Goal: Task Accomplishment & Management: Manage account settings

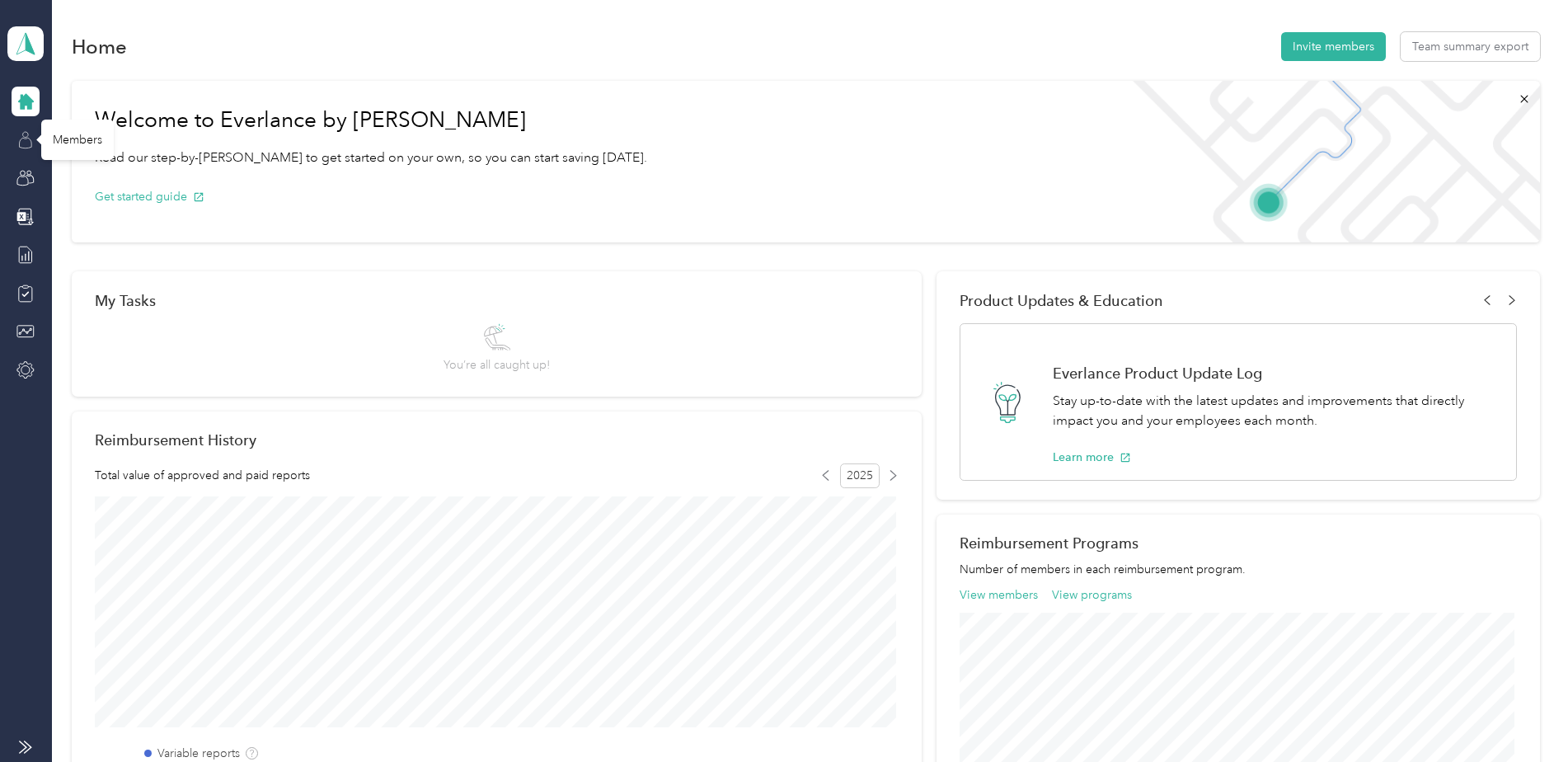
click at [22, 141] on icon at bounding box center [25, 140] width 18 height 18
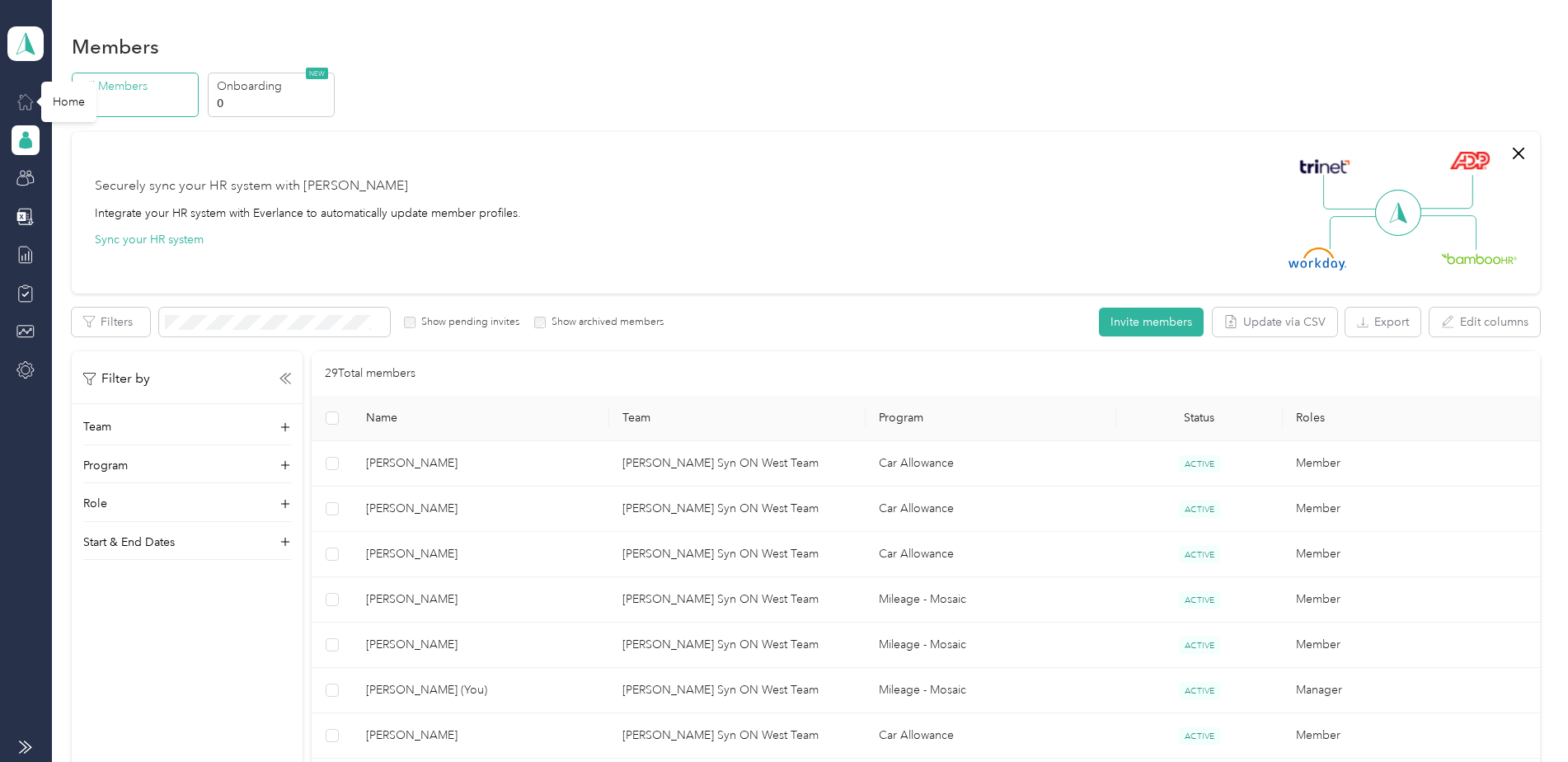
click at [24, 97] on icon at bounding box center [25, 101] width 18 height 18
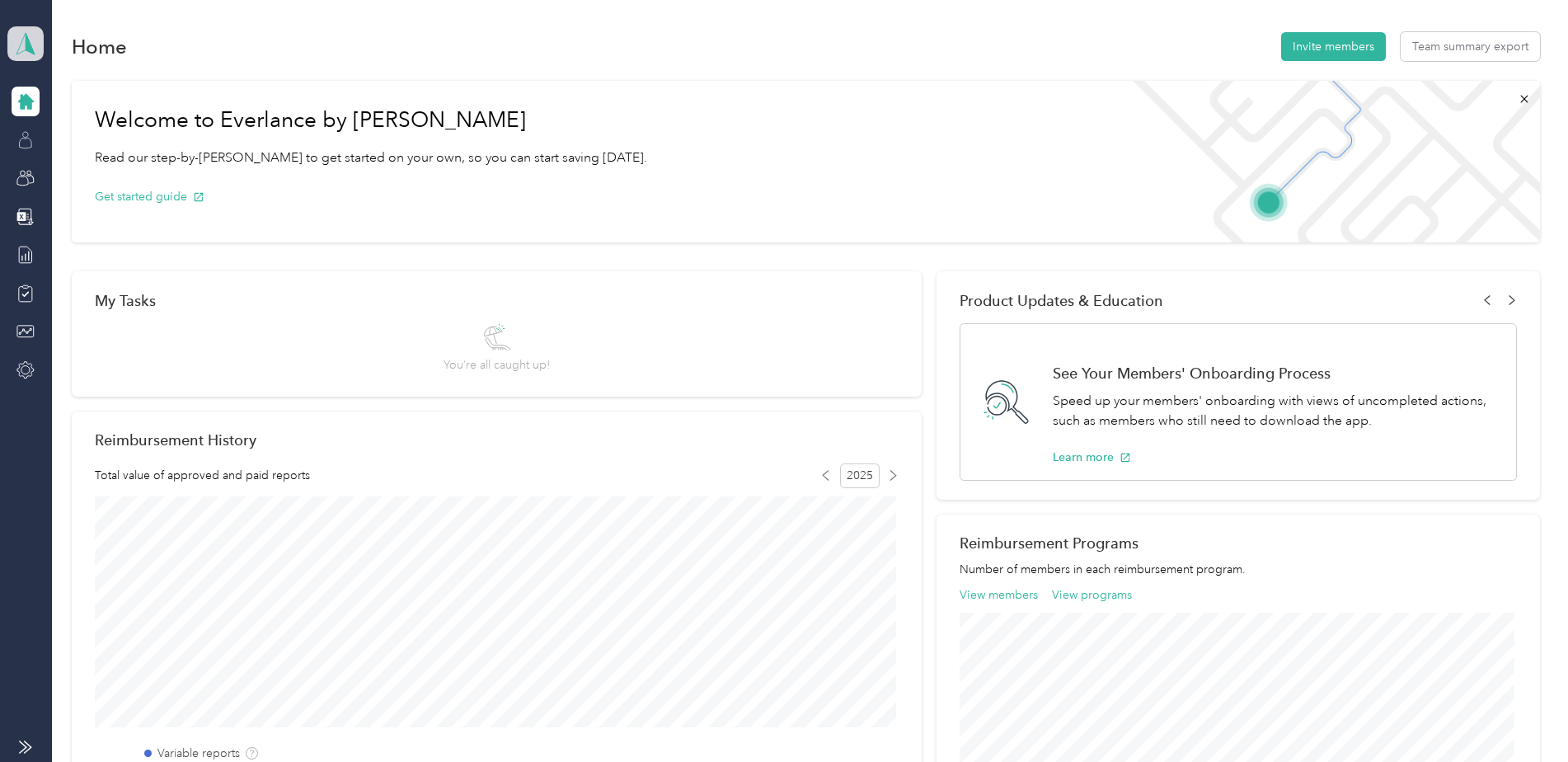
click at [30, 44] on polygon at bounding box center [30, 42] width 9 height 22
click at [75, 172] on div "Personal dashboard" at bounding box center [75, 173] width 104 height 17
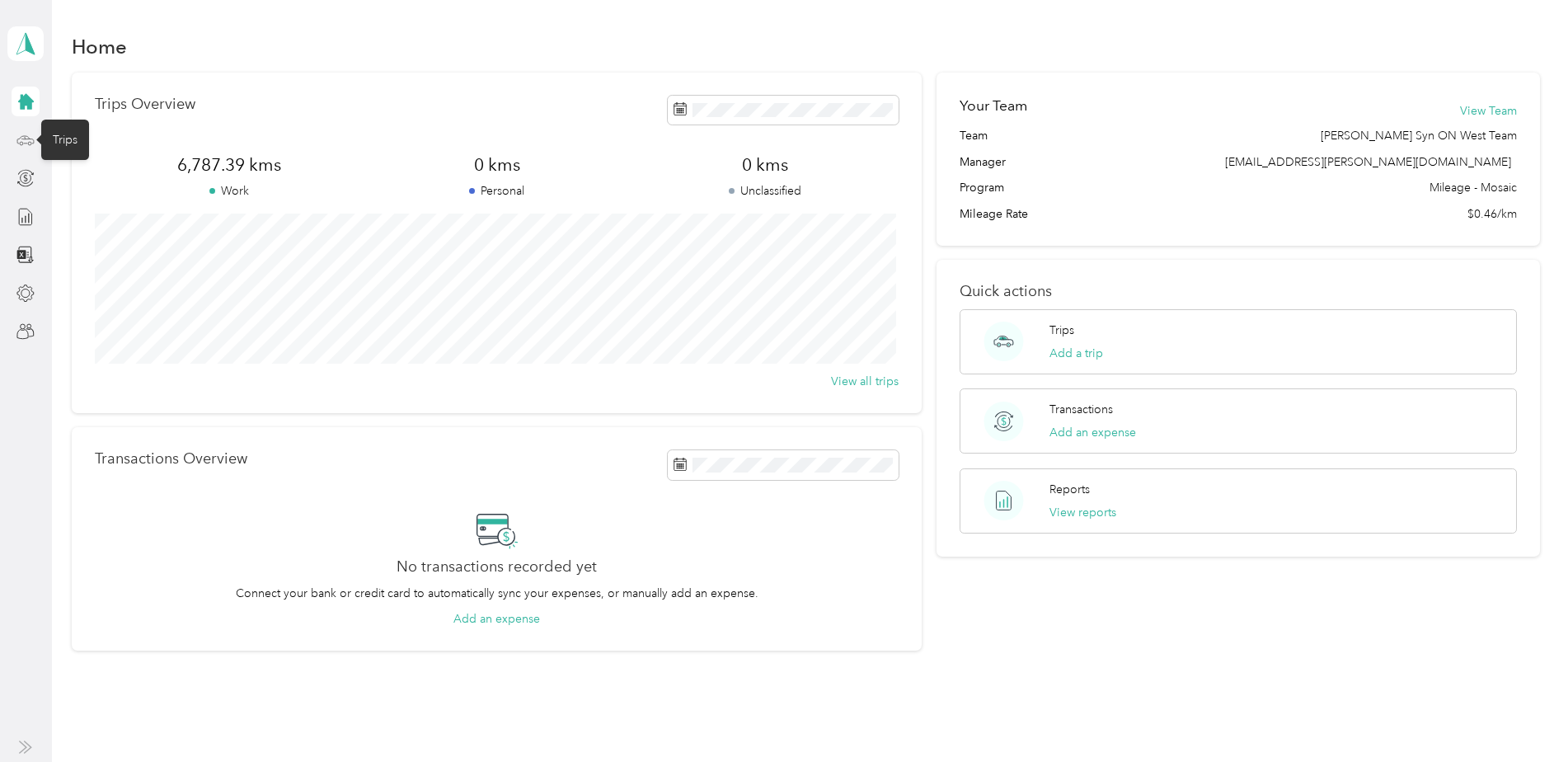
click at [26, 139] on icon at bounding box center [26, 139] width 8 height 0
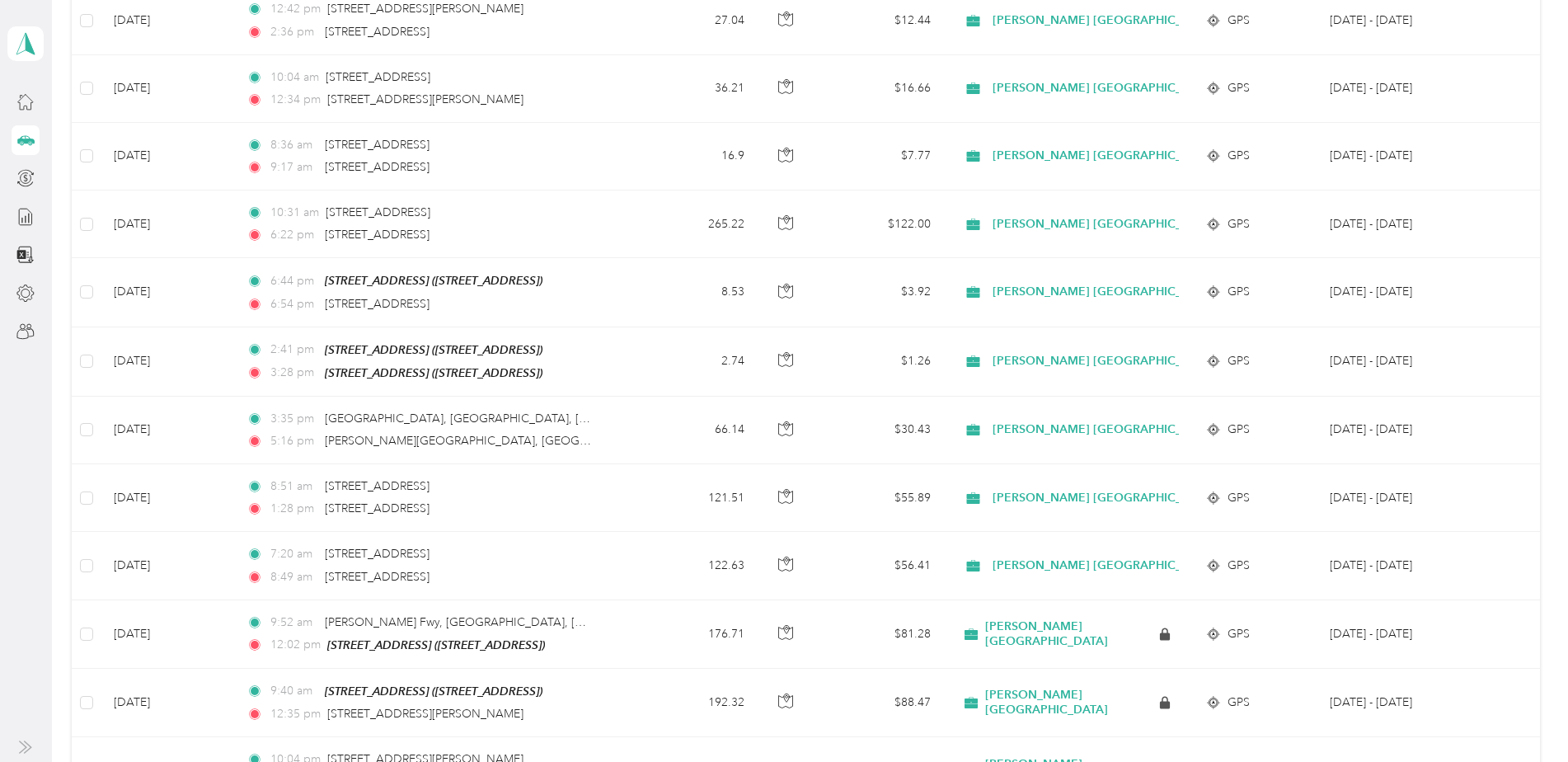
scroll to position [646, 0]
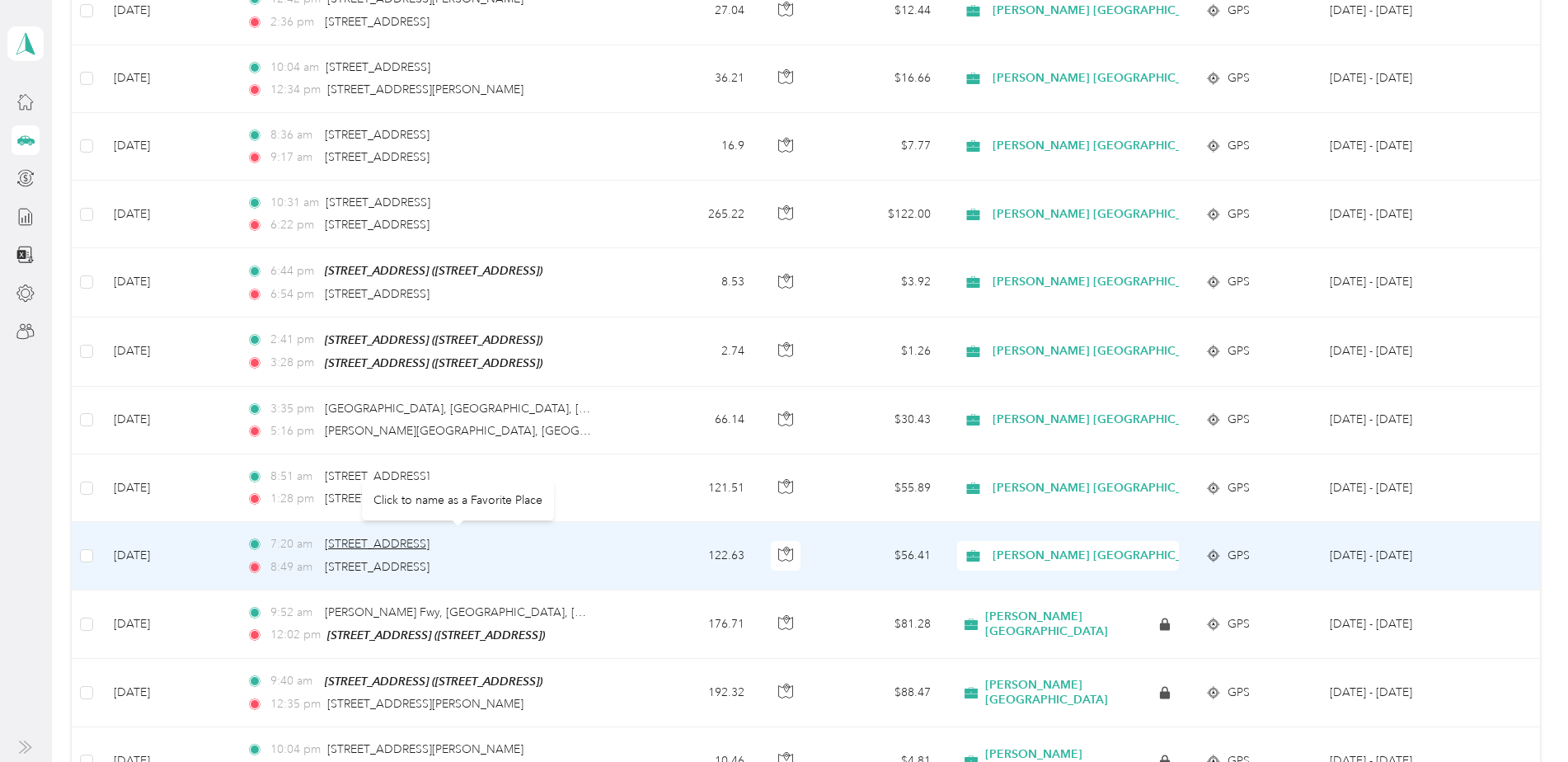
click at [369, 538] on span "[STREET_ADDRESS]" at bounding box center [377, 543] width 105 height 14
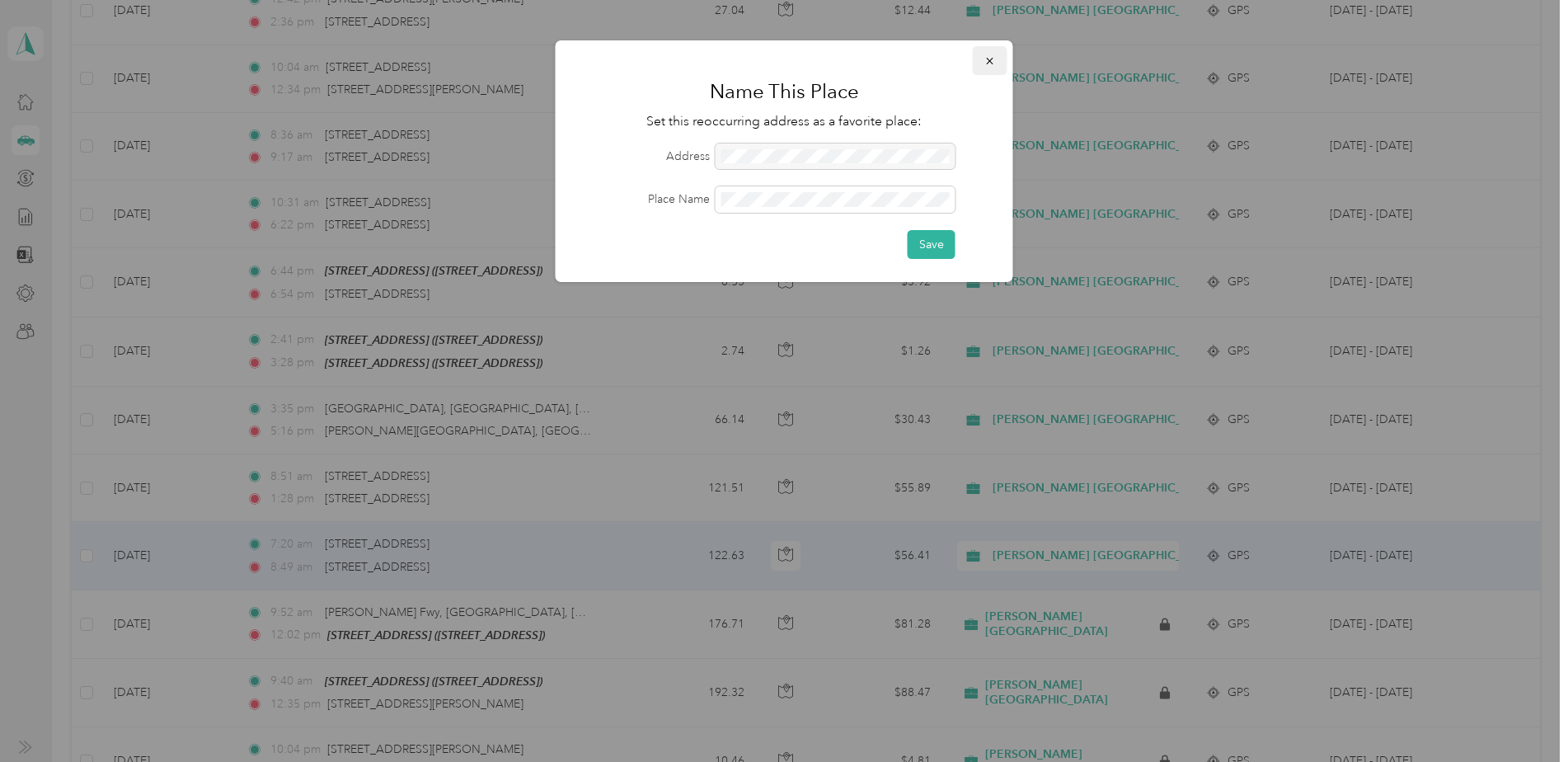
click at [992, 58] on icon "button" at bounding box center [989, 60] width 11 height 11
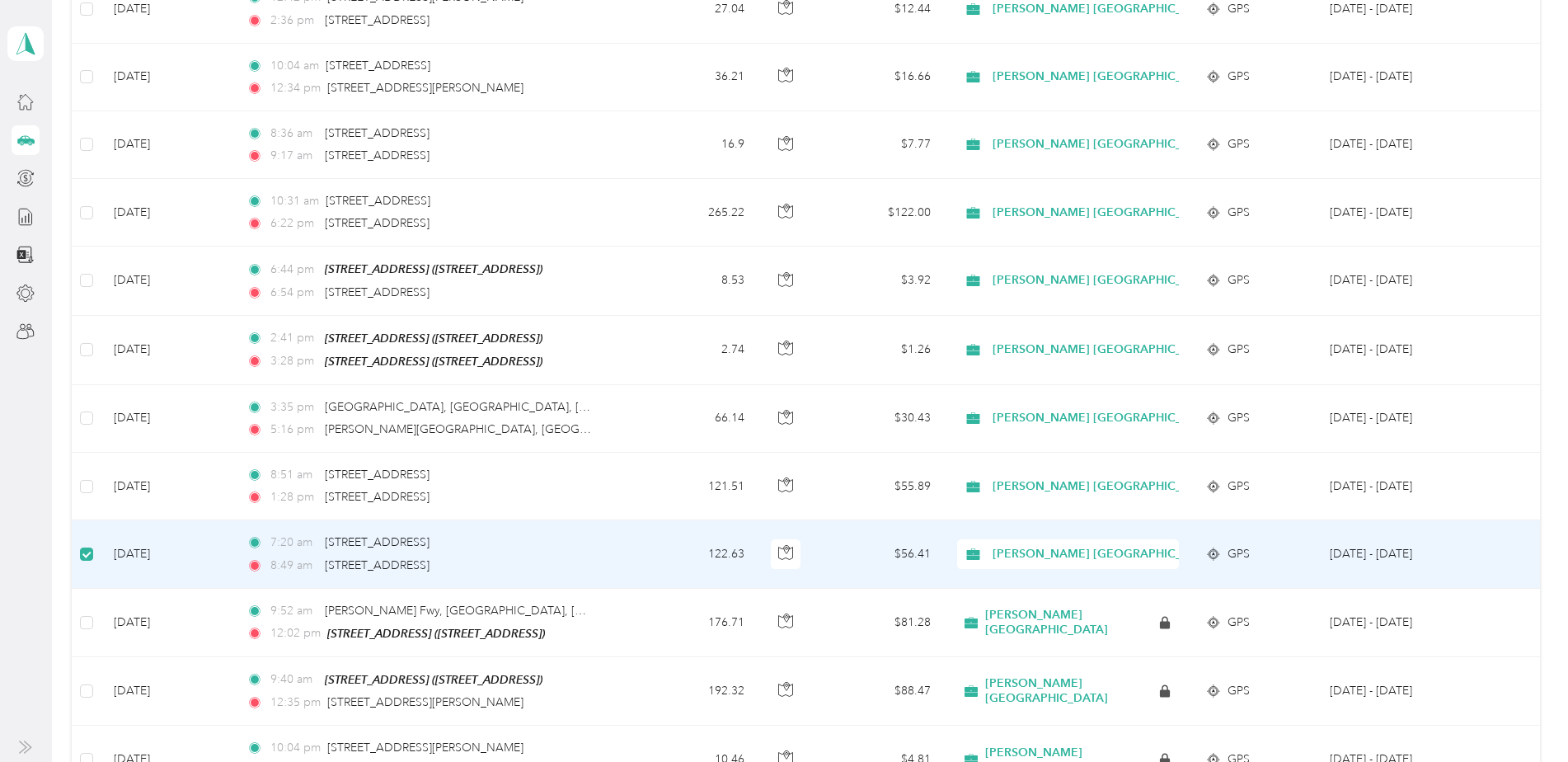
scroll to position [644, 0]
click at [133, 542] on td "[DATE]" at bounding box center [167, 556] width 133 height 68
click at [349, 549] on div "7:20 am [STREET_ADDRESS] 8:49 am [STREET_ADDRESS]" at bounding box center [419, 555] width 346 height 41
click at [1010, 512] on td "[PERSON_NAME] [GEOGRAPHIC_DATA]" at bounding box center [1068, 488] width 248 height 68
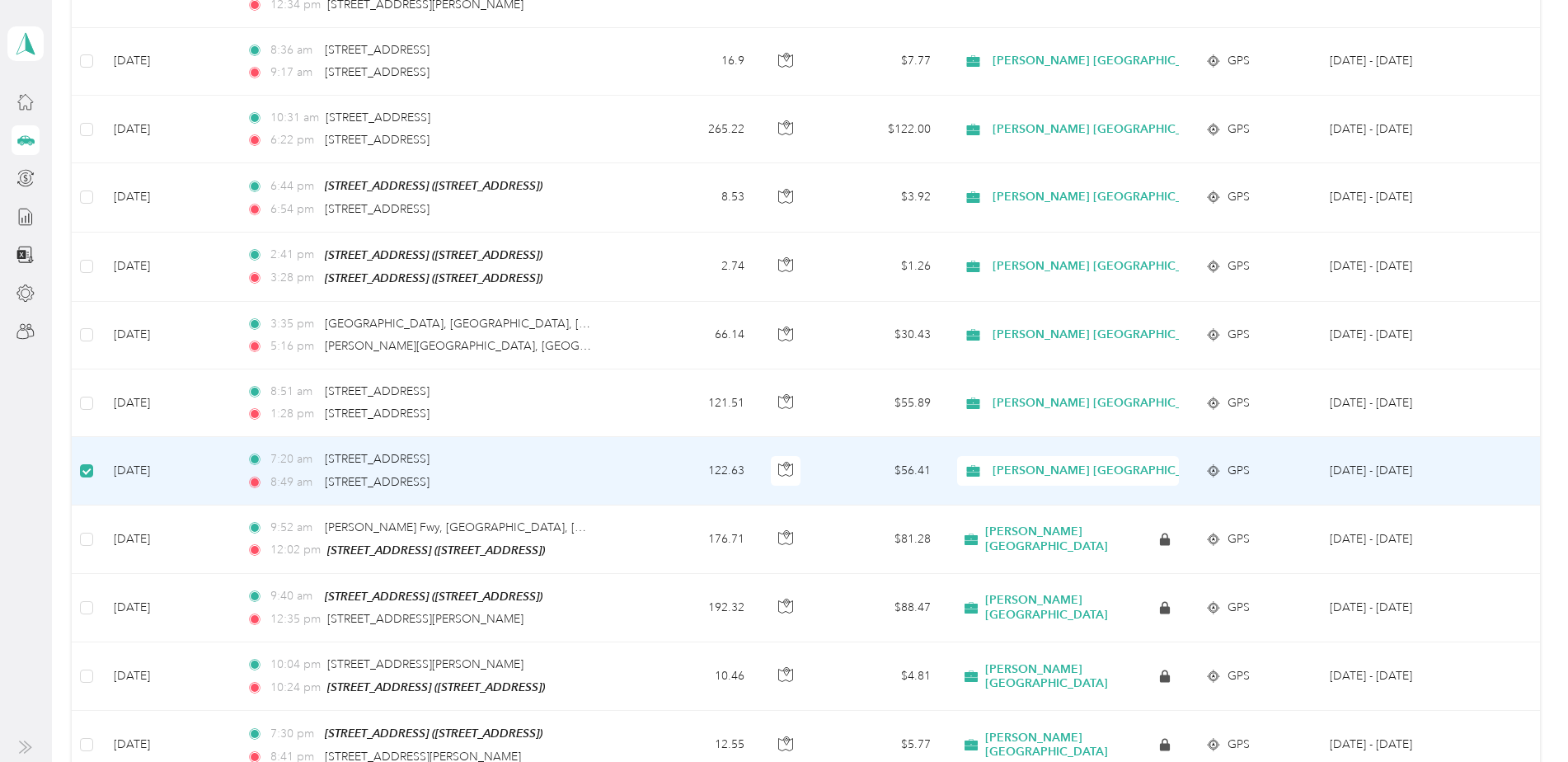
scroll to position [783, 0]
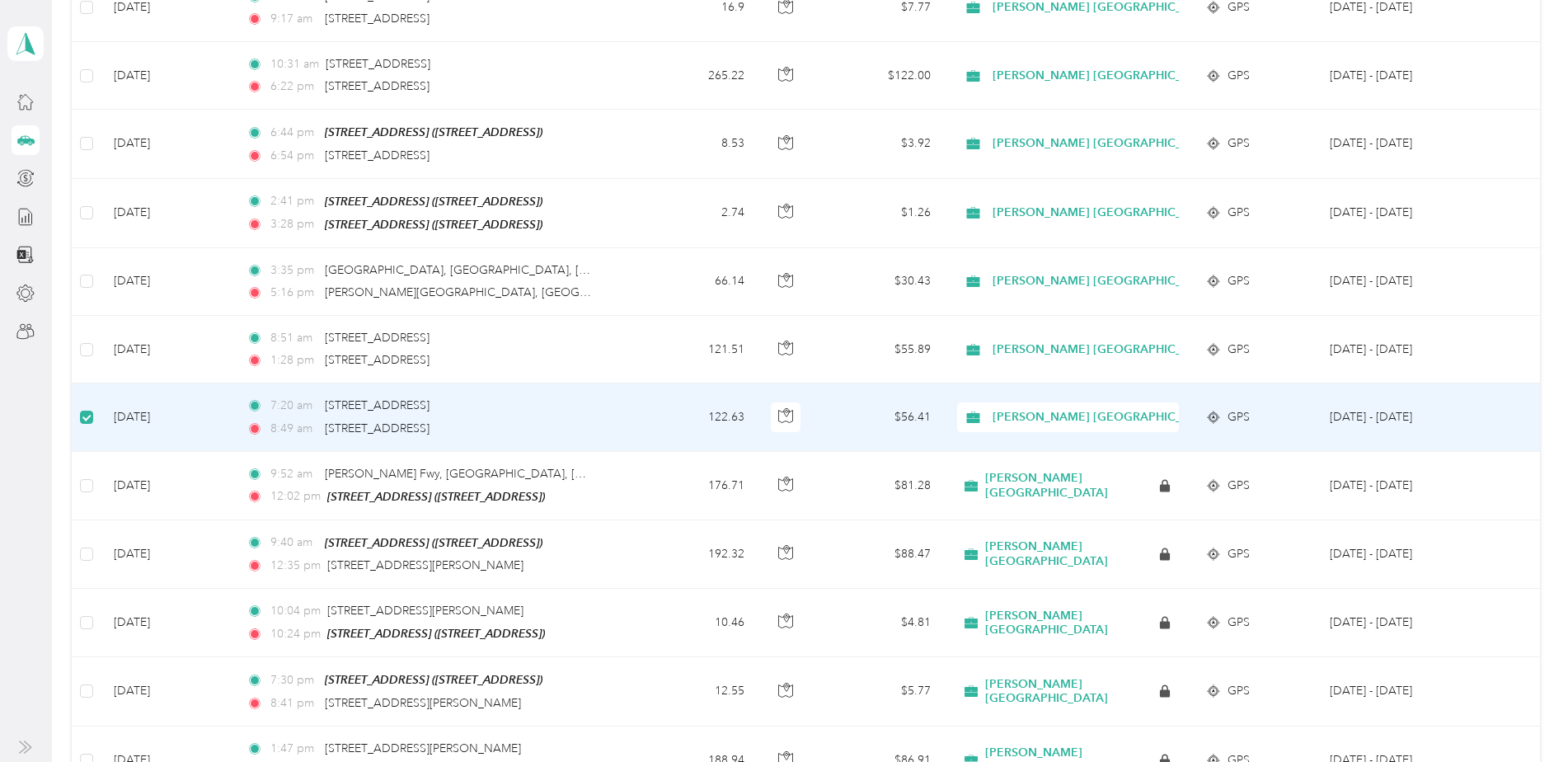
click at [1236, 408] on span "GPS" at bounding box center [1239, 416] width 23 height 18
click at [1010, 408] on span "[PERSON_NAME] [GEOGRAPHIC_DATA]" at bounding box center [1104, 416] width 224 height 18
click at [146, 410] on td "[DATE]" at bounding box center [167, 417] width 133 height 68
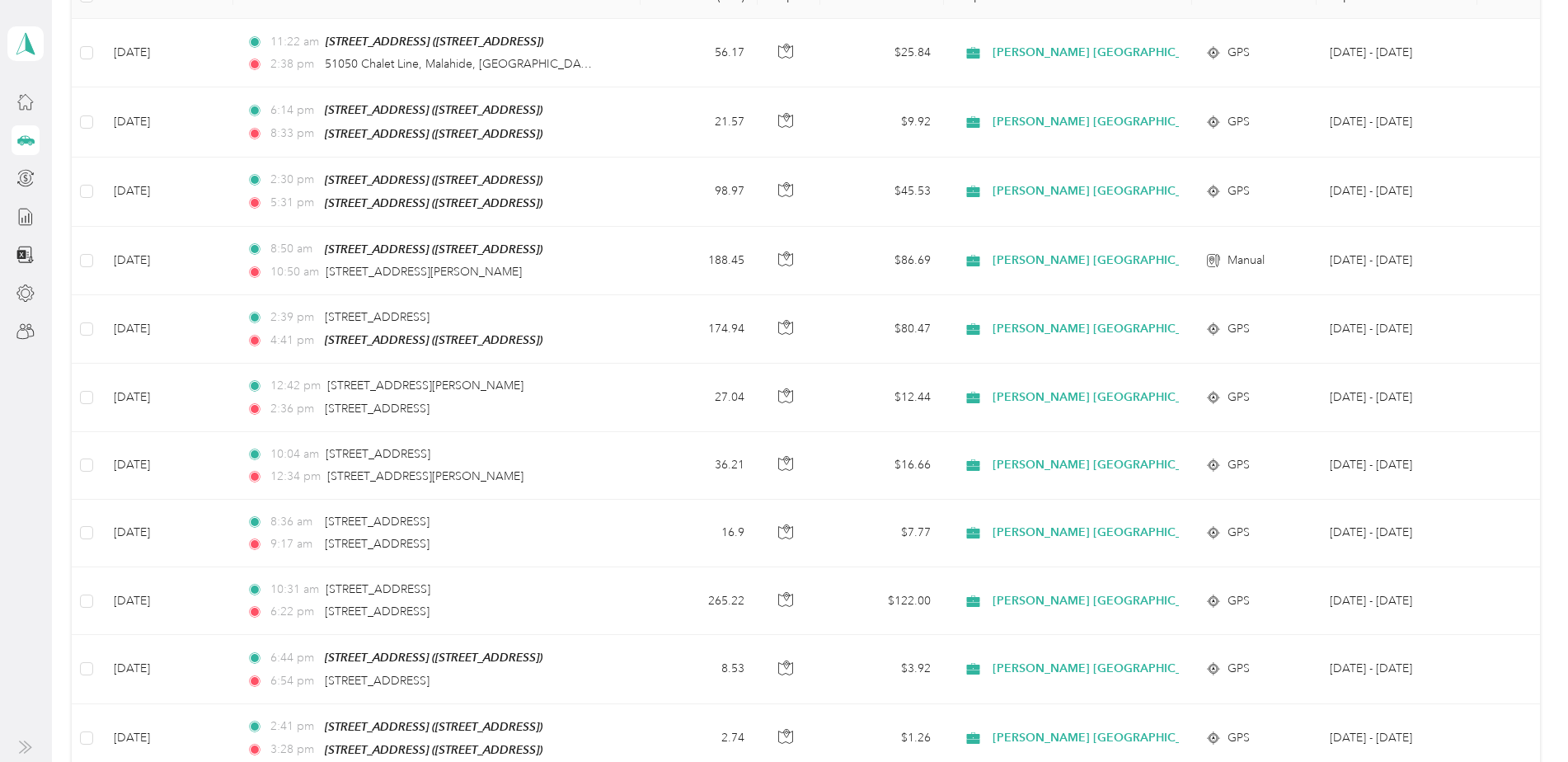
scroll to position [278, 0]
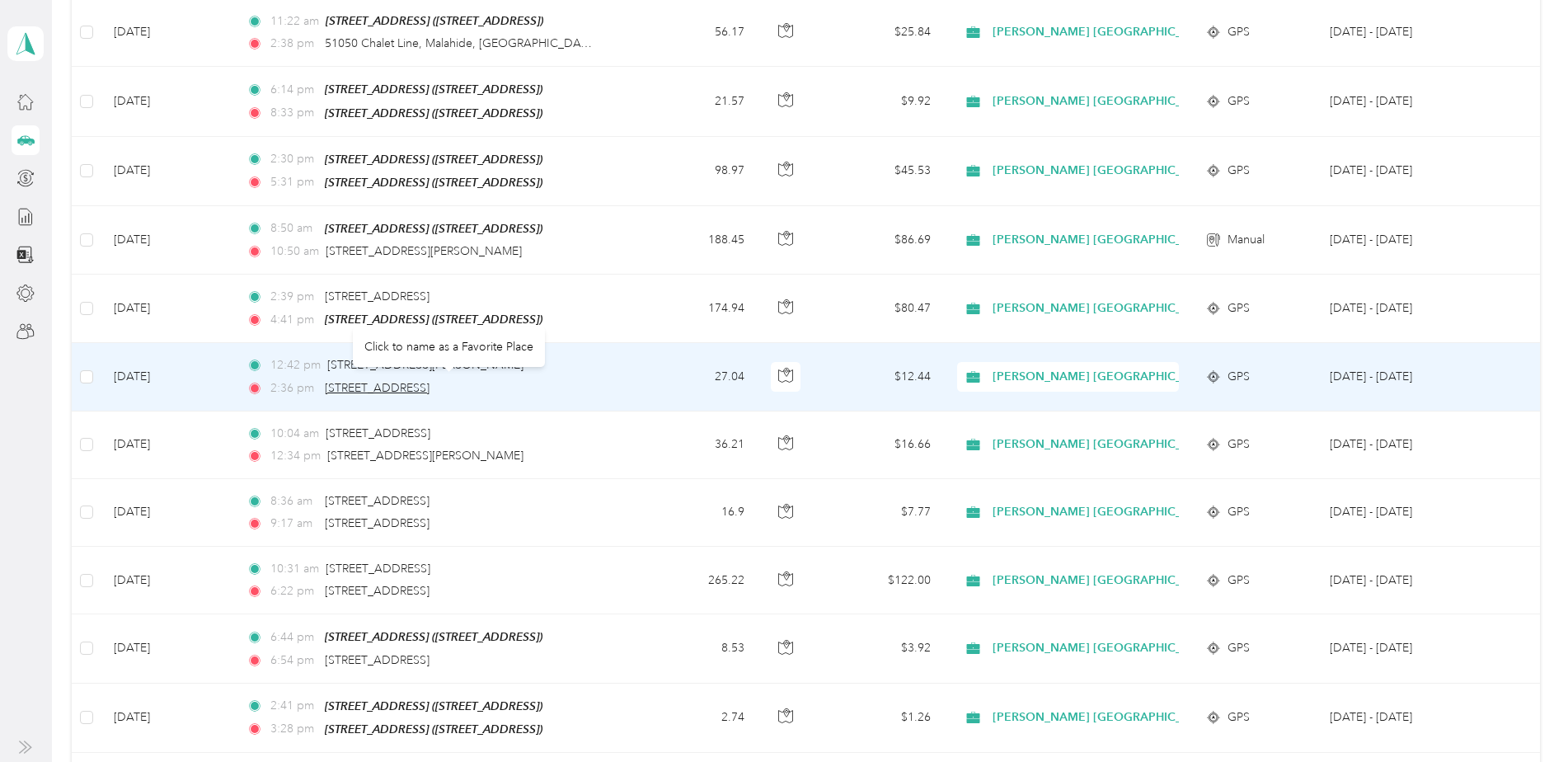
click at [397, 383] on span "[STREET_ADDRESS]" at bounding box center [377, 387] width 105 height 14
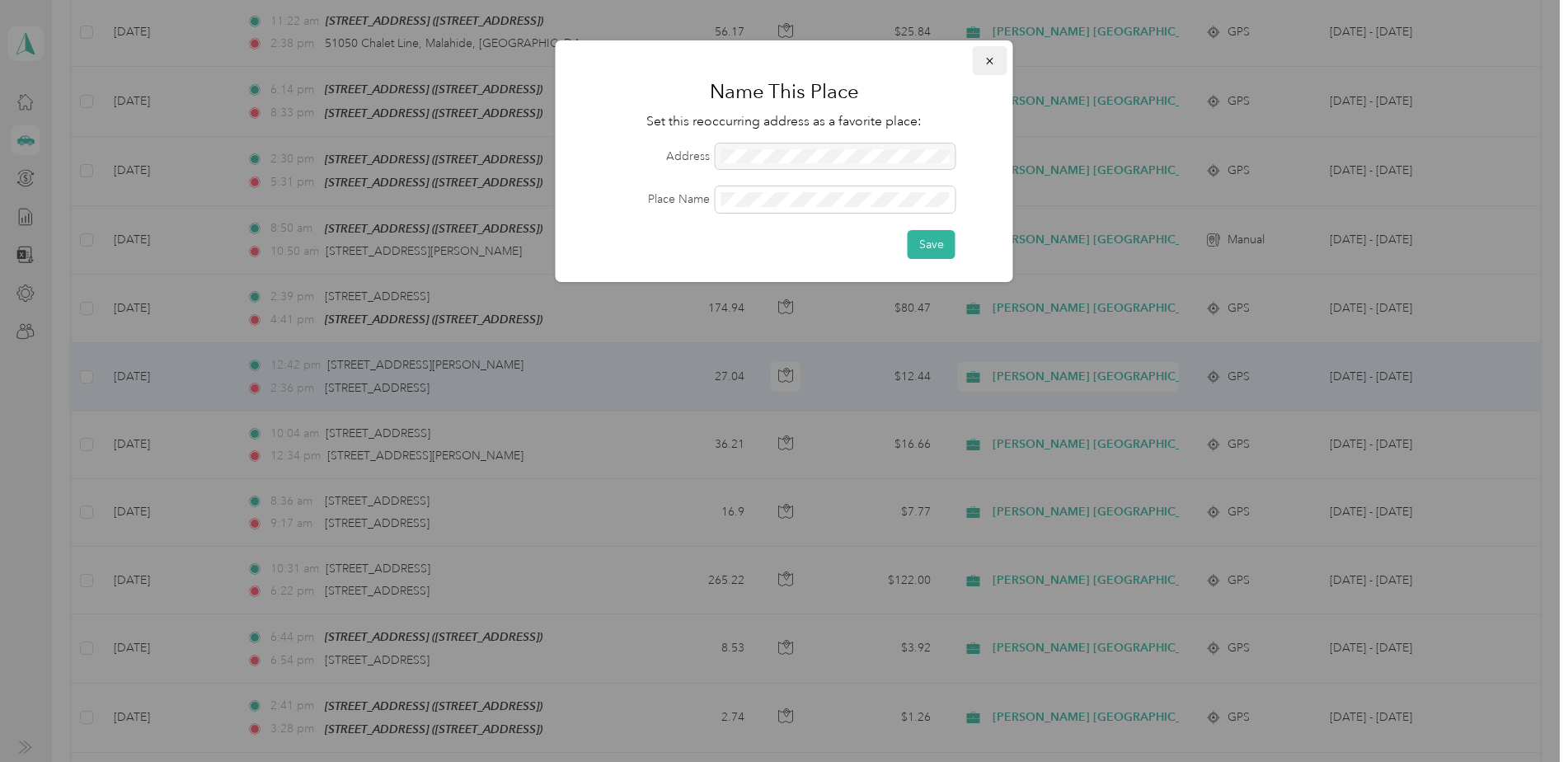
click at [990, 60] on icon "button" at bounding box center [988, 60] width 7 height 7
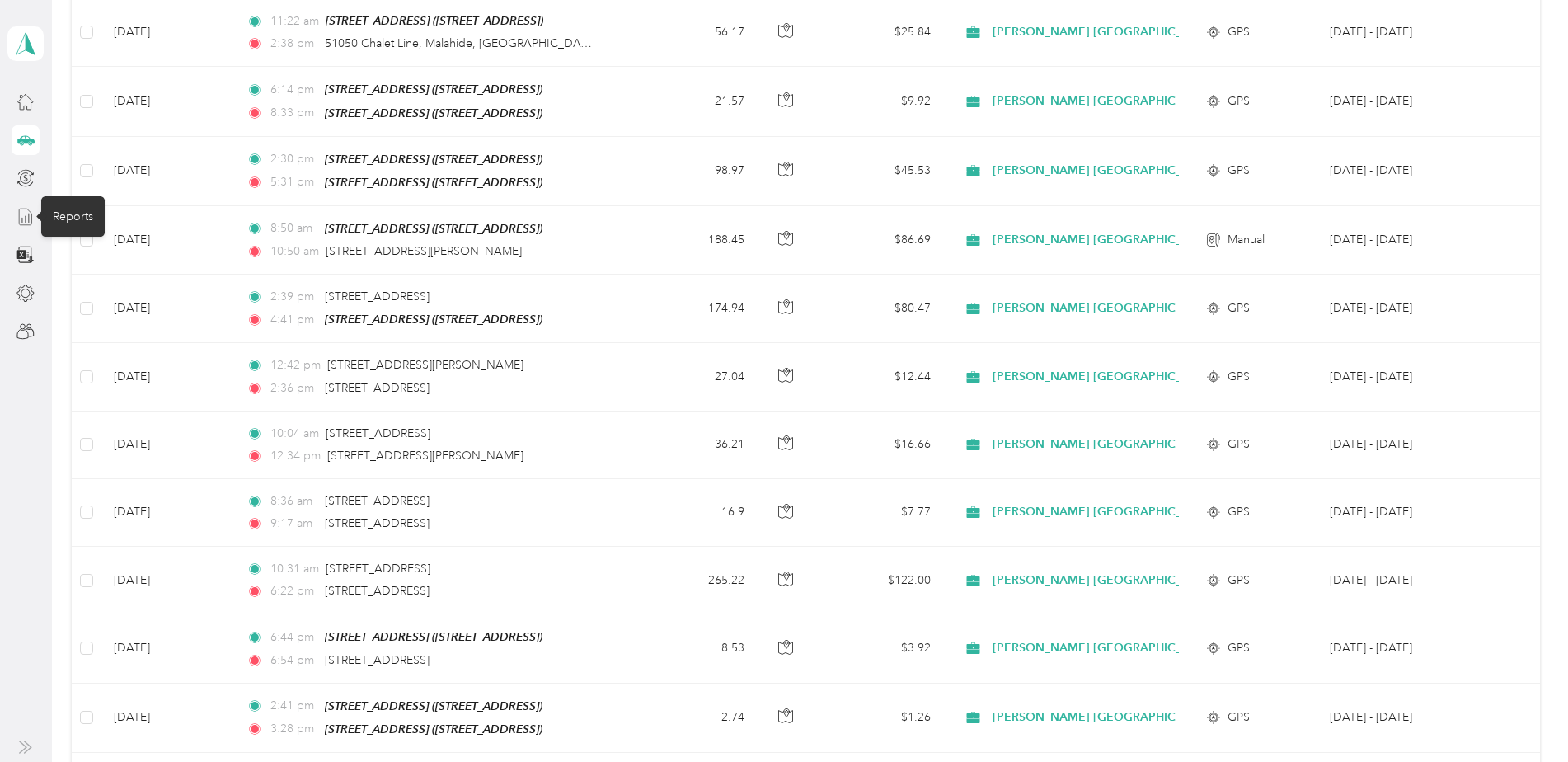
click at [25, 216] on icon at bounding box center [25, 216] width 18 height 18
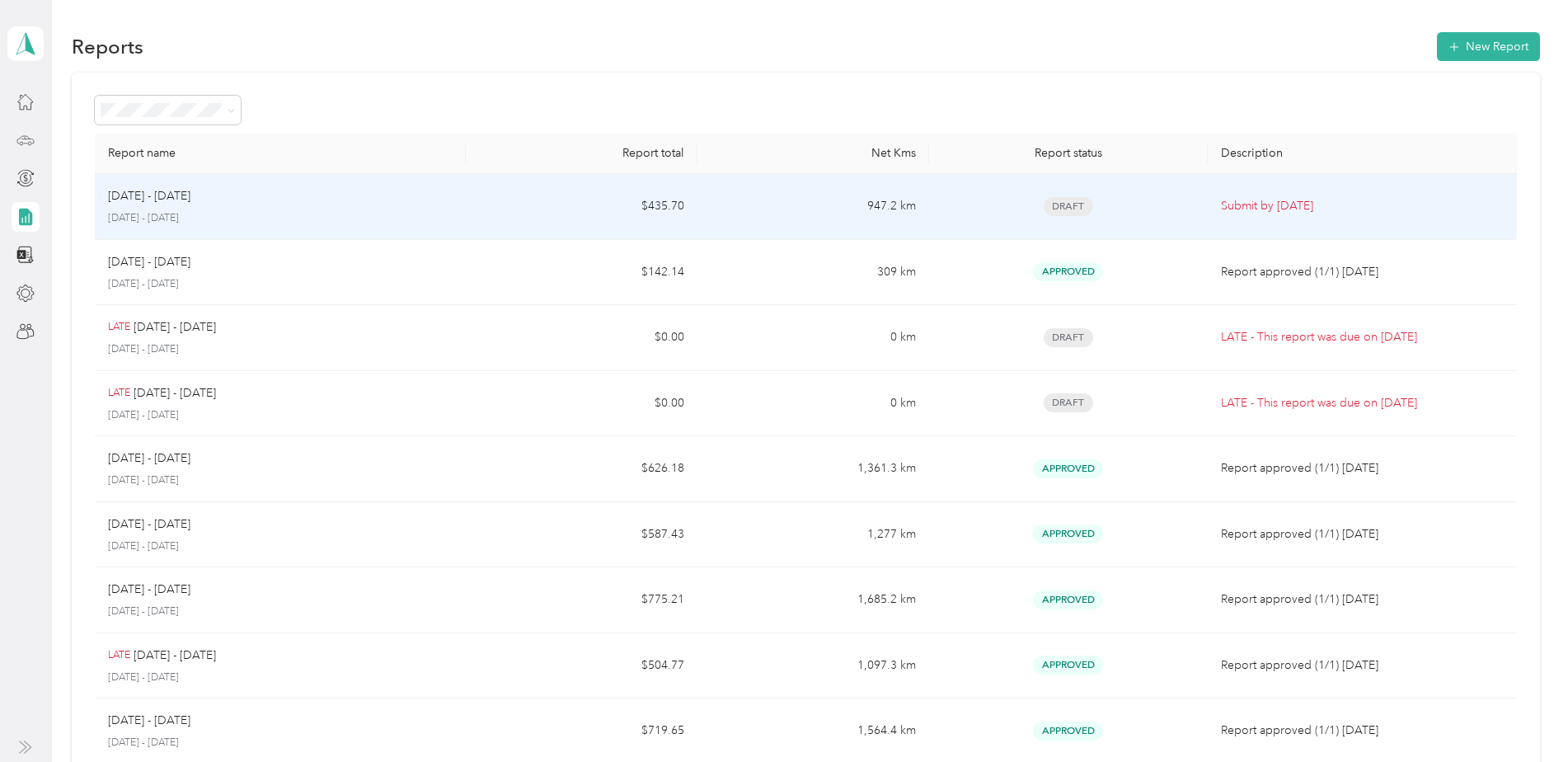
click at [166, 212] on p "[DATE] - [DATE]" at bounding box center [279, 219] width 345 height 15
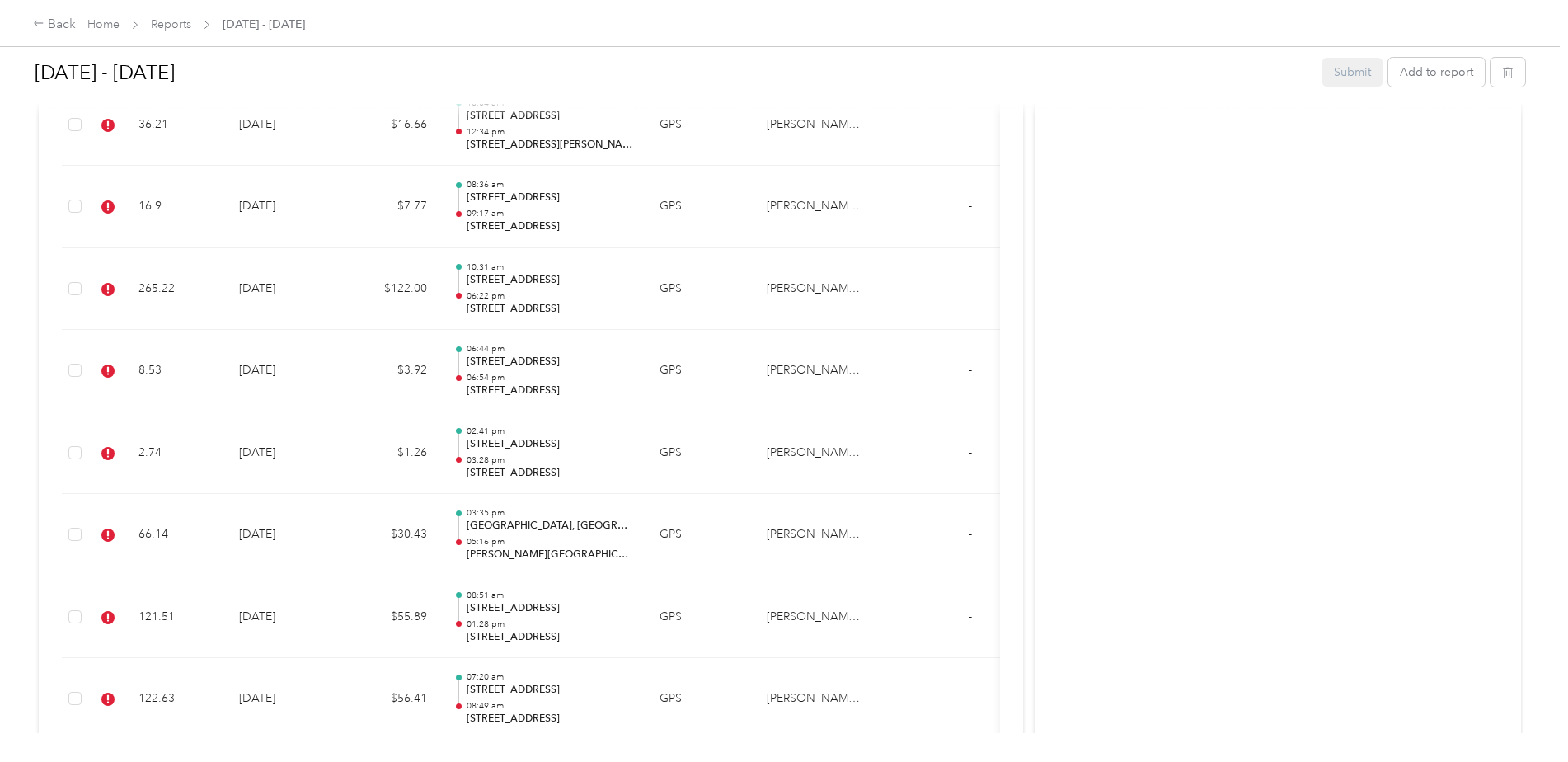
scroll to position [1217, 0]
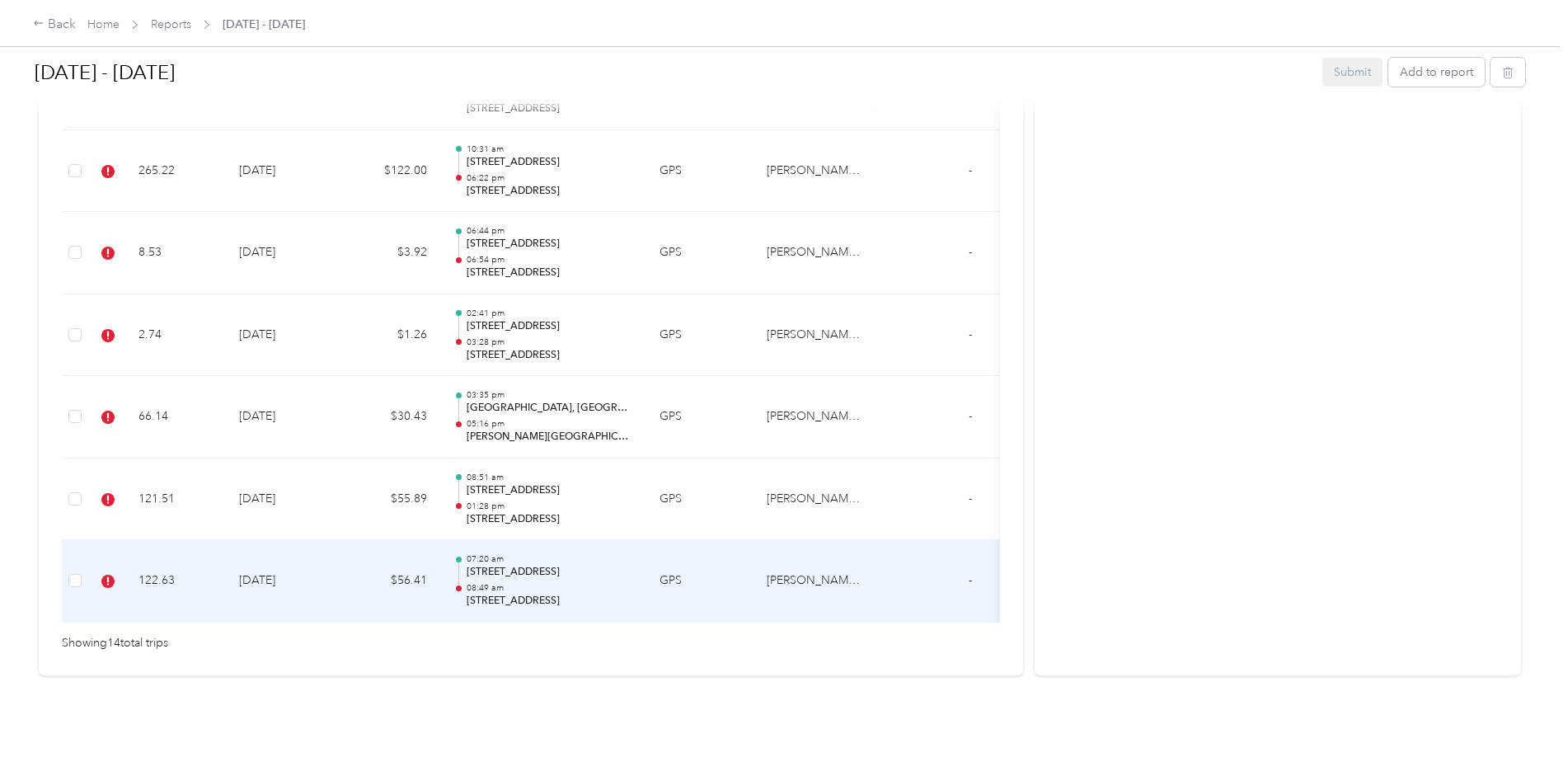
click at [492, 565] on p "[STREET_ADDRESS]" at bounding box center [549, 572] width 166 height 15
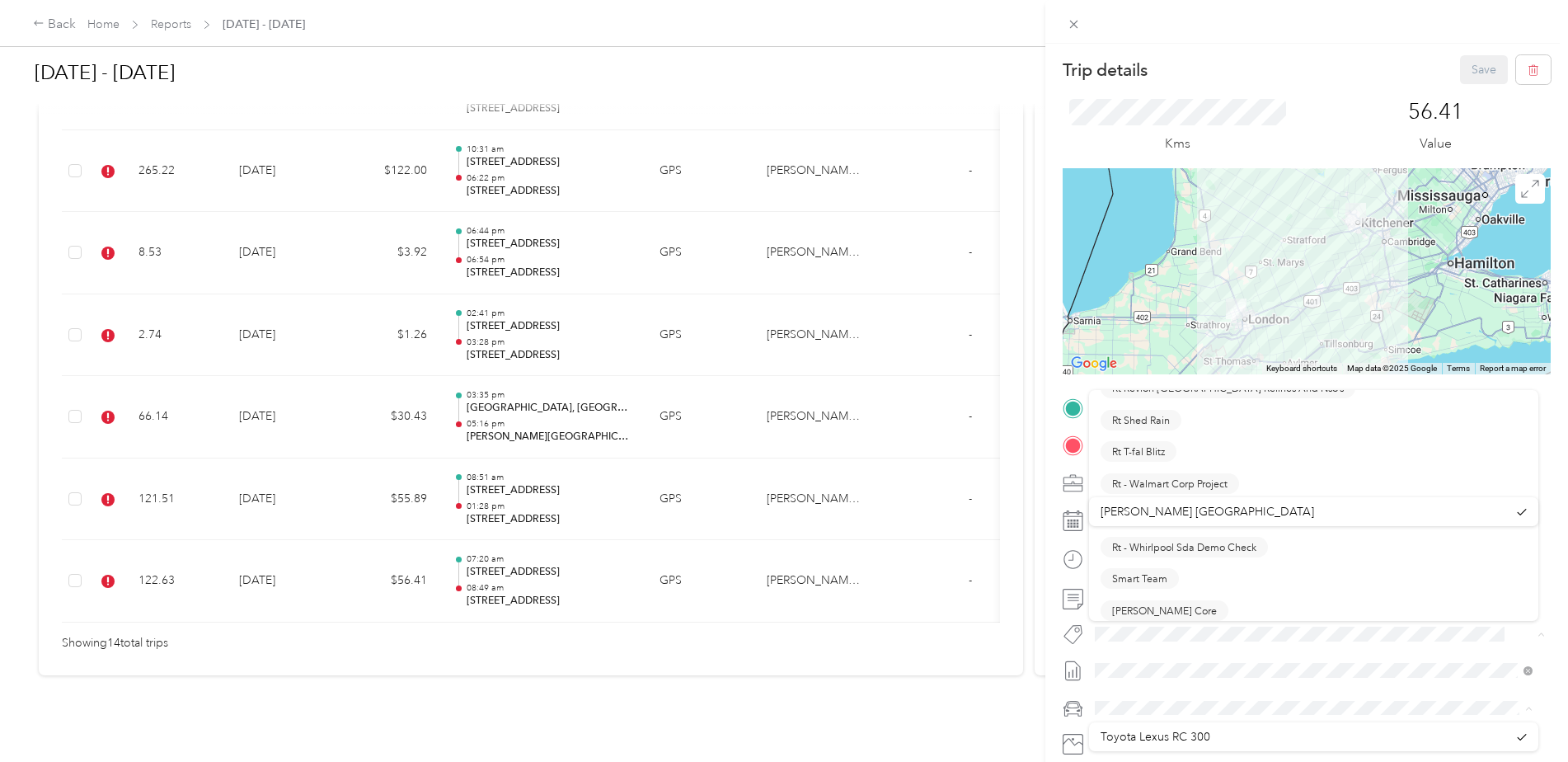
scroll to position [1537, 0]
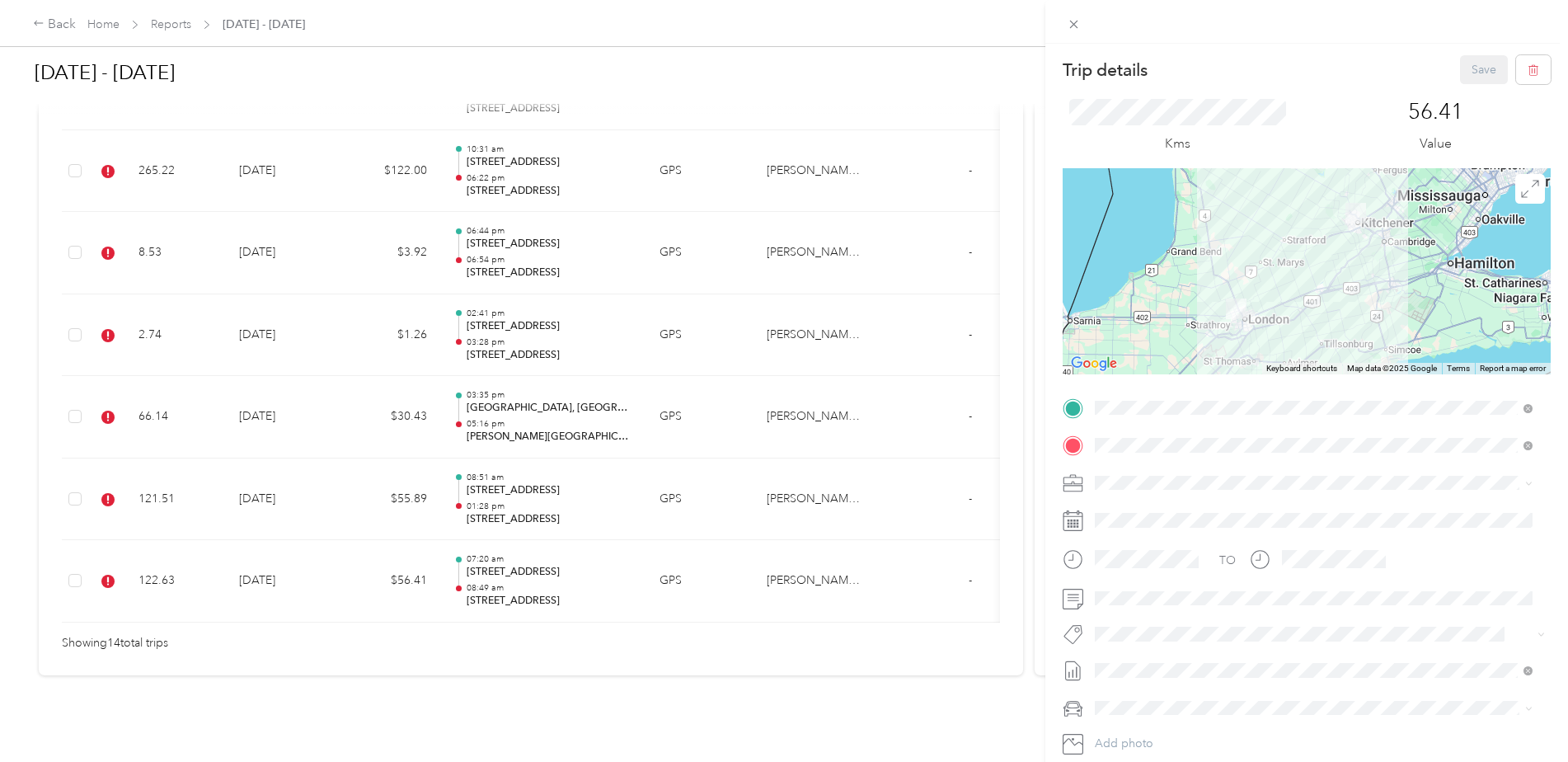
click at [1222, 610] on span "Syndicated Retail Cost Capture" at bounding box center [1184, 615] width 143 height 15
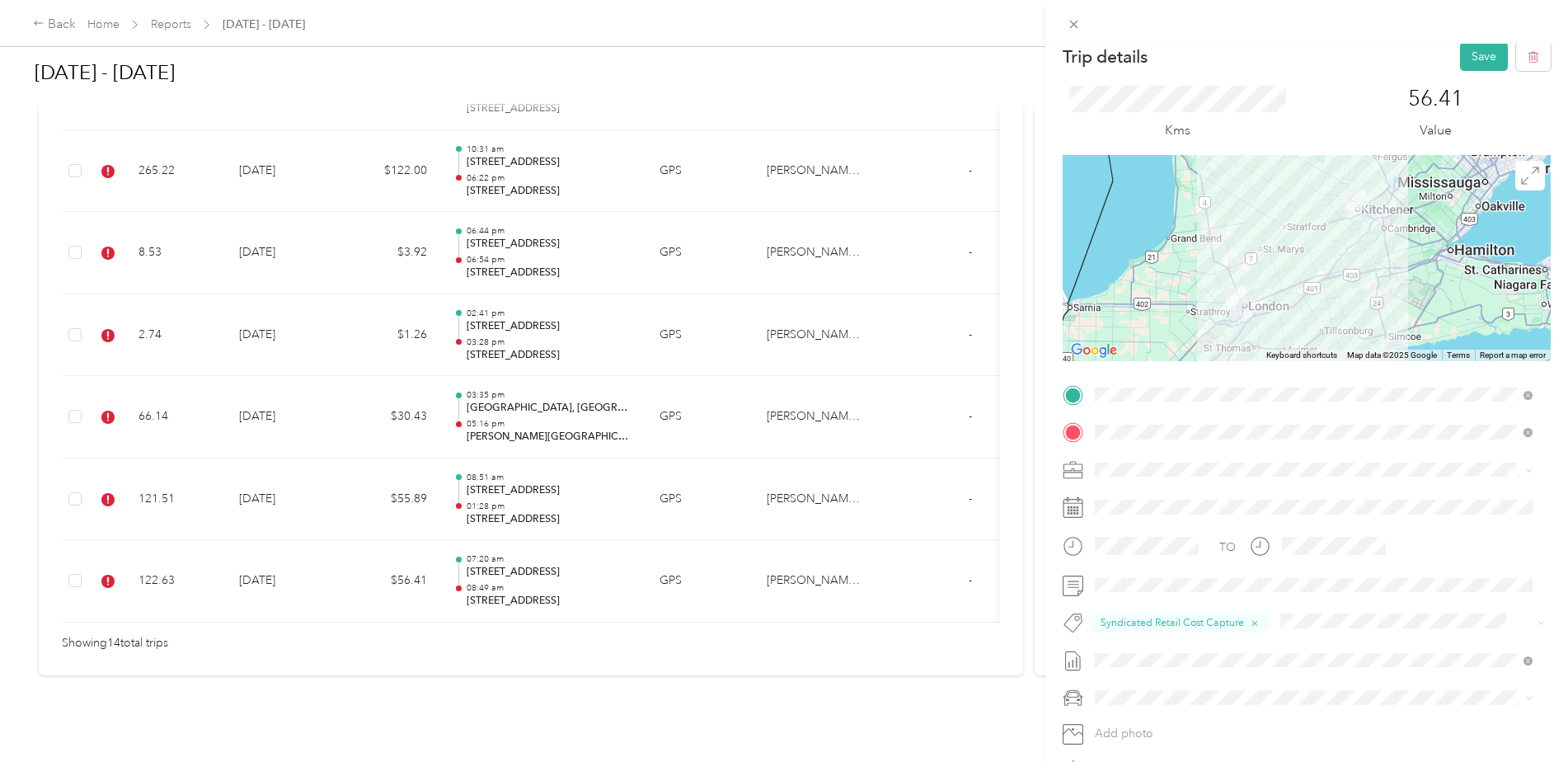
scroll to position [0, 0]
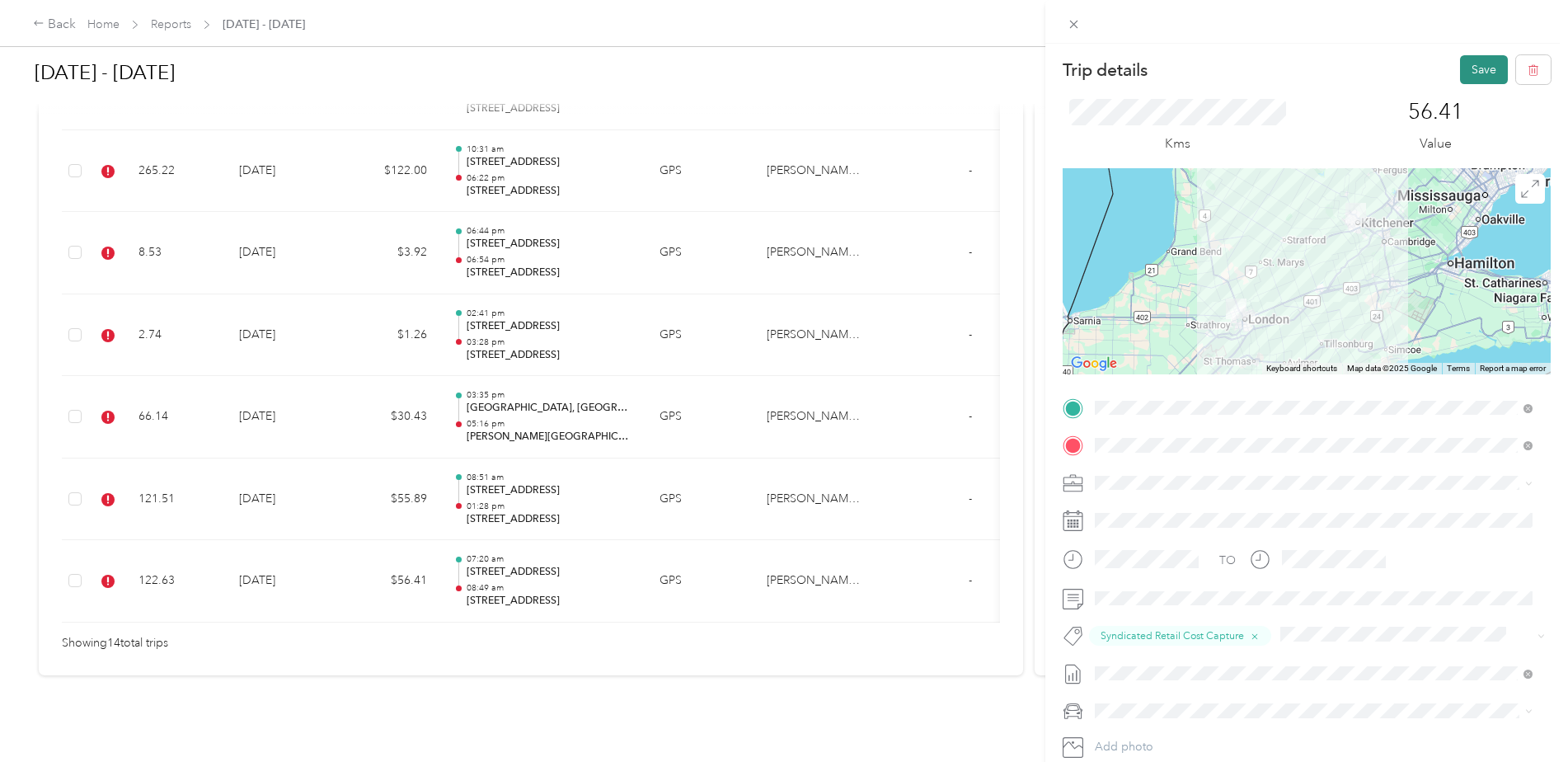
click at [1464, 63] on button "Save" at bounding box center [1483, 69] width 48 height 29
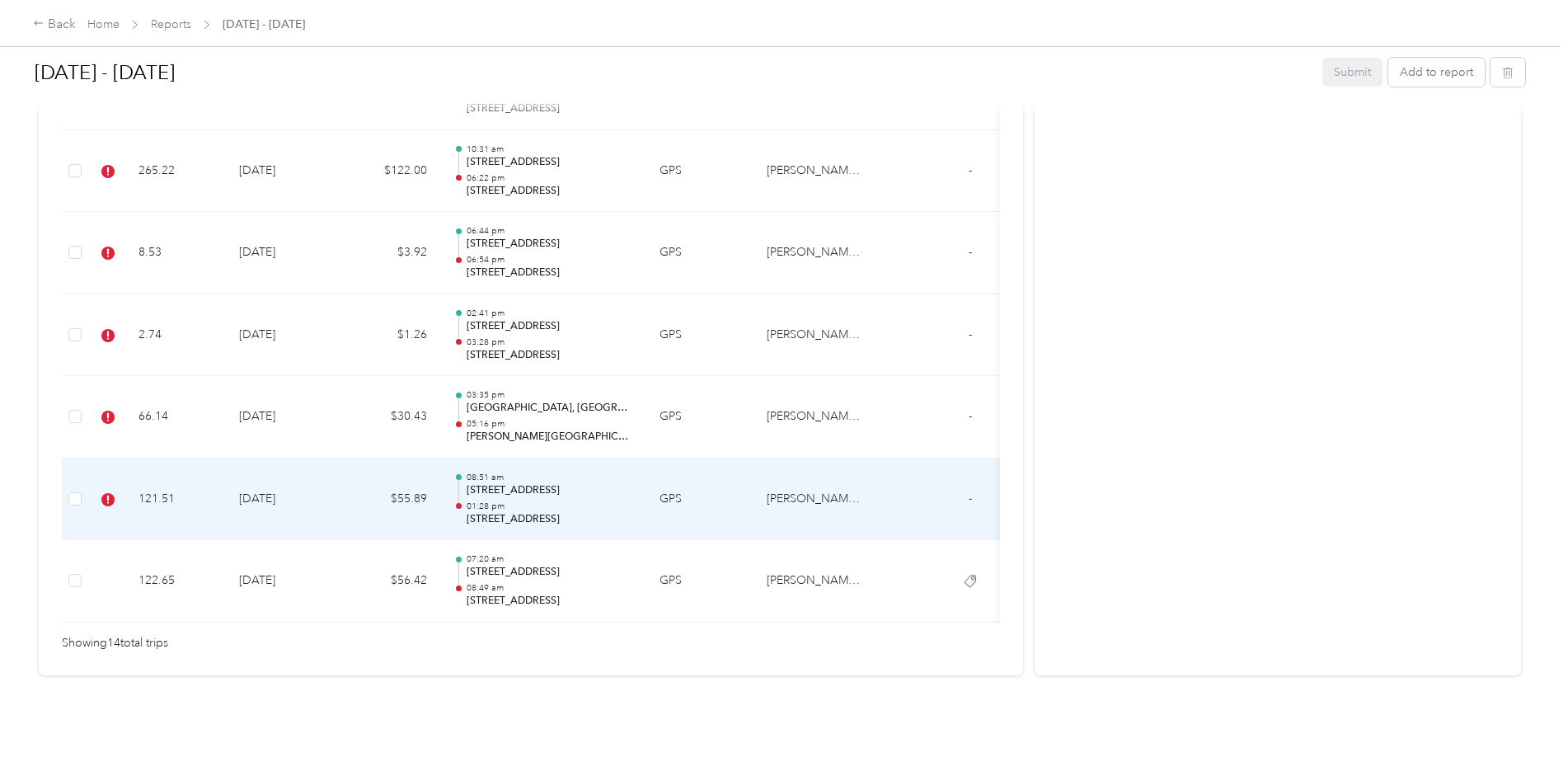
click at [167, 474] on td "121.51" at bounding box center [176, 499] width 101 height 82
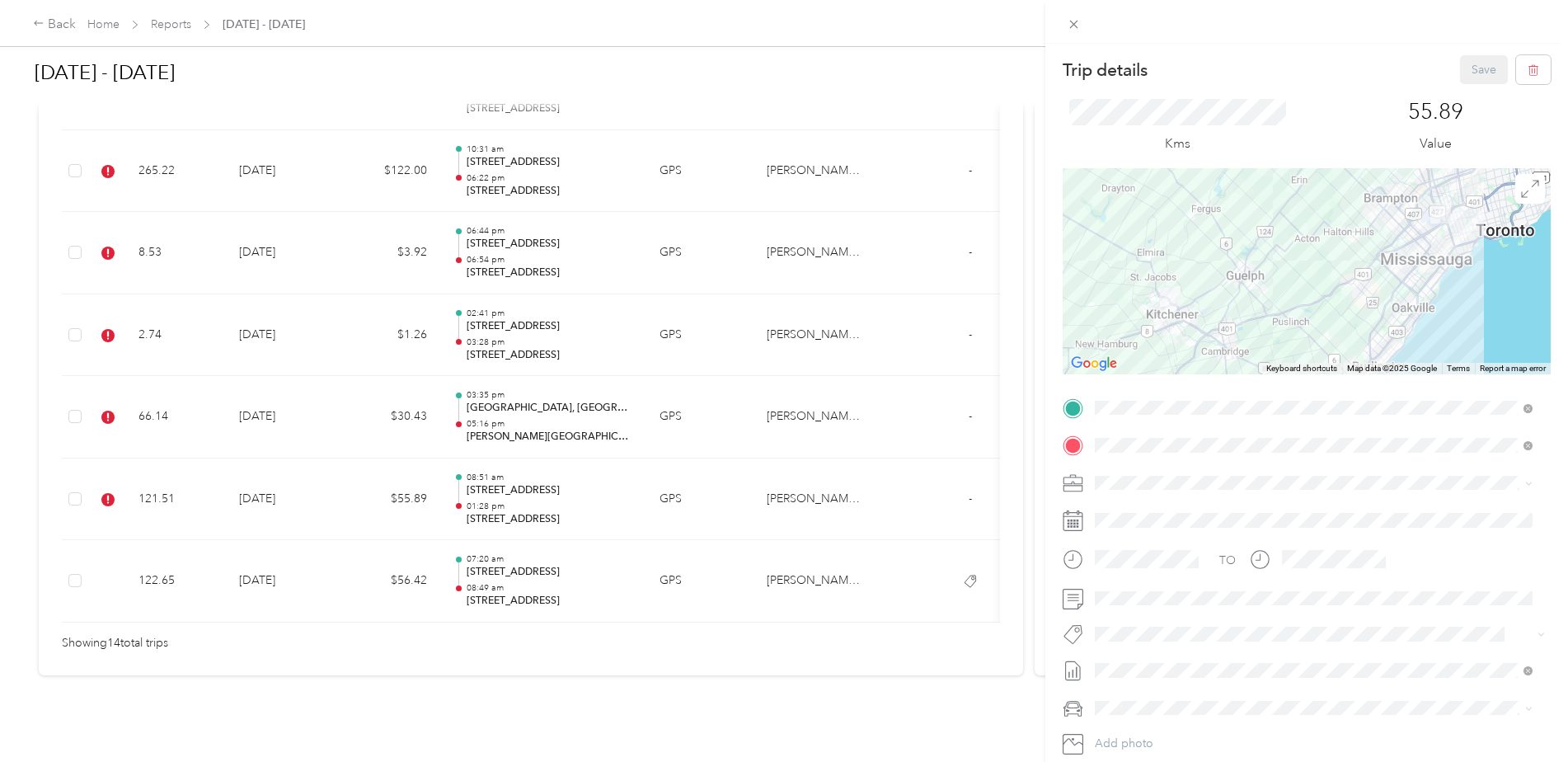
click at [1176, 652] on li "Syndicated Retail Cost Capture" at bounding box center [1313, 654] width 449 height 32
click at [1464, 64] on button "Save" at bounding box center [1483, 69] width 48 height 29
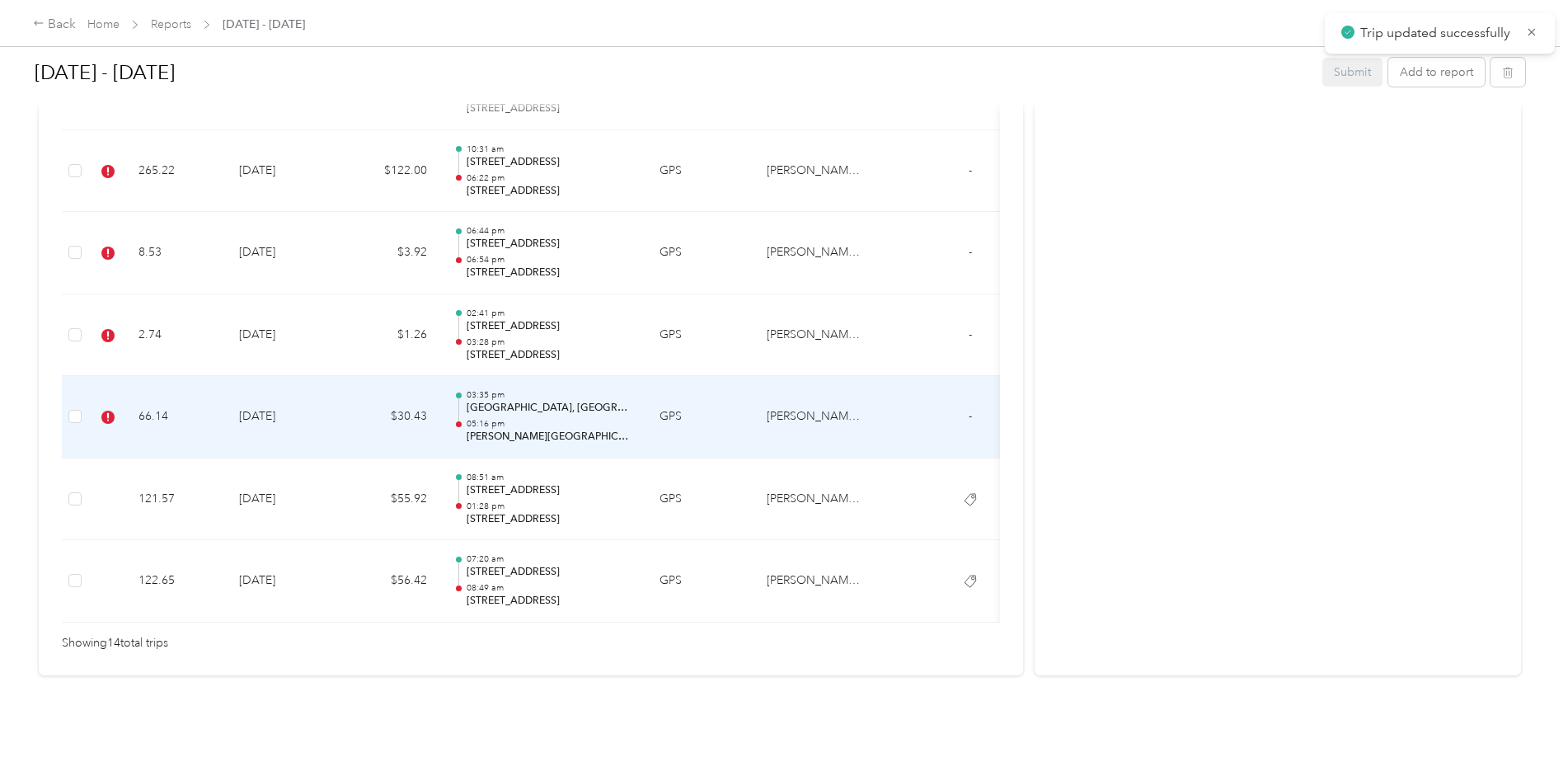
click at [160, 386] on td "66.14" at bounding box center [176, 416] width 101 height 82
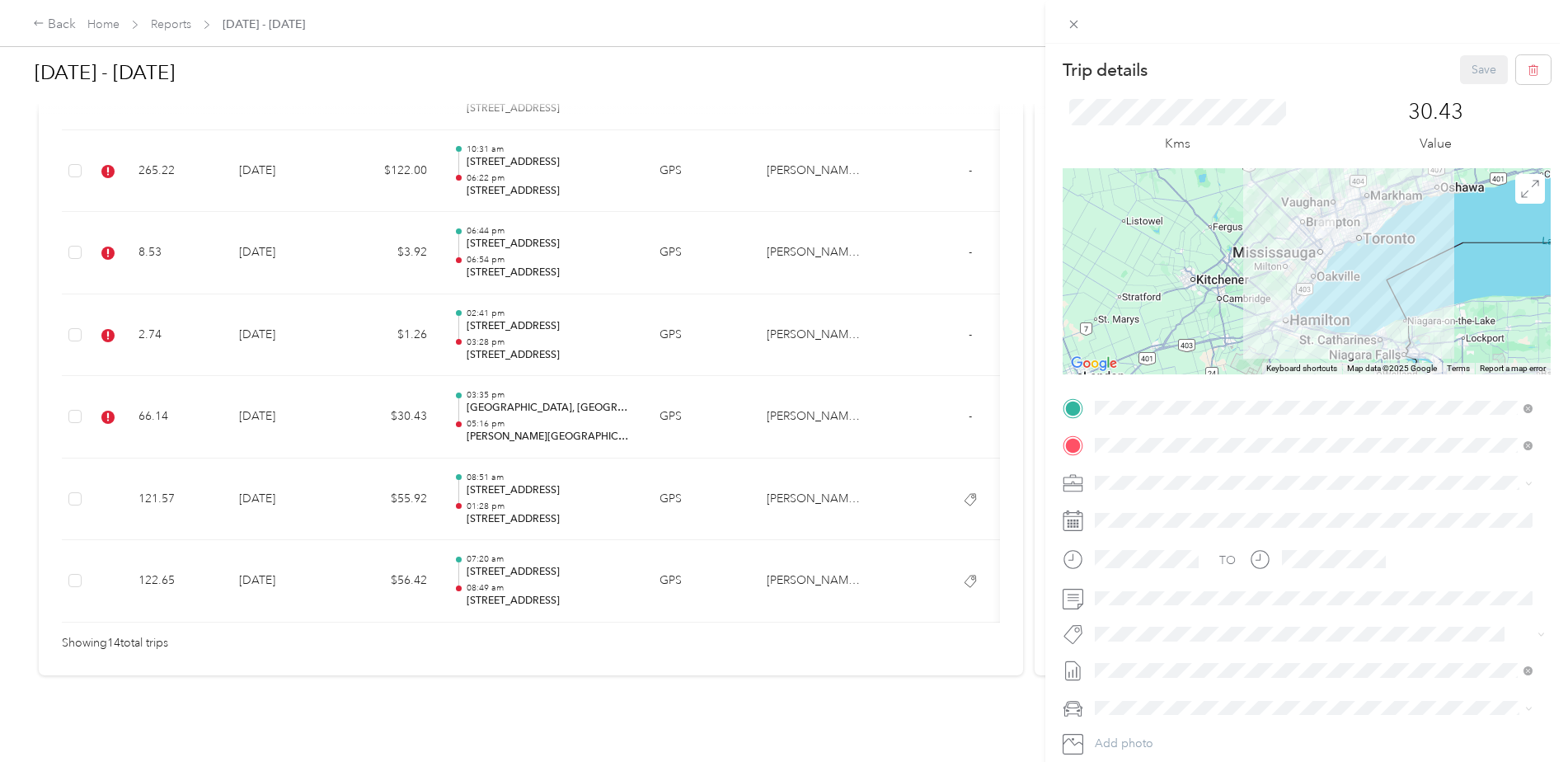
click at [1181, 657] on span "Syndicated Retail Cost Capture" at bounding box center [1184, 664] width 143 height 15
click at [1479, 68] on button "Save" at bounding box center [1483, 69] width 48 height 29
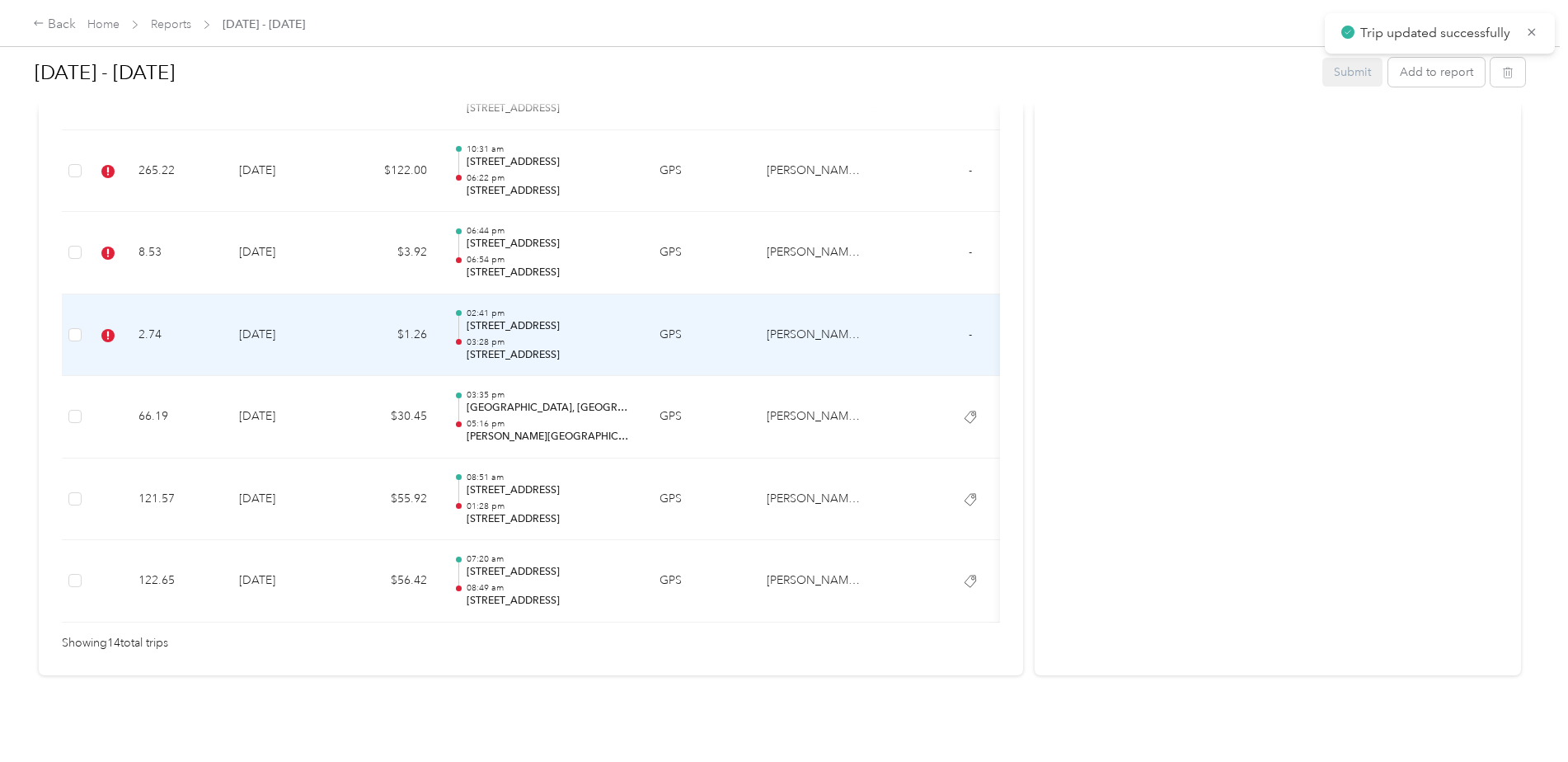
click at [158, 302] on td "2.74" at bounding box center [176, 335] width 101 height 82
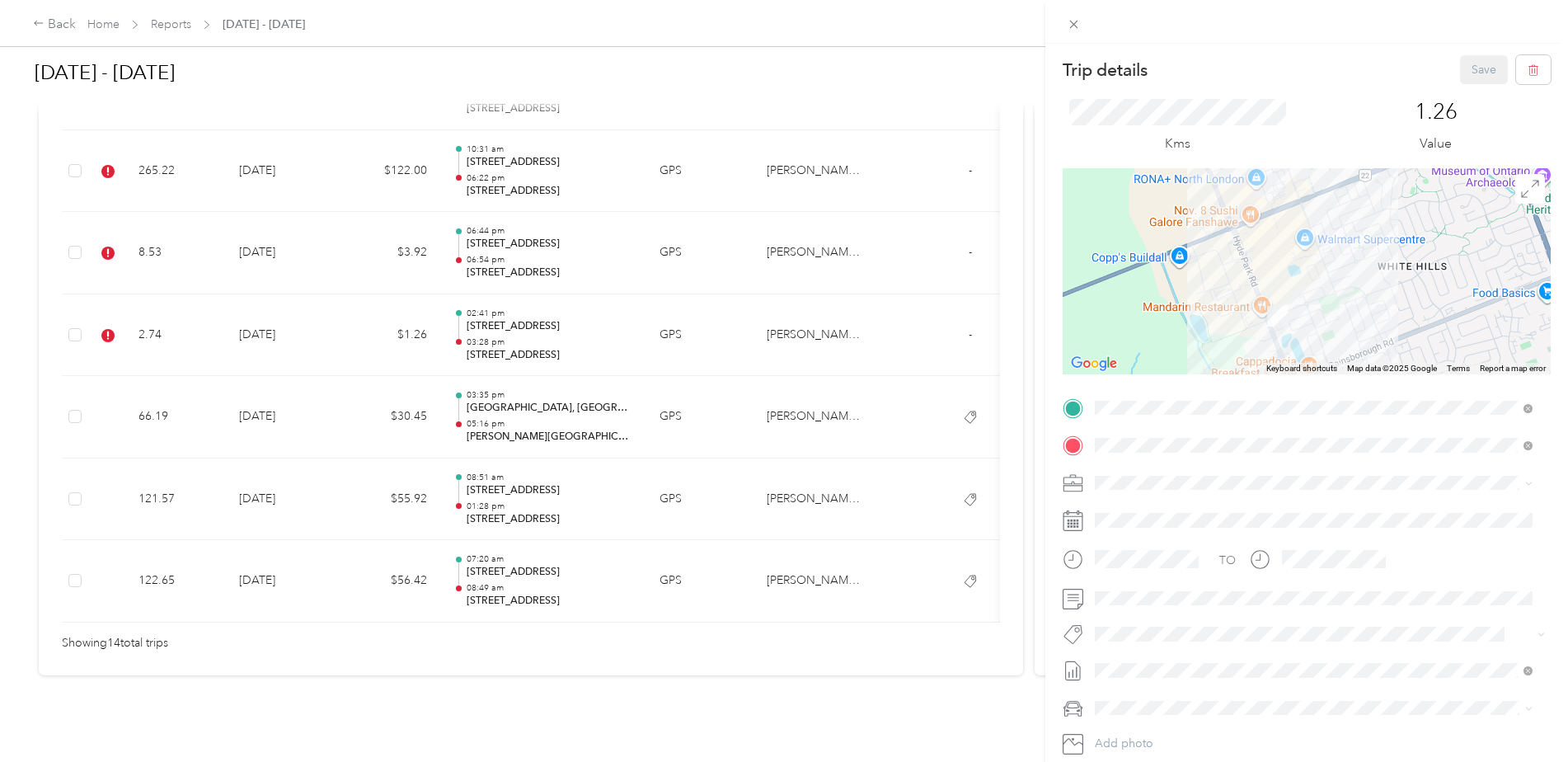
click at [1189, 665] on li "Syndicated Retail Cost Capture" at bounding box center [1313, 663] width 449 height 32
click at [1480, 68] on button "Save" at bounding box center [1483, 69] width 48 height 29
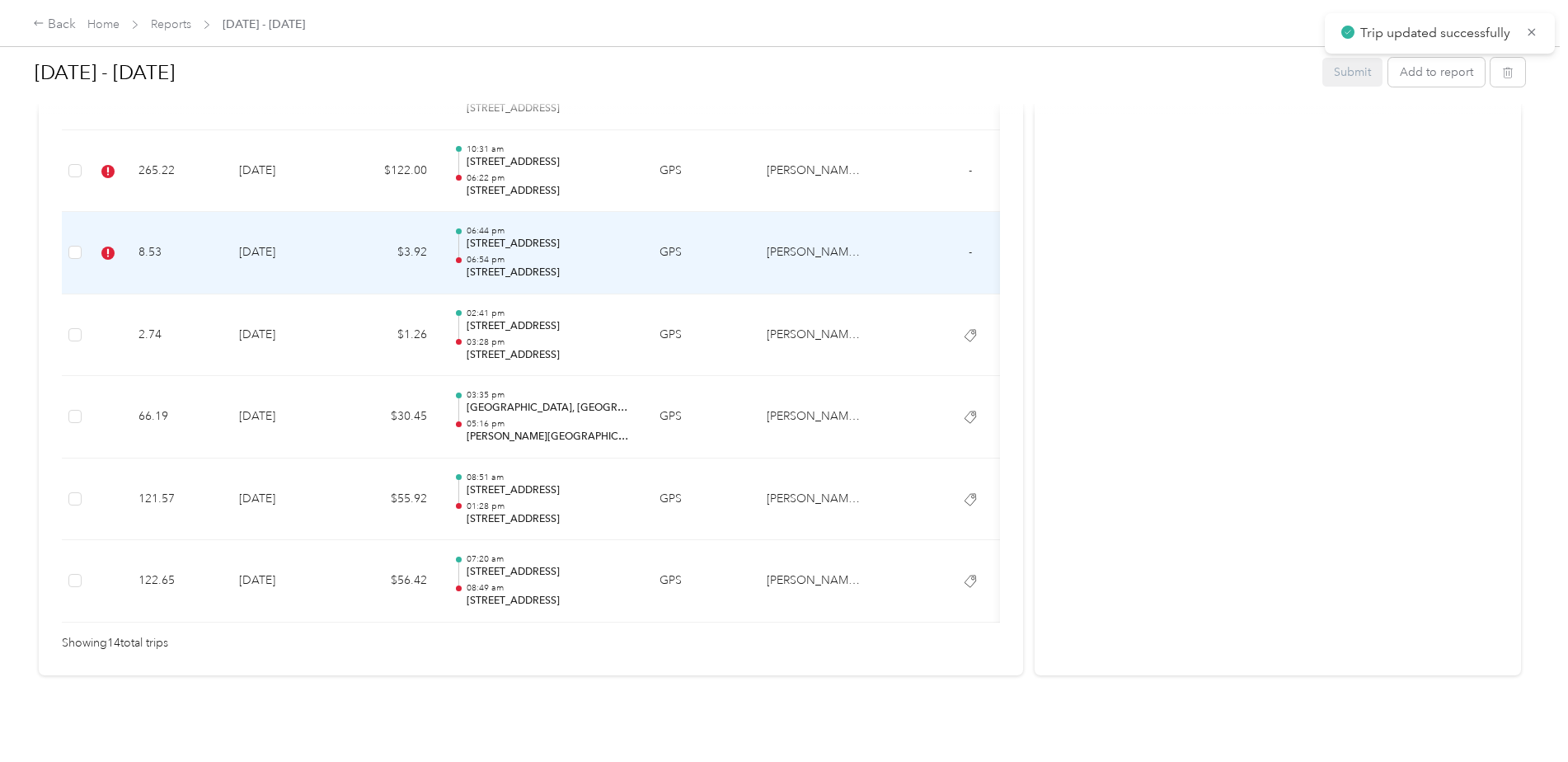
click at [298, 222] on td "[DATE]" at bounding box center [283, 252] width 115 height 82
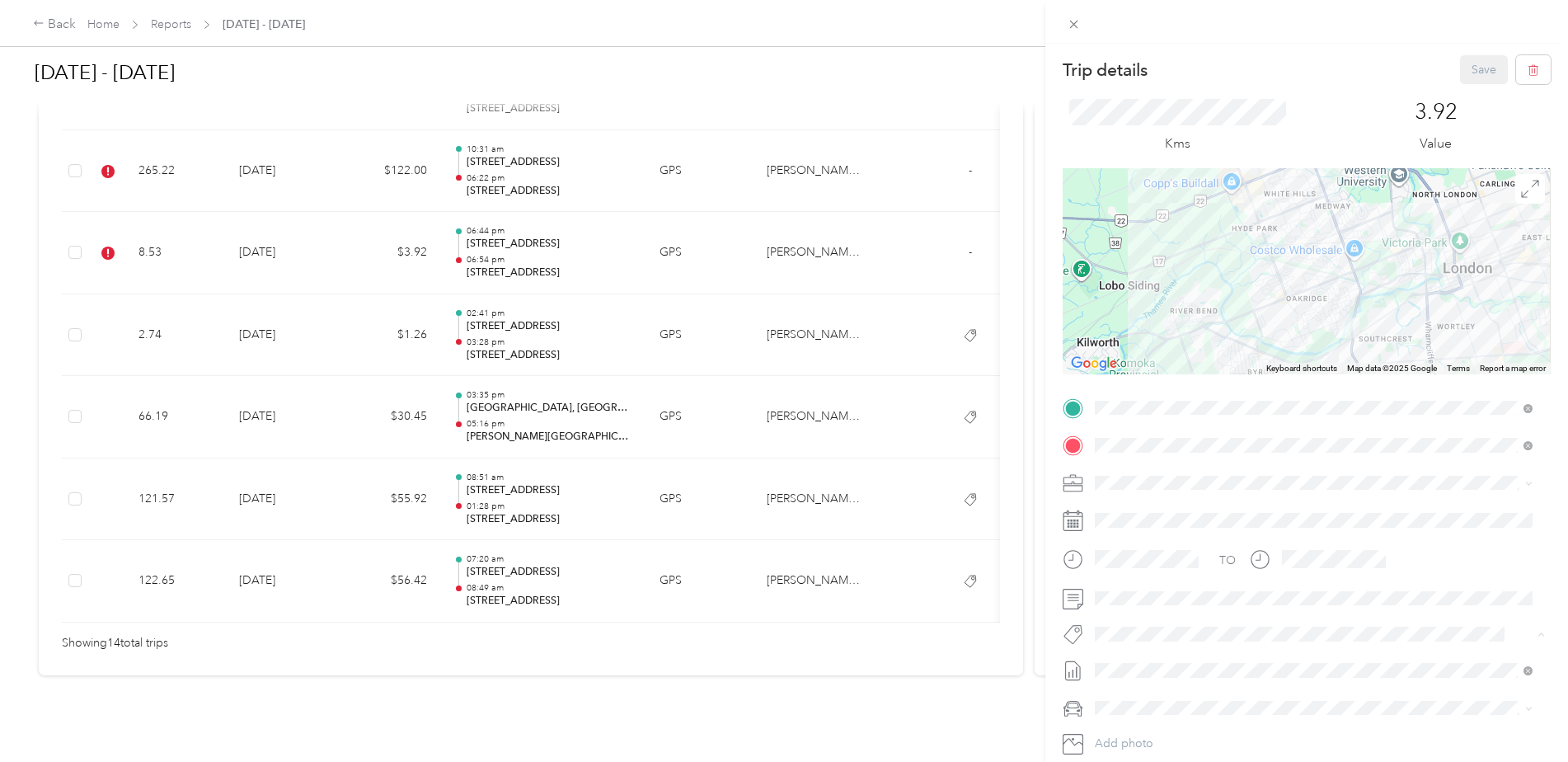
click at [1149, 661] on button "Syndicated Retail Cost Capture" at bounding box center [1184, 663] width 166 height 21
click at [1477, 69] on button "Save" at bounding box center [1483, 69] width 48 height 29
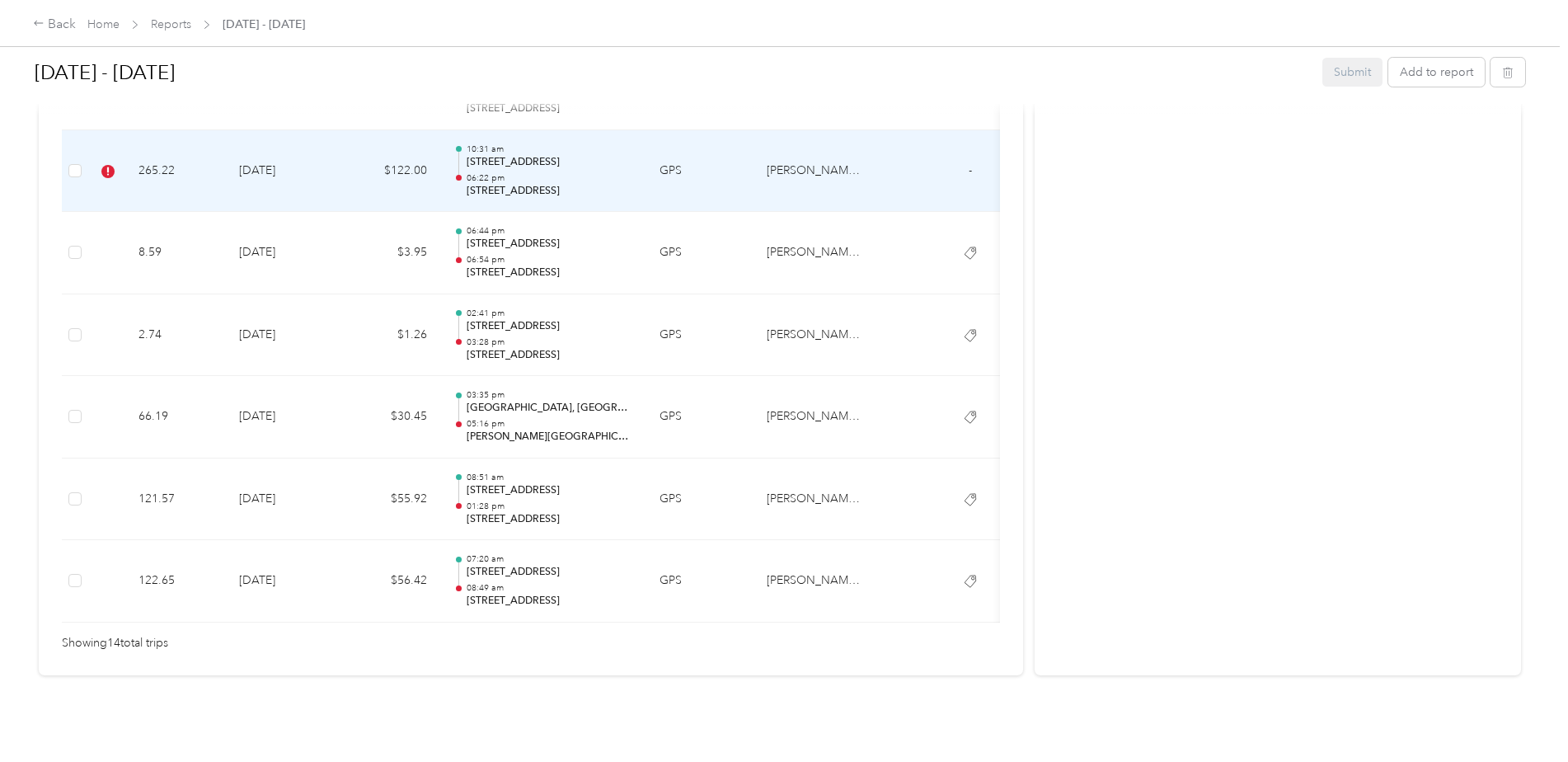
click at [164, 139] on td "265.22" at bounding box center [176, 171] width 101 height 82
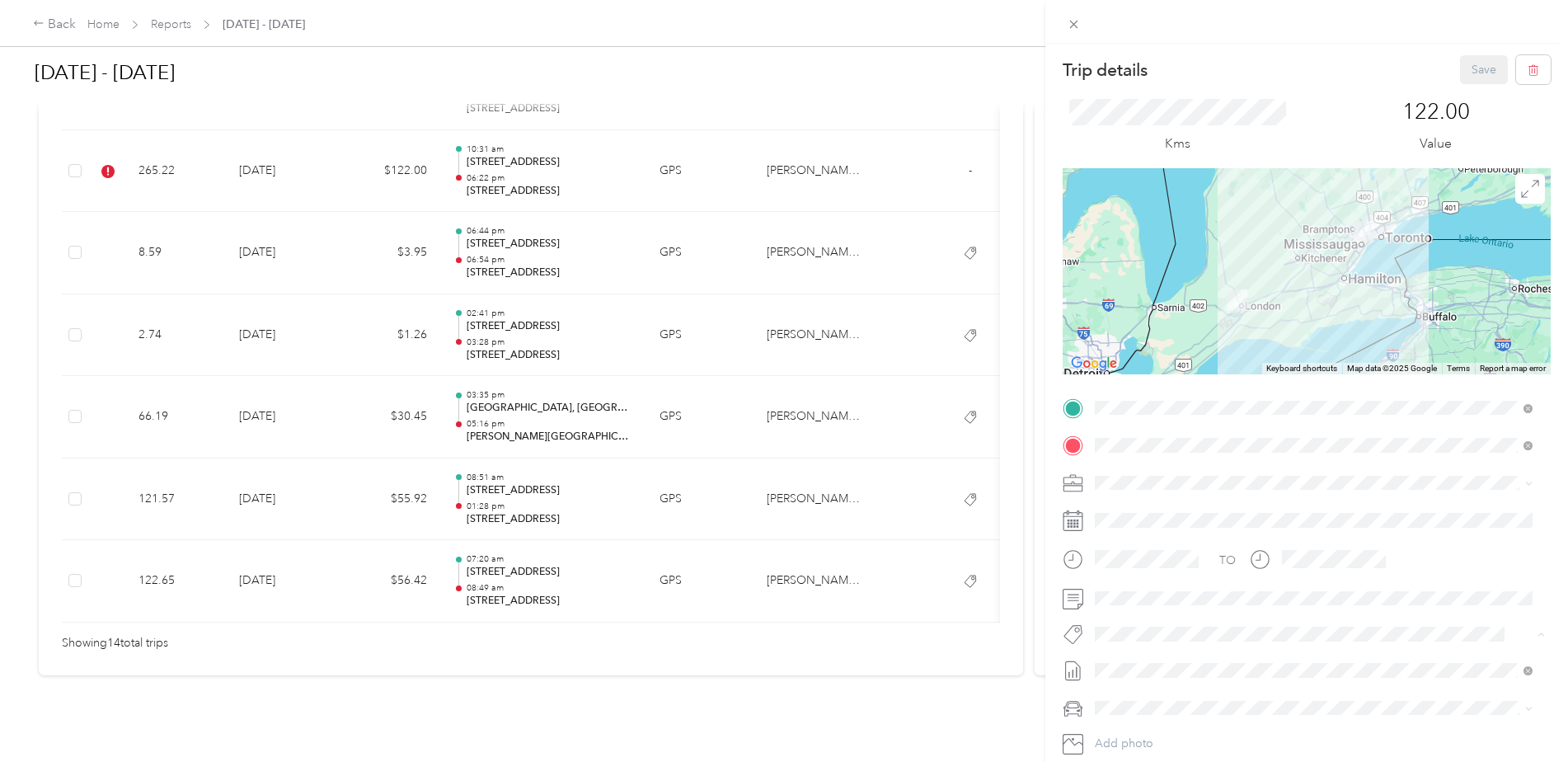
click at [1175, 653] on button "Syndicated Retail Cost Capture" at bounding box center [1184, 663] width 166 height 21
click at [1469, 64] on button "Save" at bounding box center [1483, 69] width 48 height 29
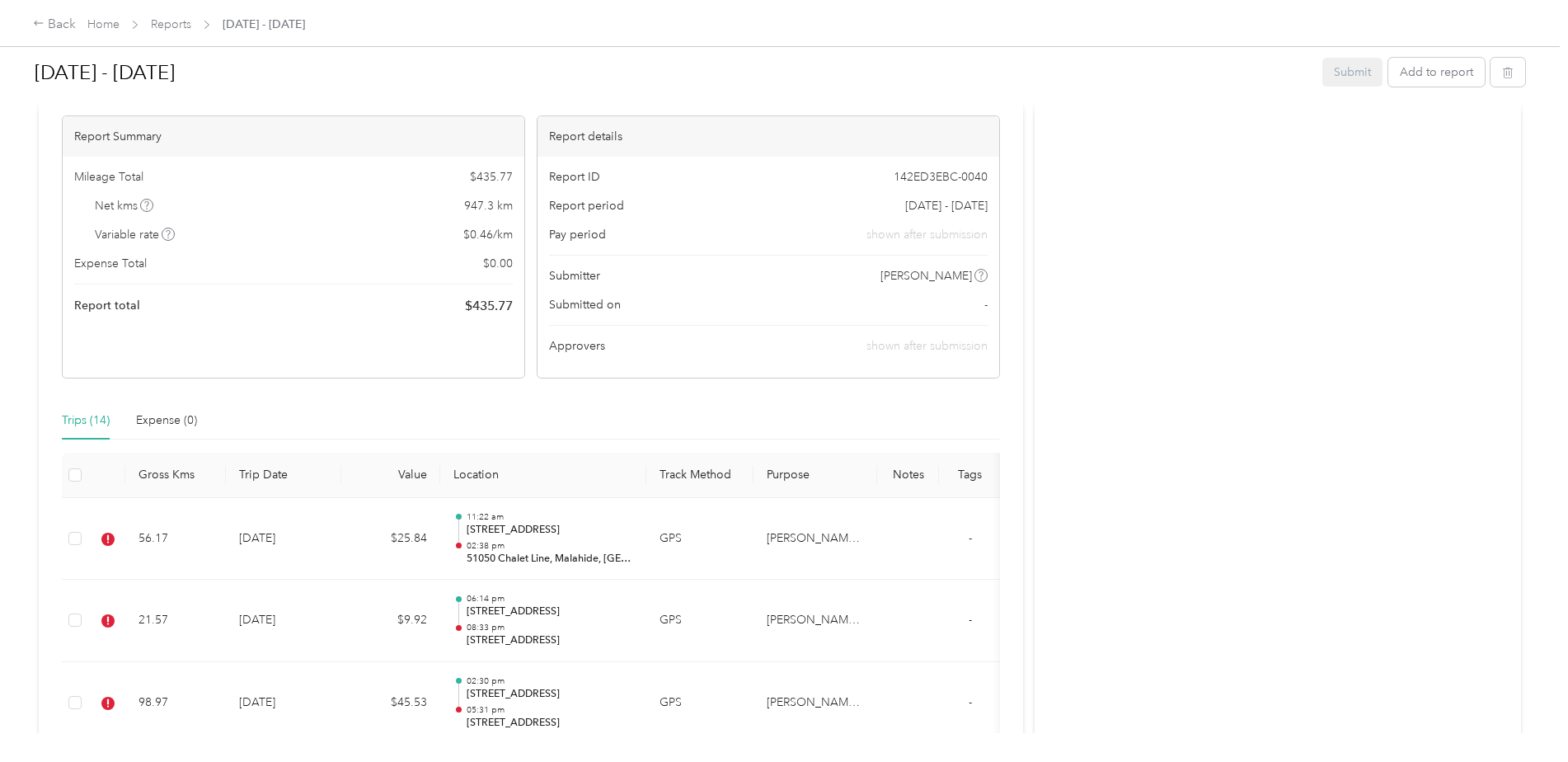
scroll to position [421, 0]
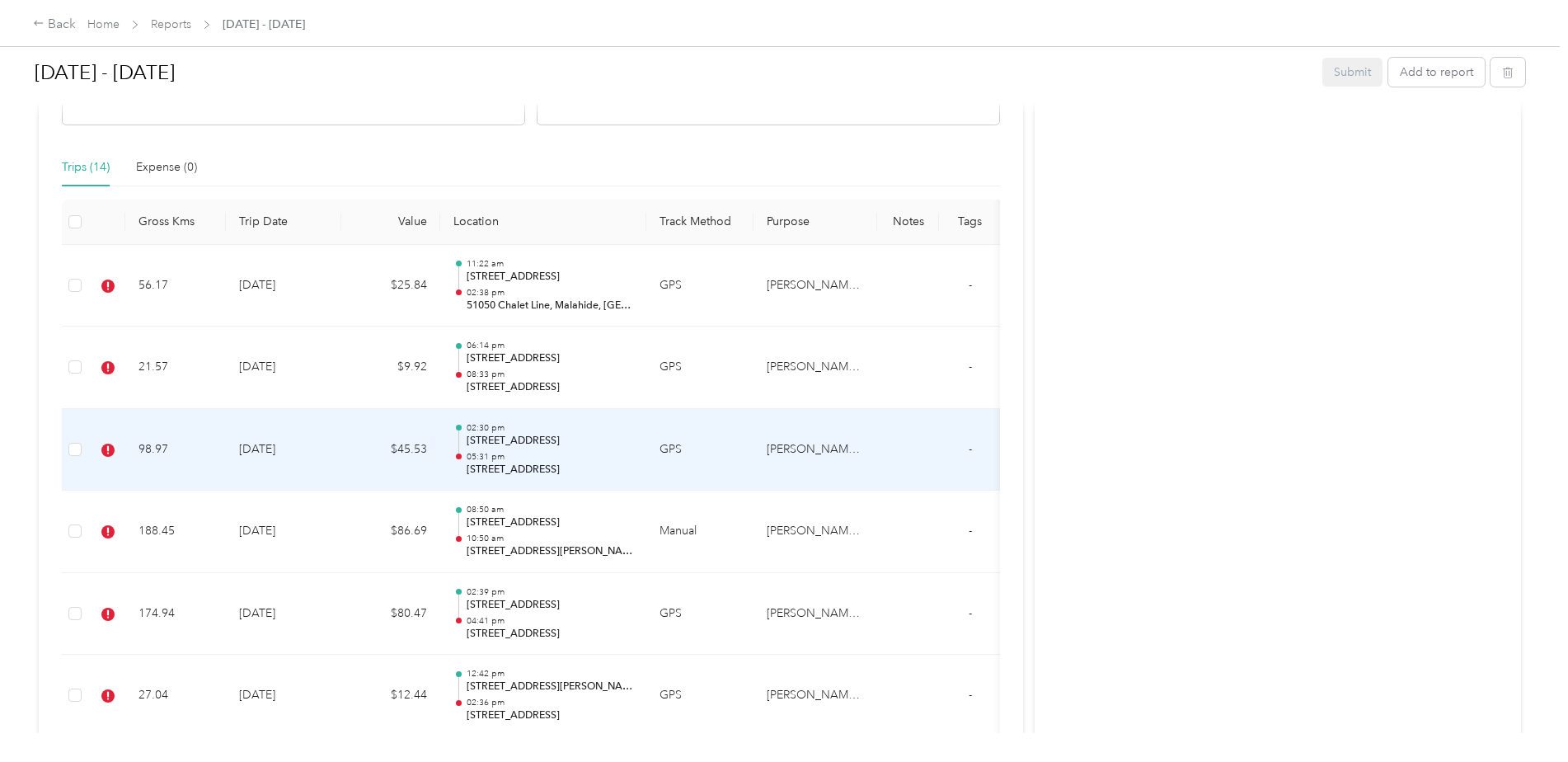
click at [152, 444] on td "98.97" at bounding box center [176, 449] width 101 height 82
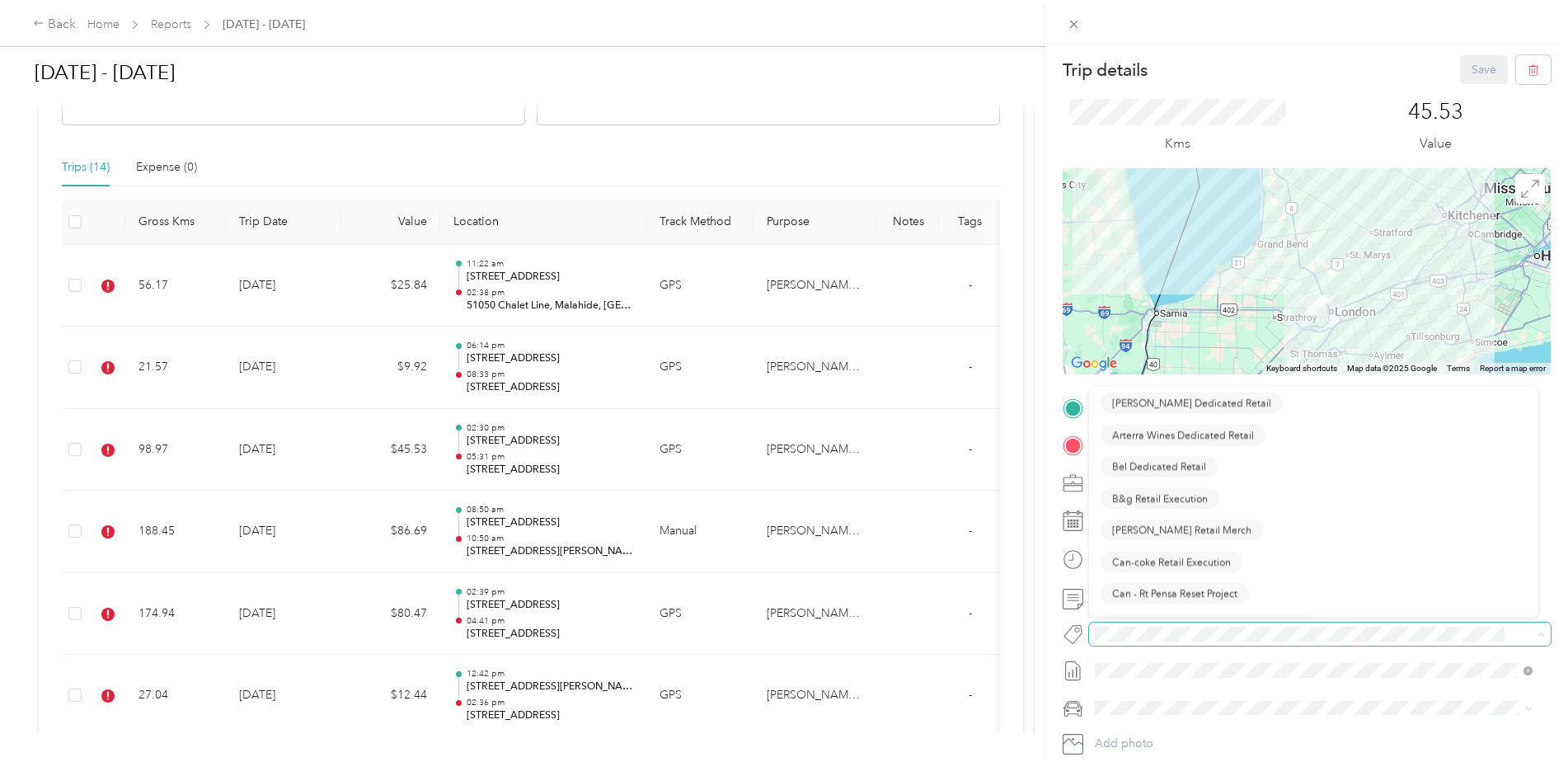
click at [1140, 626] on span at bounding box center [1305, 635] width 433 height 17
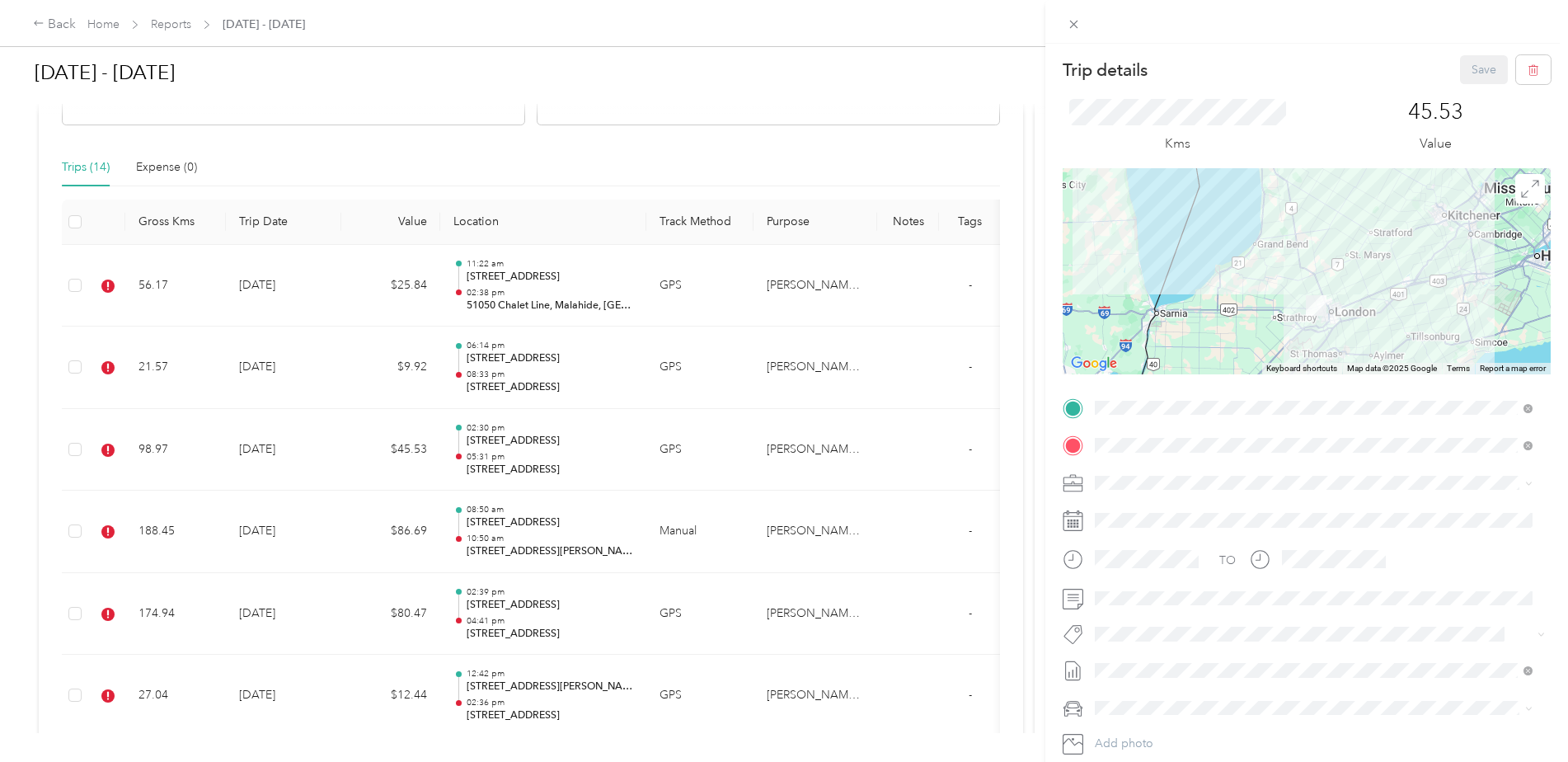
click at [1159, 761] on div "Trip details Save This trip cannot be edited because it is either under review,…" at bounding box center [780, 762] width 1560 height 0
click at [1158, 665] on li "Syndicated Retail Cost Capture" at bounding box center [1313, 663] width 449 height 32
click at [1476, 69] on button "Save" at bounding box center [1483, 69] width 48 height 29
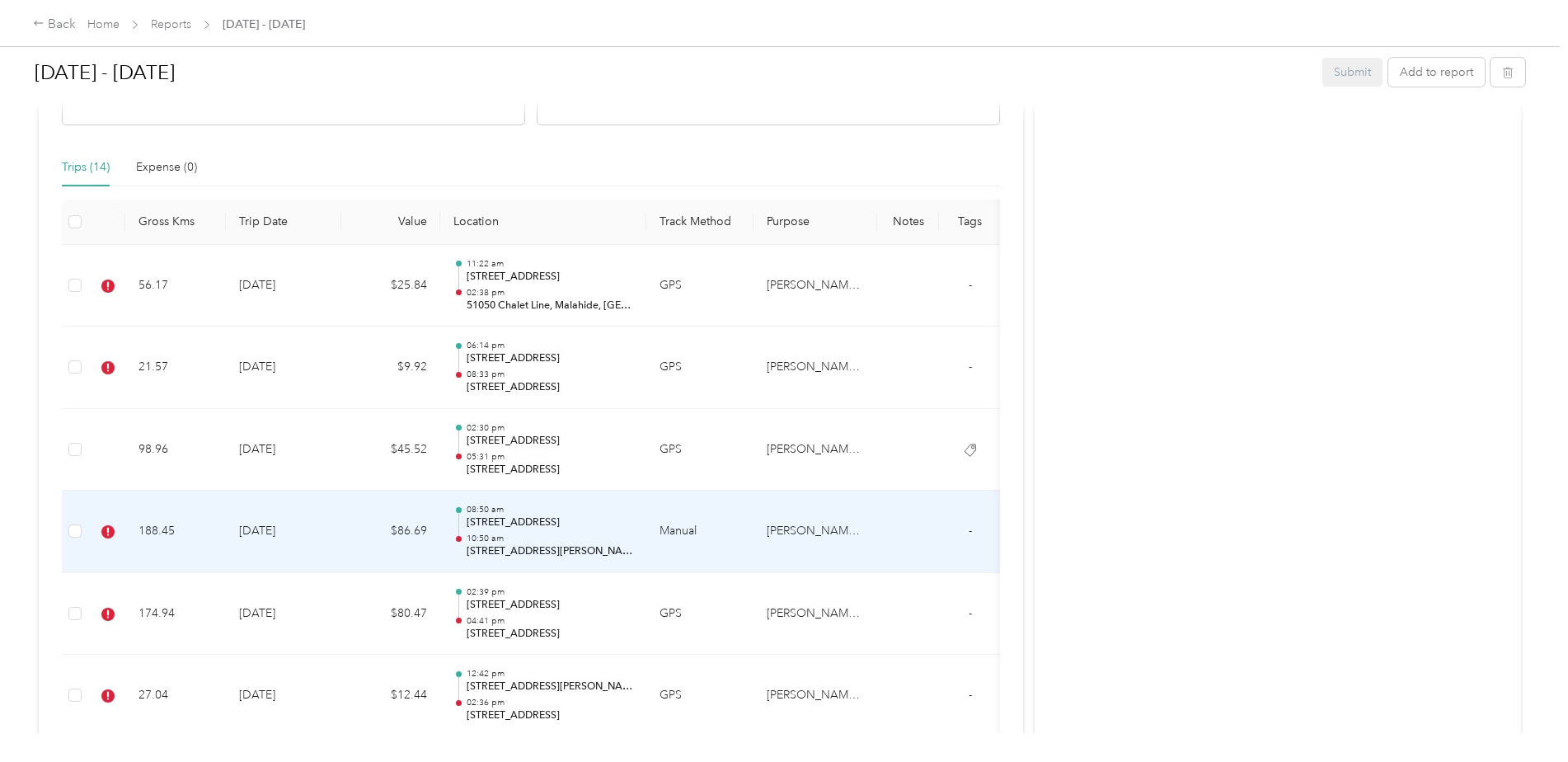
click at [159, 520] on td "188.45" at bounding box center [176, 531] width 101 height 82
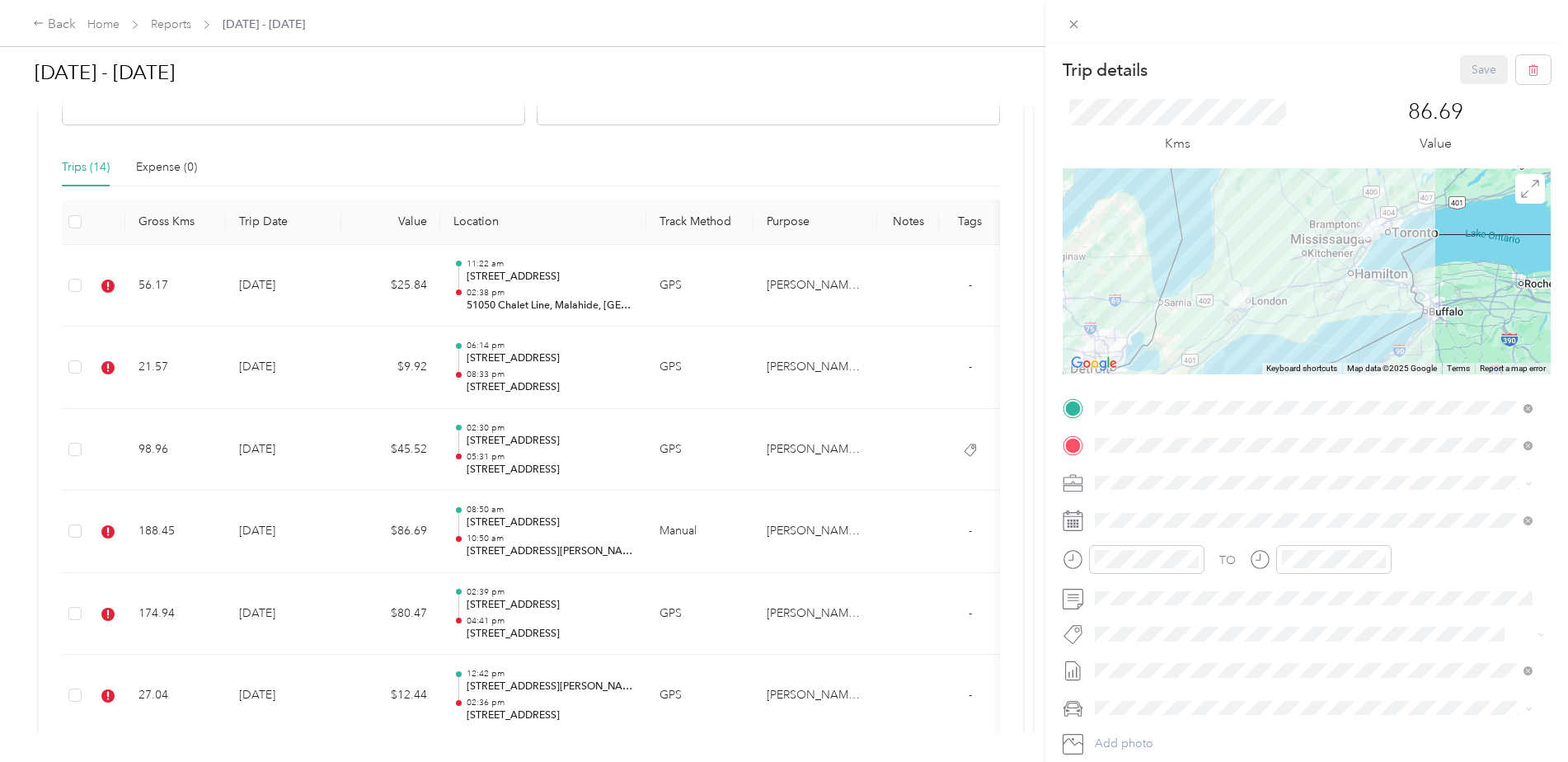
click at [1181, 663] on button "Syndicated Retail Cost Capture" at bounding box center [1184, 663] width 166 height 21
click at [1471, 72] on button "Save" at bounding box center [1483, 69] width 48 height 29
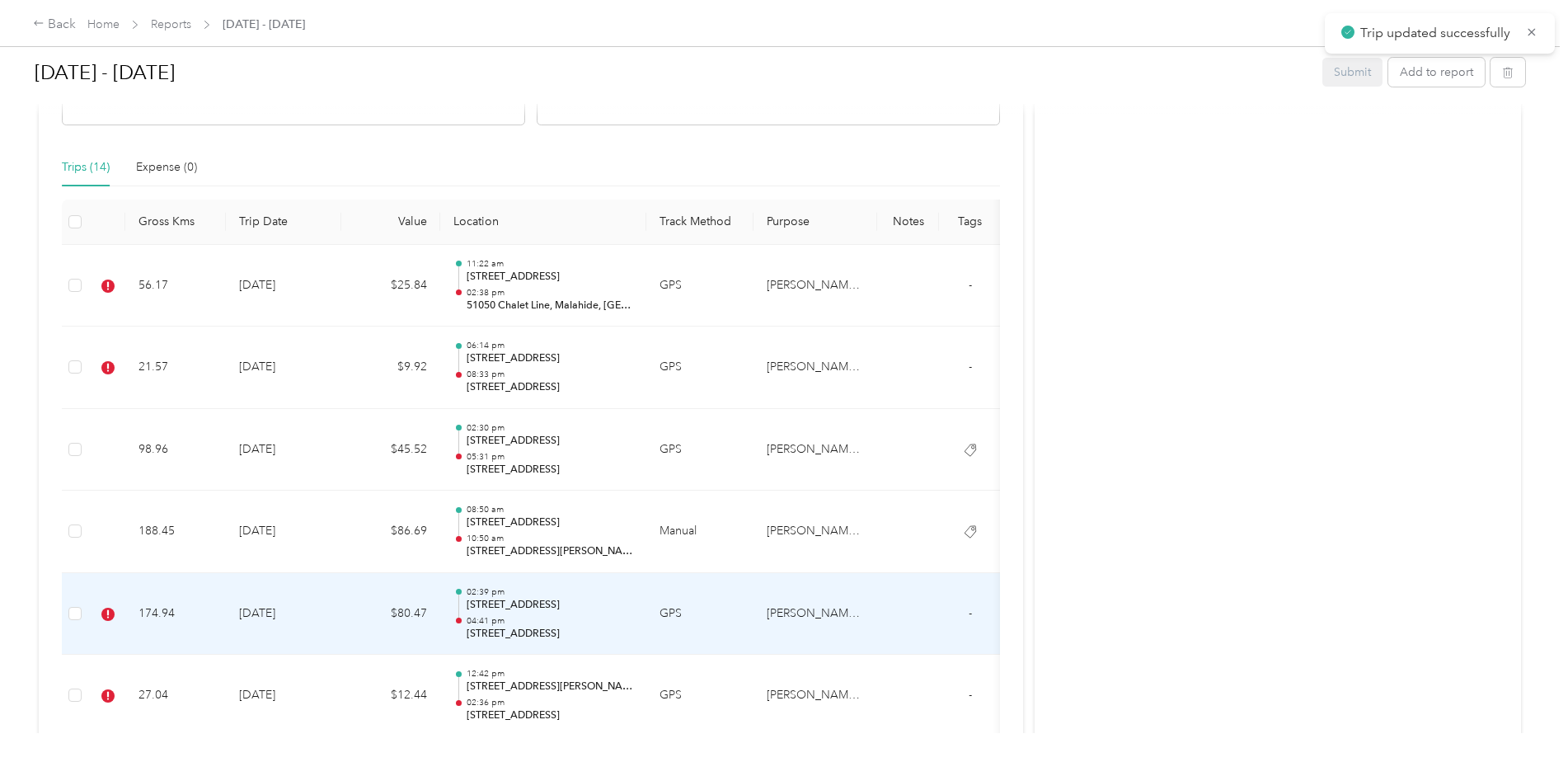
click at [167, 609] on td "174.94" at bounding box center [176, 614] width 101 height 82
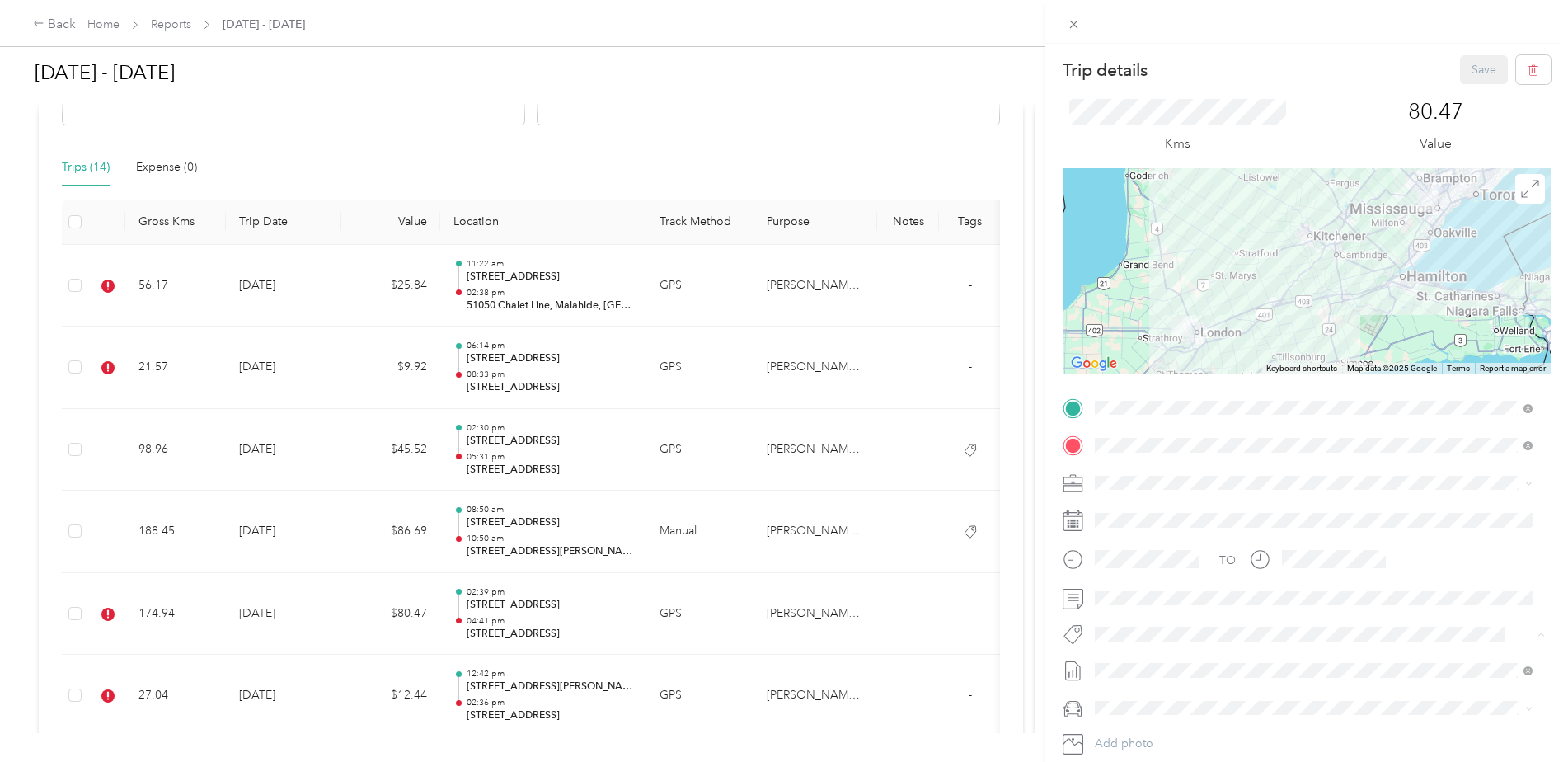
click at [1183, 657] on span "Syndicated Retail Cost Capture" at bounding box center [1184, 664] width 143 height 15
click at [1470, 66] on button "Save" at bounding box center [1483, 69] width 48 height 29
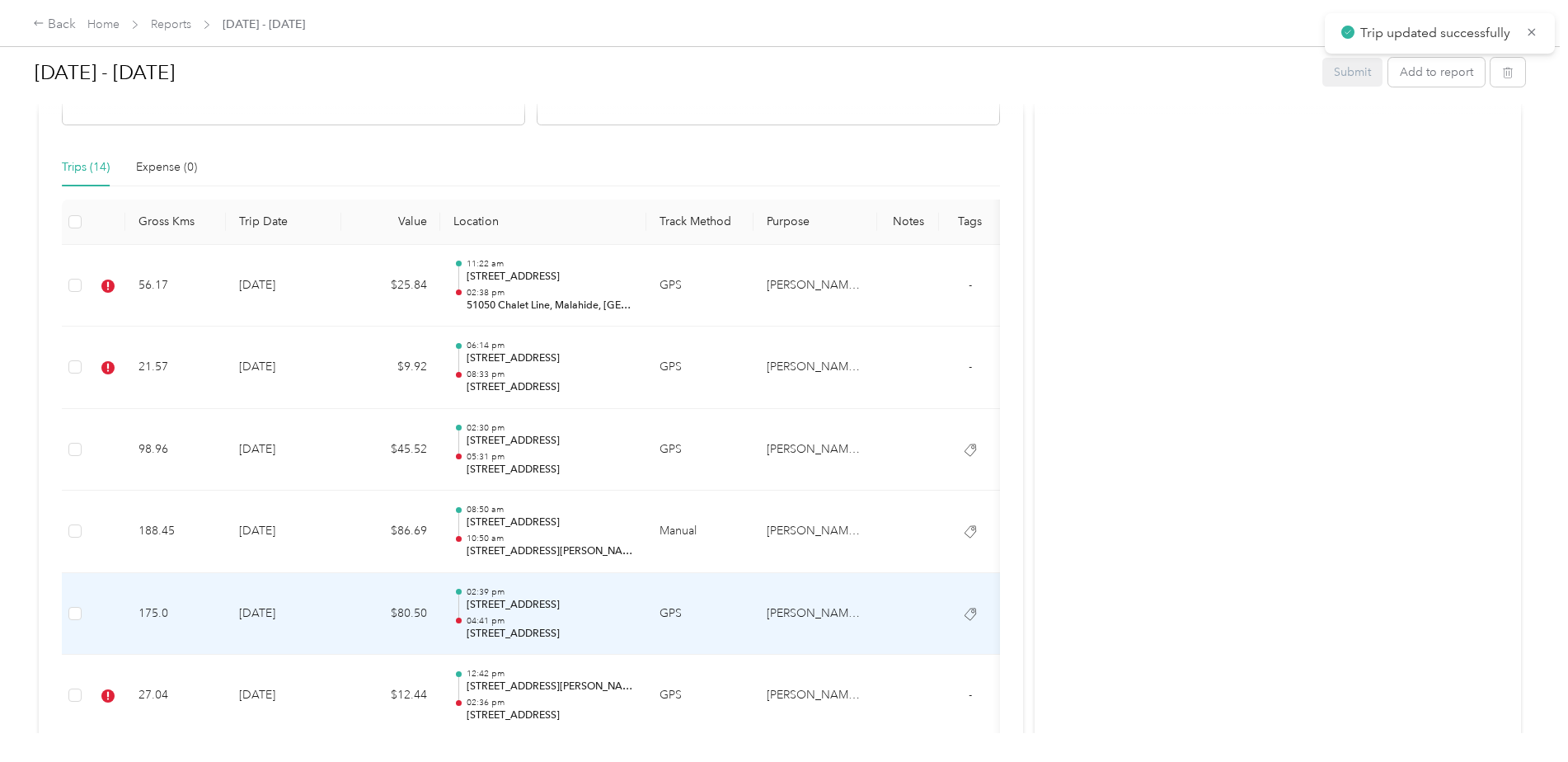
click at [155, 605] on td "175.0" at bounding box center [176, 614] width 101 height 82
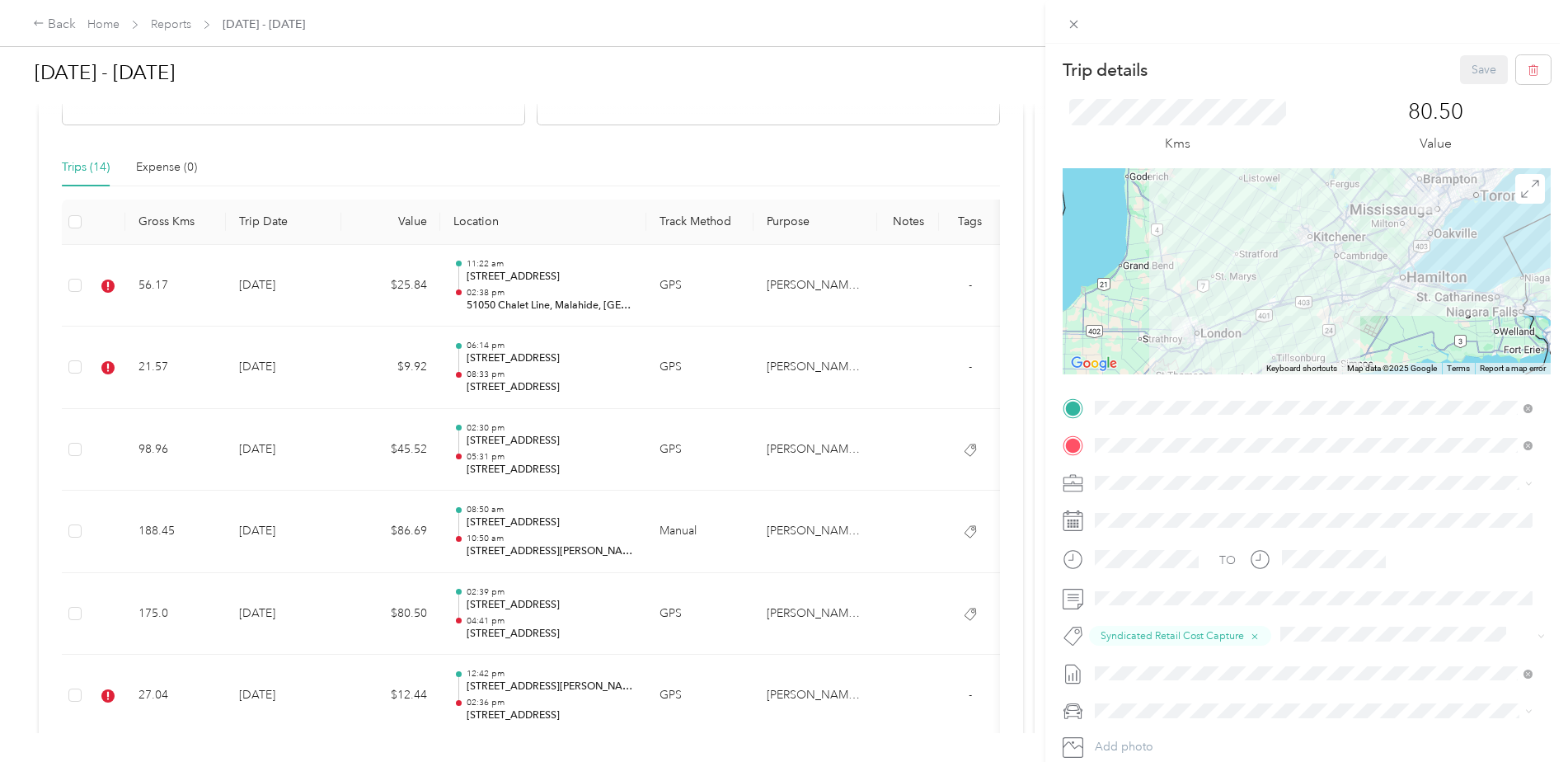
click at [251, 692] on div "Trip details Save This trip cannot be edited because it is either under review,…" at bounding box center [784, 381] width 1568 height 762
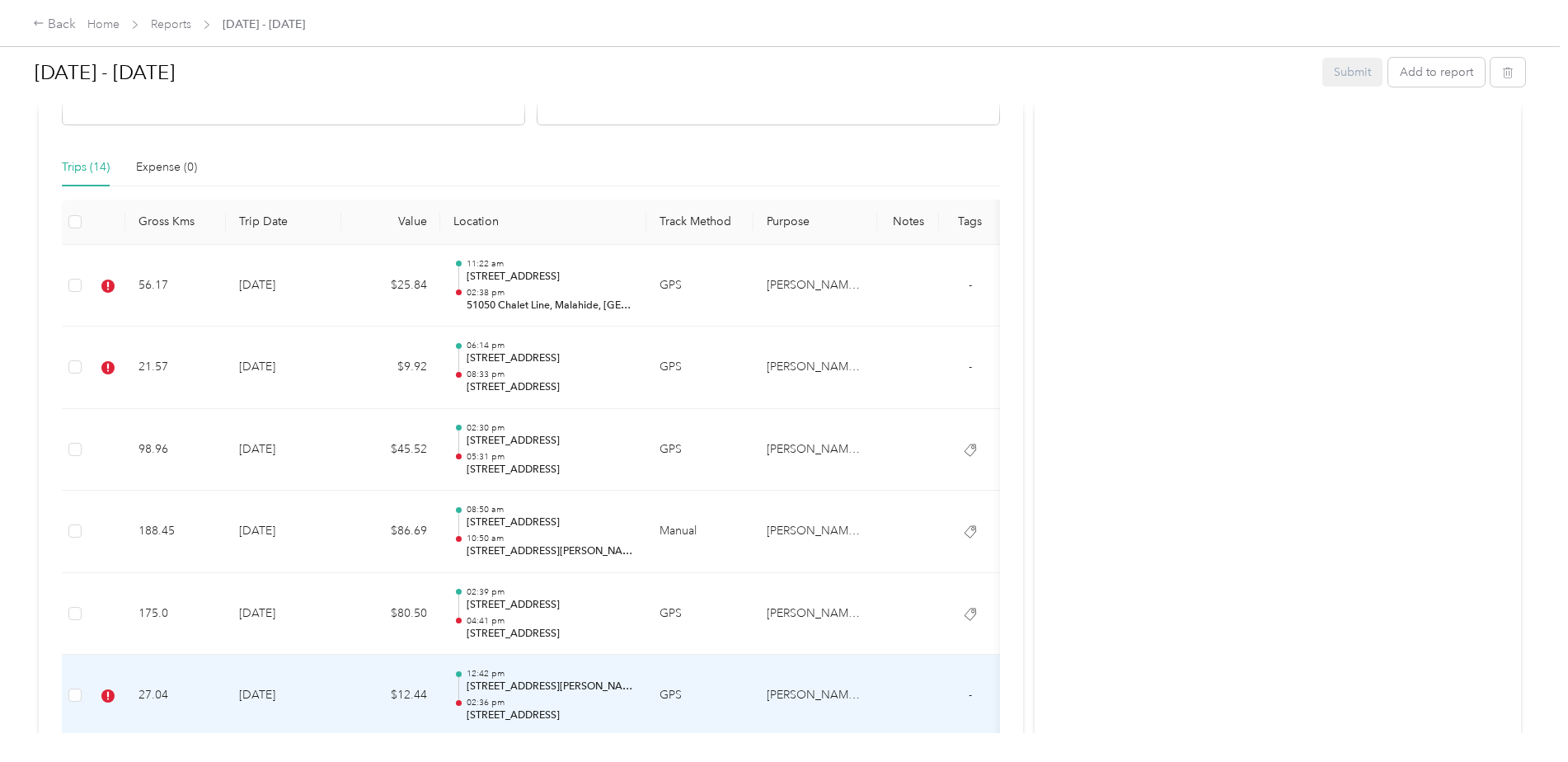
click at [266, 685] on td "[DATE]" at bounding box center [283, 695] width 115 height 82
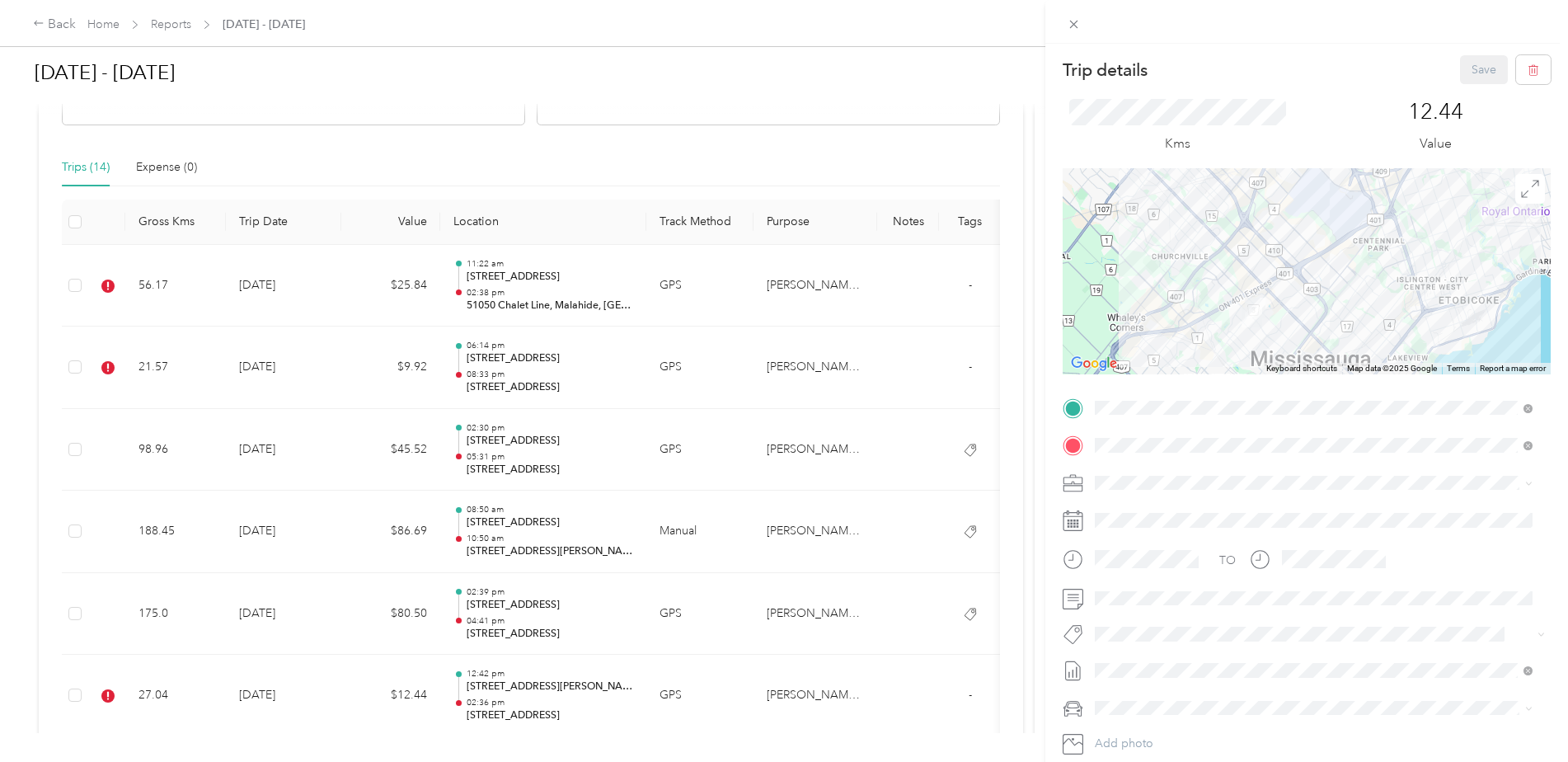
click at [1160, 666] on li "Syndicated Retail Cost Capture" at bounding box center [1313, 663] width 449 height 32
click at [1475, 72] on button "Save" at bounding box center [1483, 69] width 48 height 29
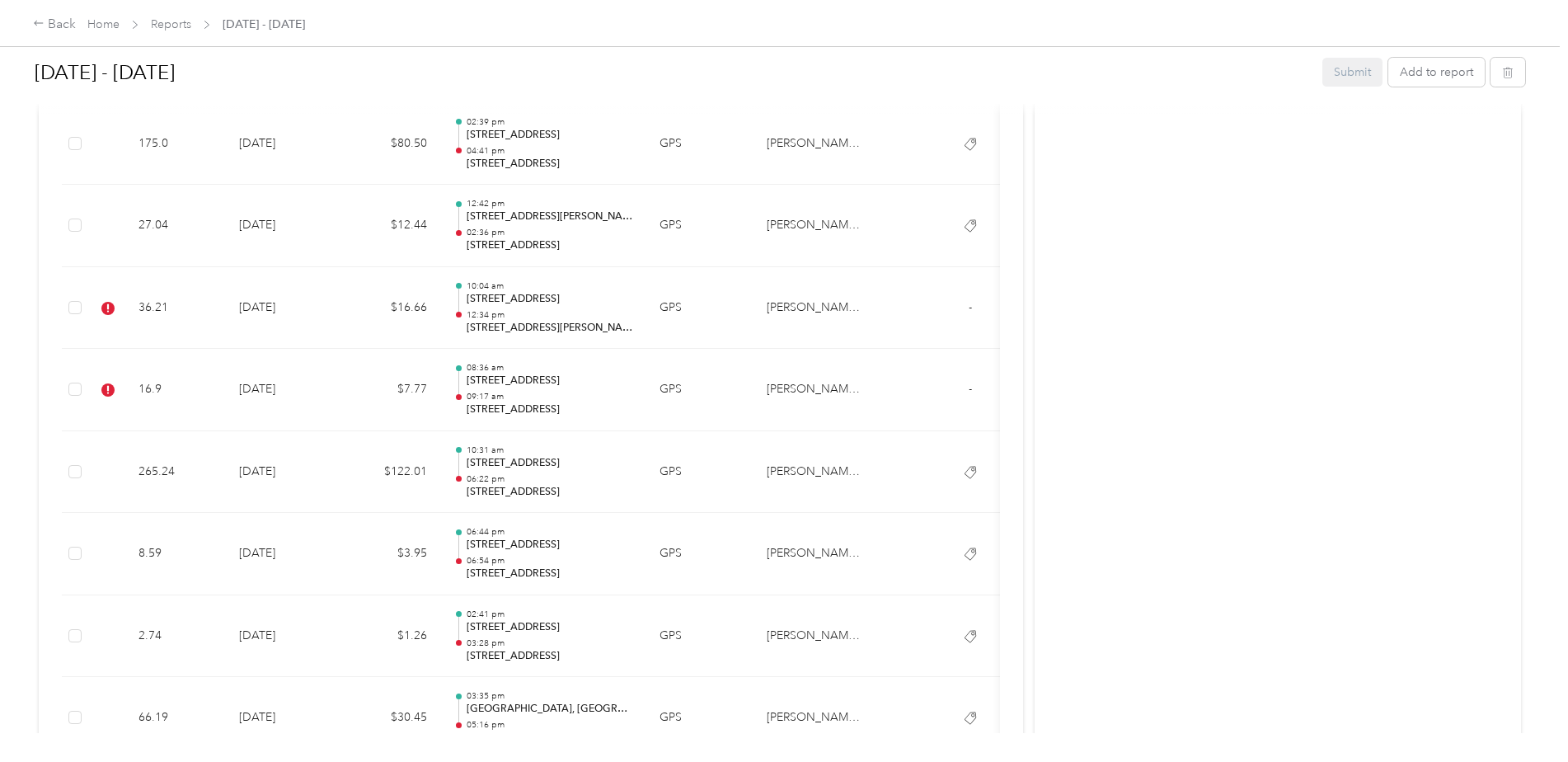
scroll to position [896, 0]
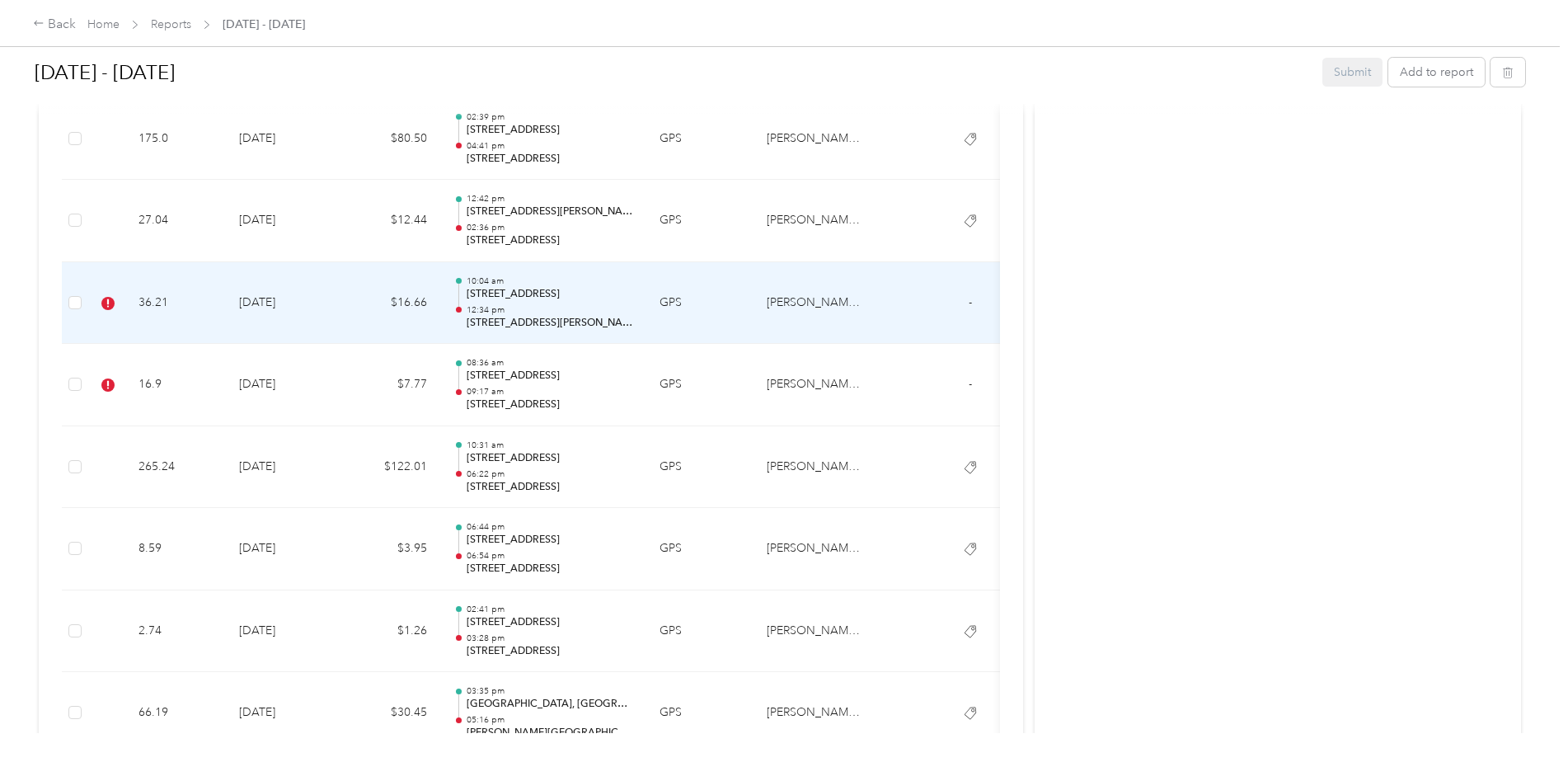
click at [175, 296] on td "36.21" at bounding box center [176, 303] width 101 height 82
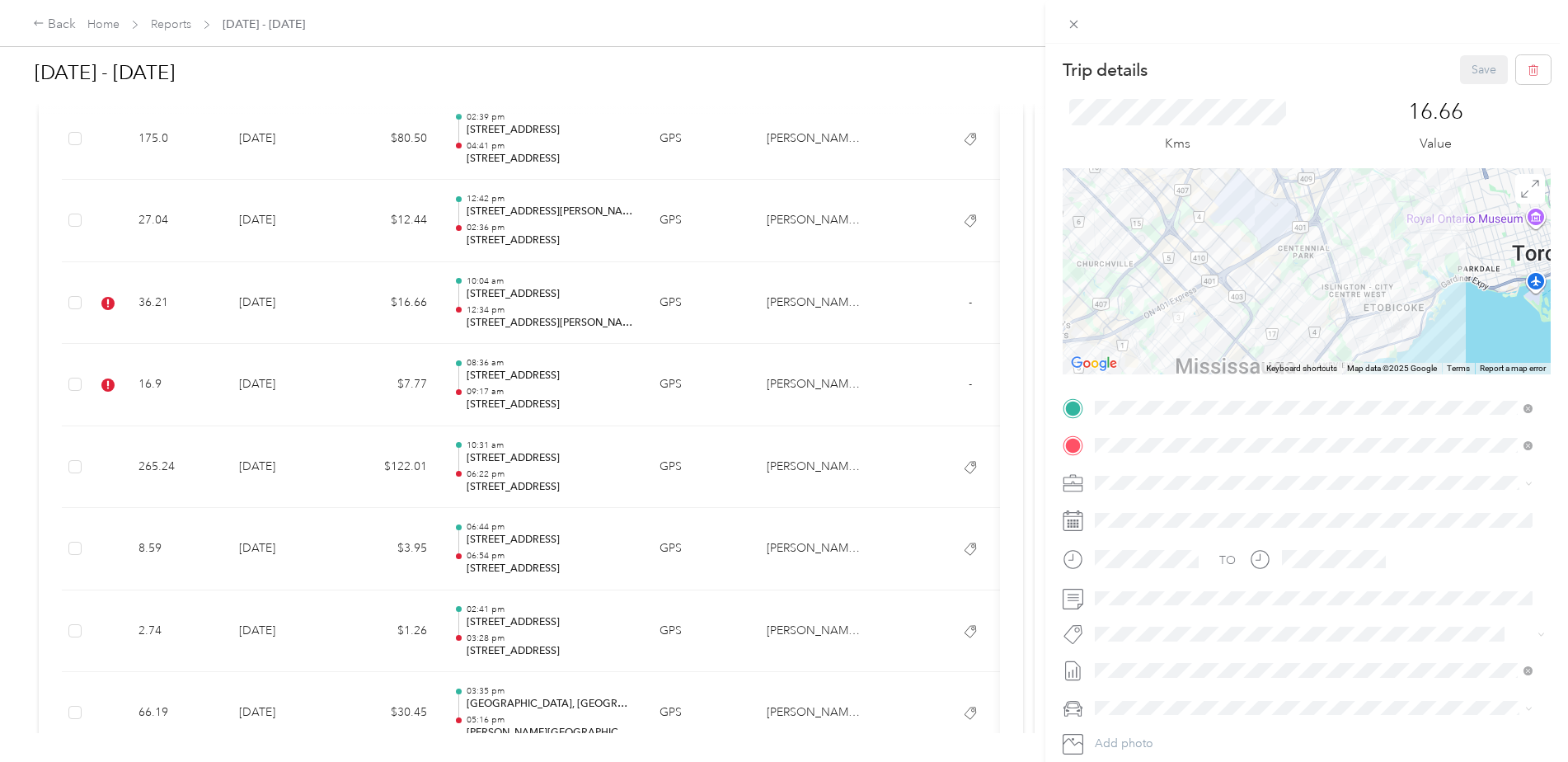
click at [1164, 661] on span "Syndicated Retail Cost Capture" at bounding box center [1184, 664] width 143 height 15
click at [1475, 62] on button "Save" at bounding box center [1483, 69] width 48 height 29
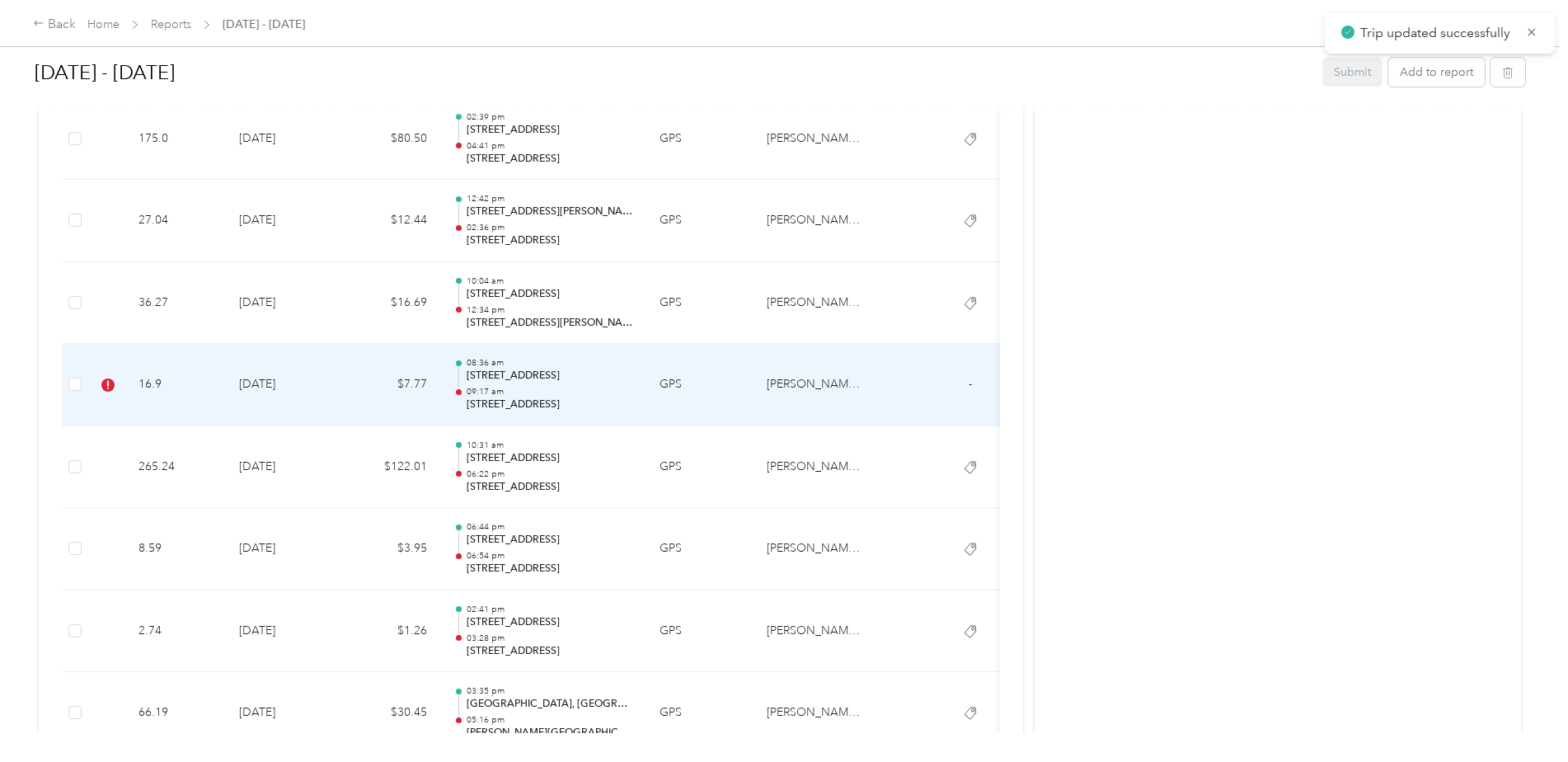
click at [300, 388] on td "[DATE]" at bounding box center [283, 384] width 115 height 82
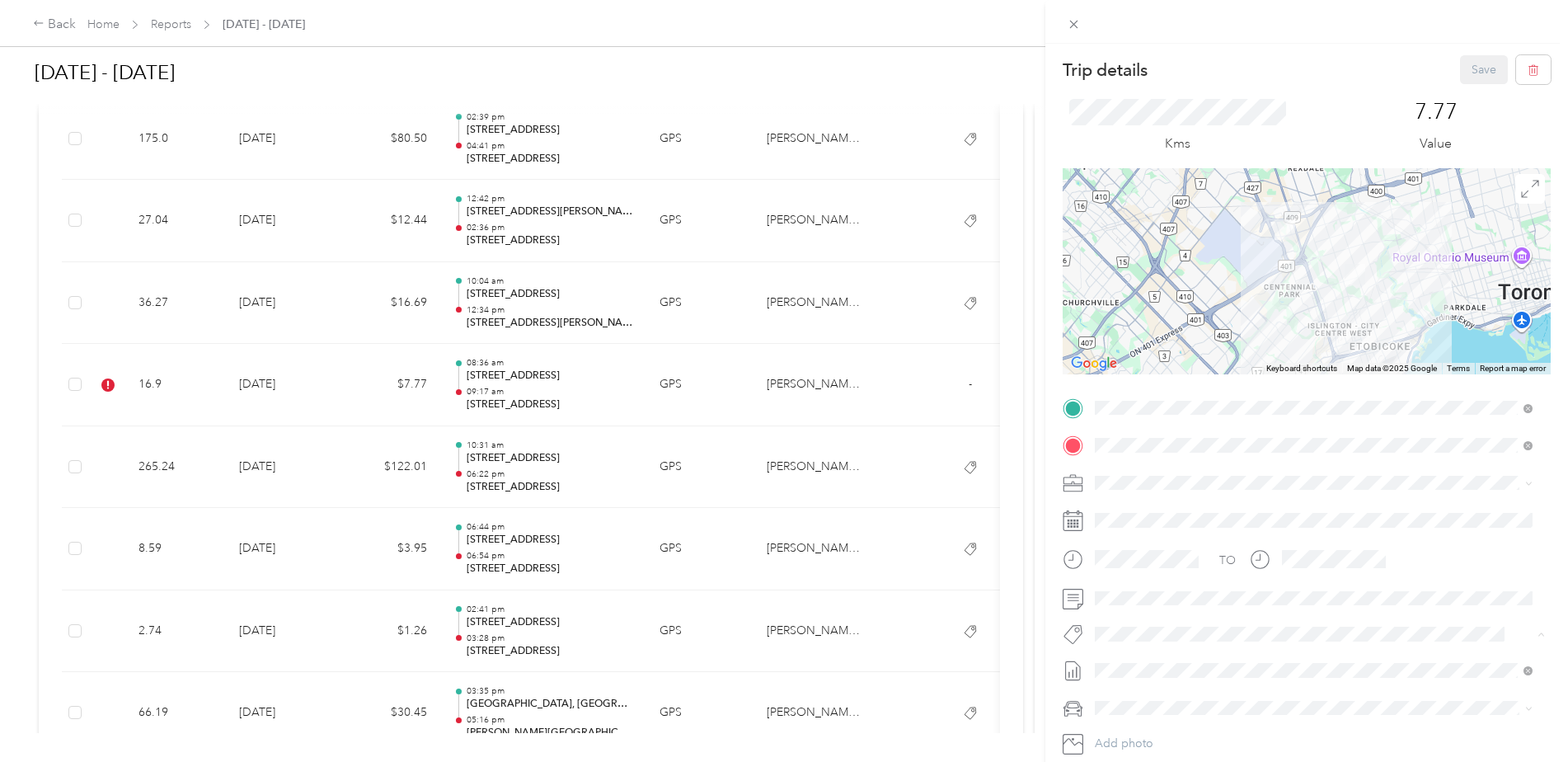
click at [1177, 666] on li "Syndicated Retail Cost Capture" at bounding box center [1313, 663] width 449 height 32
click at [1471, 62] on button "Save" at bounding box center [1483, 69] width 48 height 29
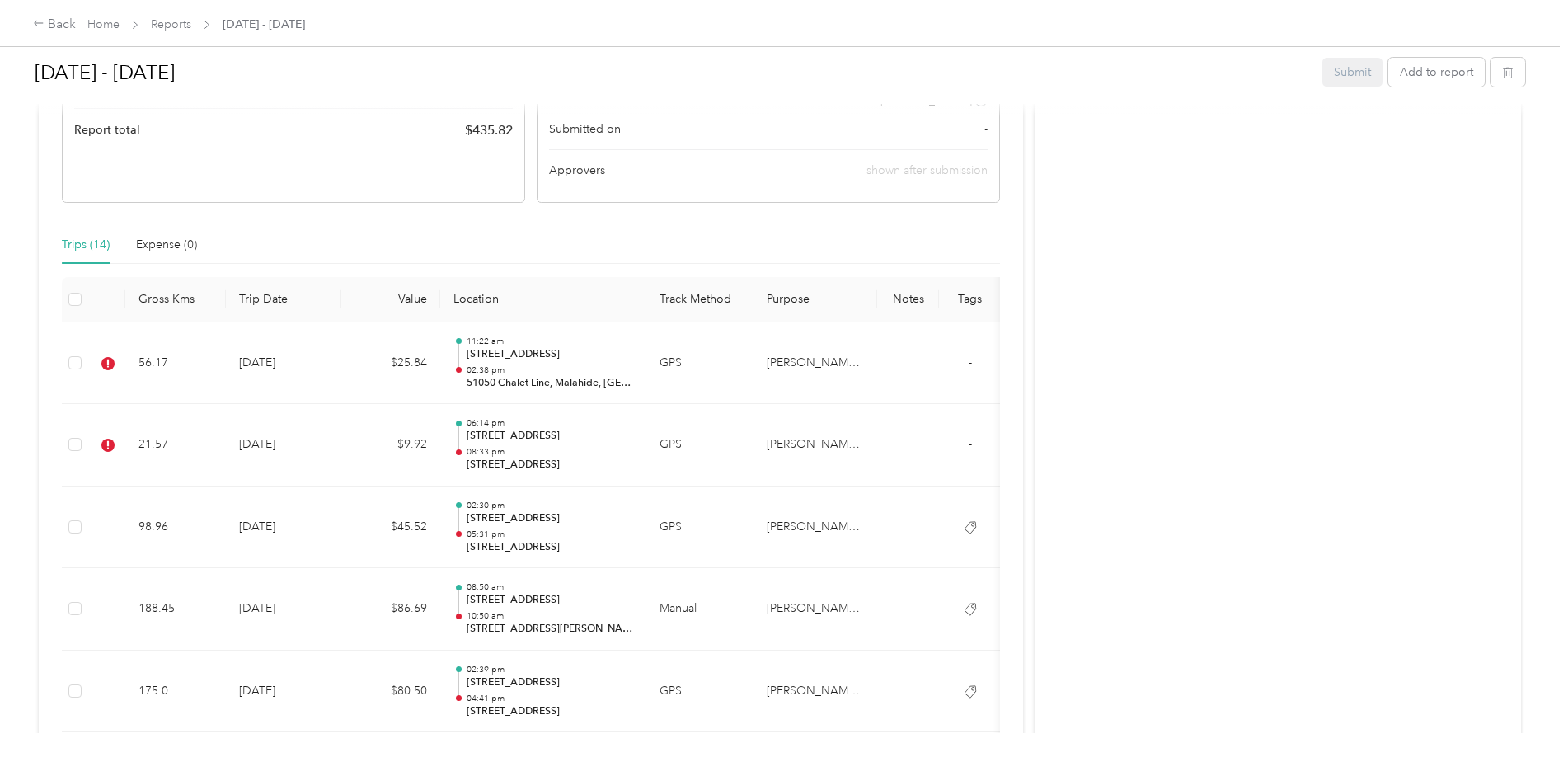
scroll to position [267, 0]
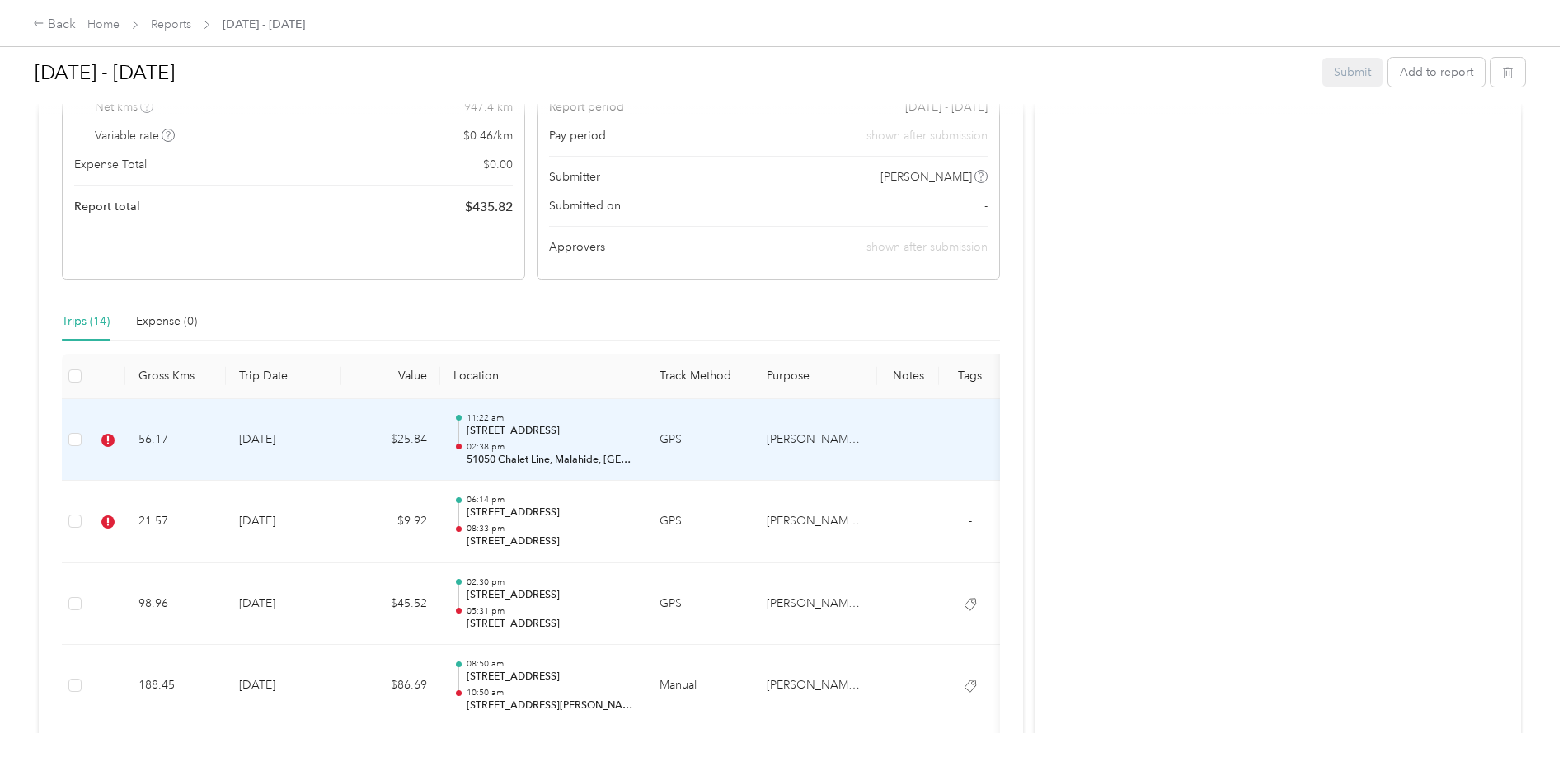
click at [532, 439] on div "11:22 am [STREET_ADDRESS] 02:38 pm [STREET_ADDRESS]" at bounding box center [549, 440] width 166 height 55
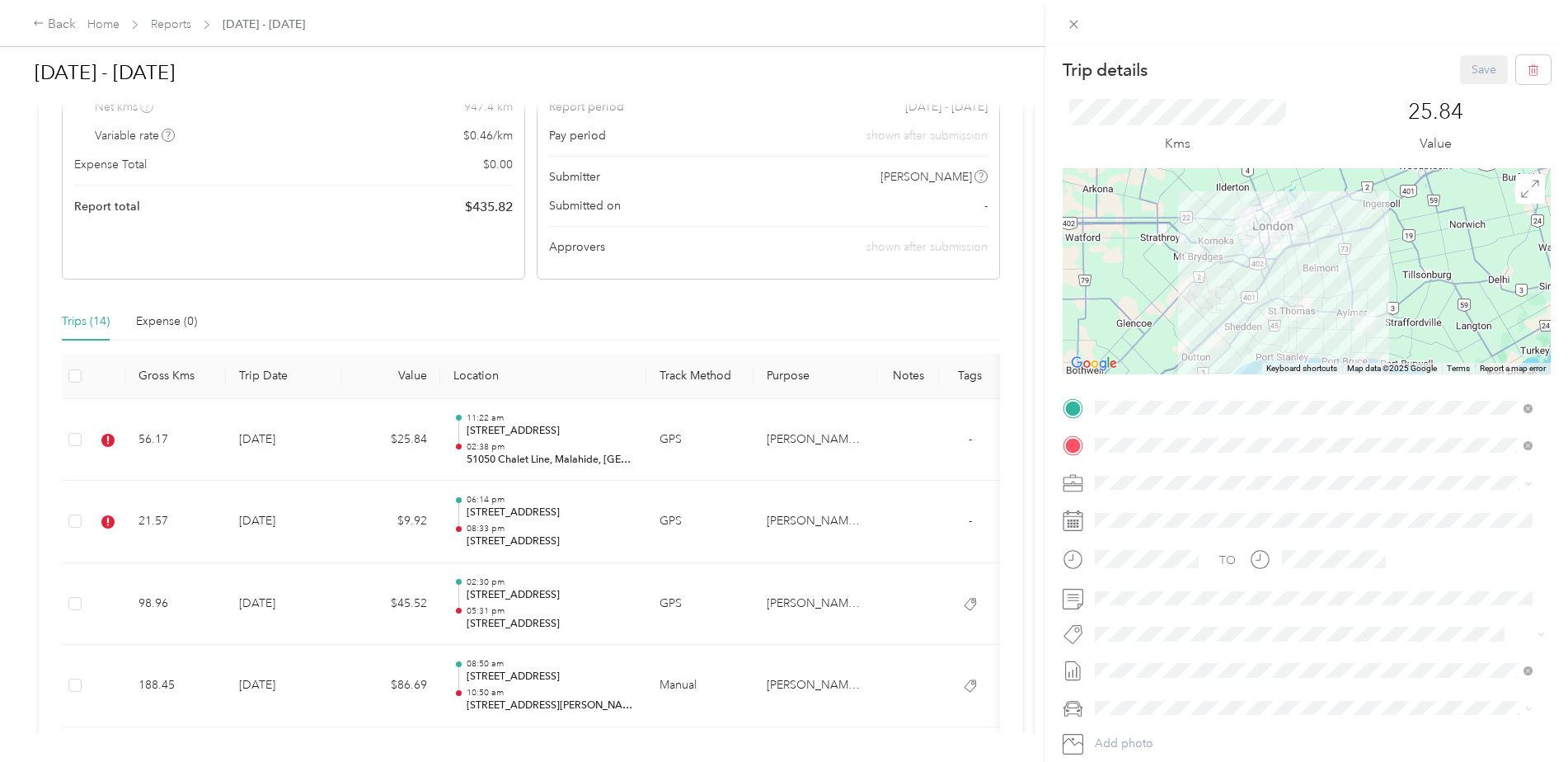
click at [528, 534] on div "Trip details Save This trip cannot be edited because it is either under review,…" at bounding box center [784, 381] width 1568 height 762
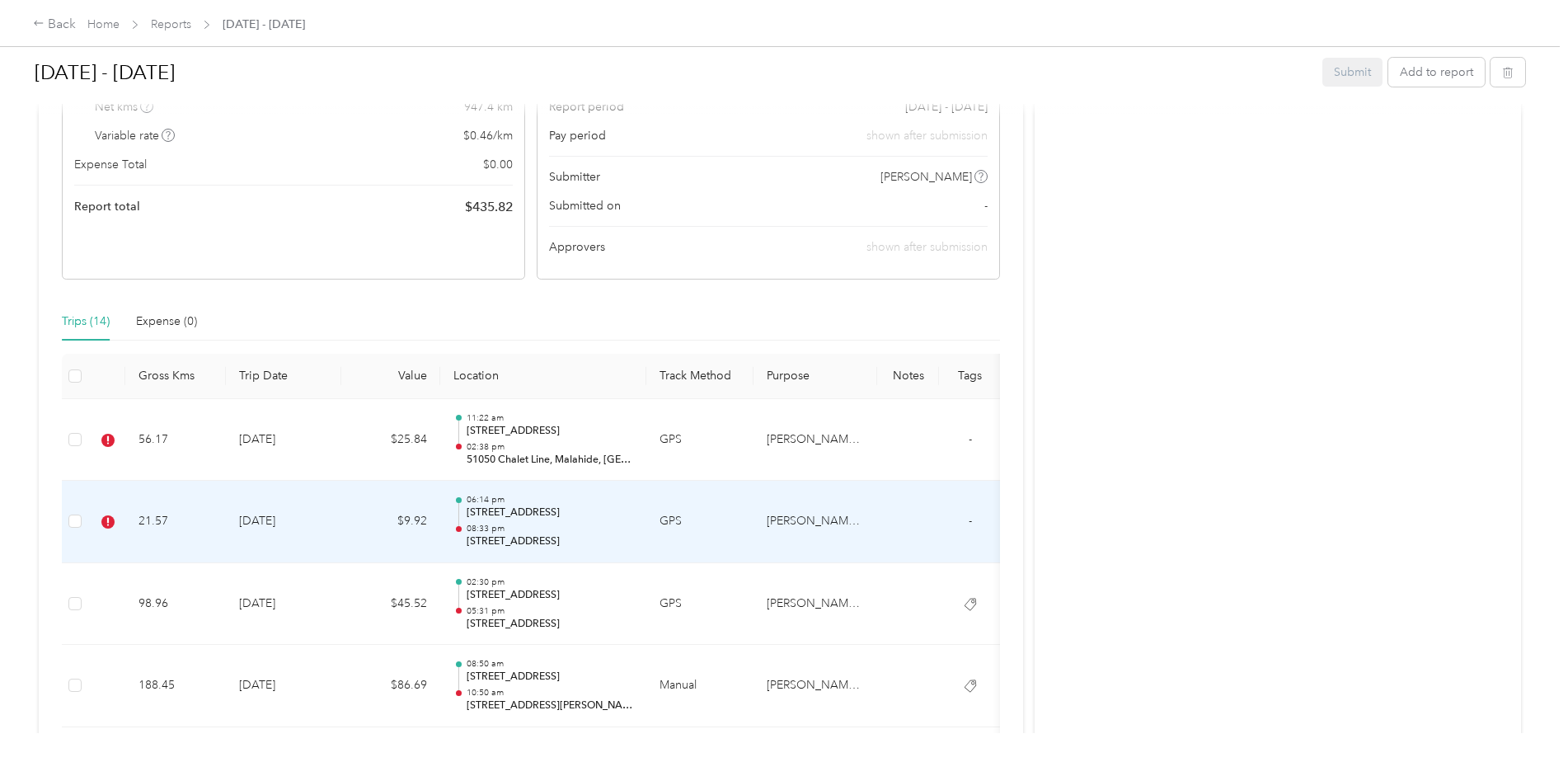
click at [510, 510] on p "[STREET_ADDRESS]" at bounding box center [549, 513] width 166 height 15
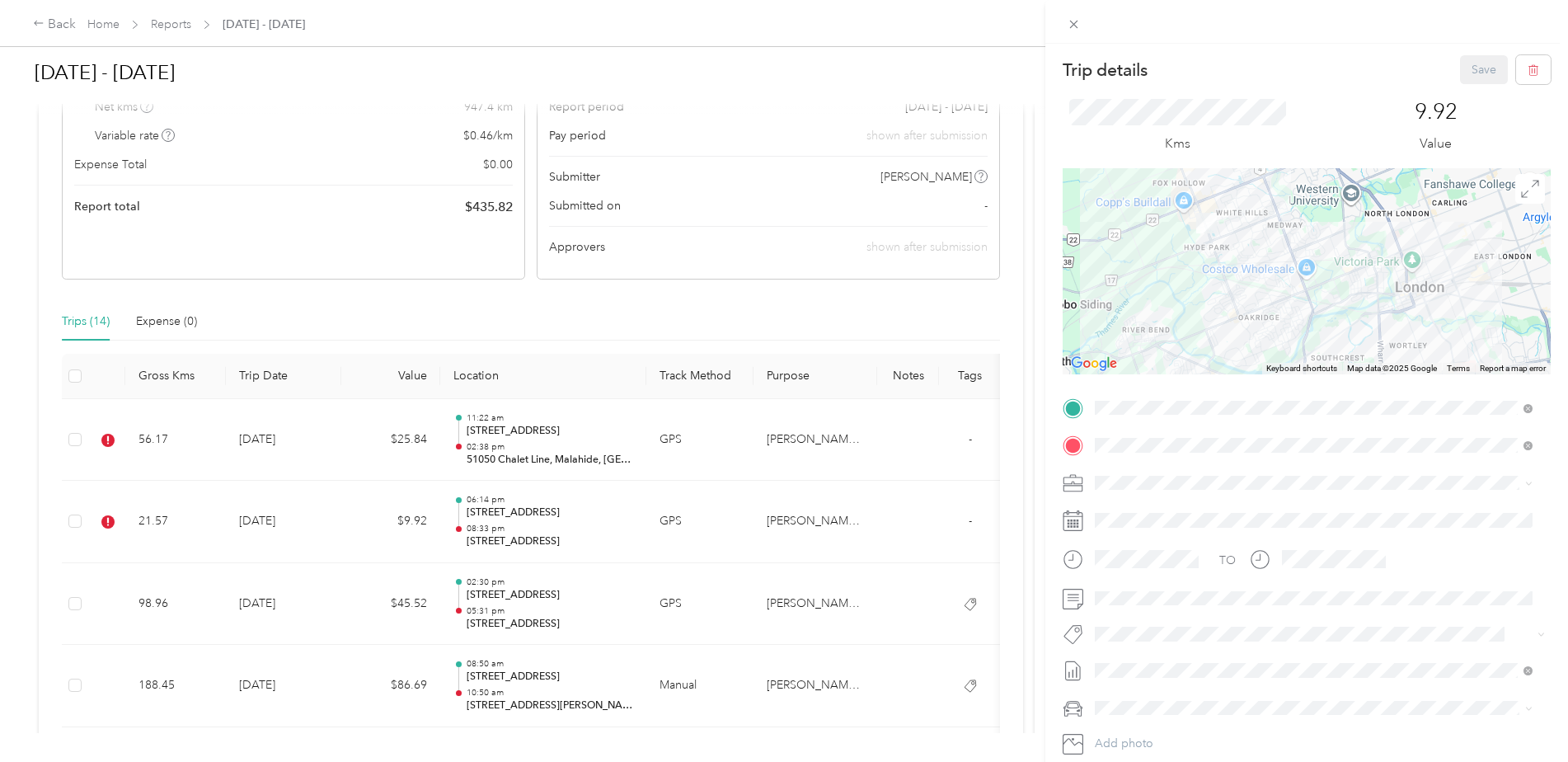
click at [1185, 656] on span "Syndicated Retail Cost Capture" at bounding box center [1184, 655] width 143 height 15
click at [1473, 61] on button "Save" at bounding box center [1483, 69] width 48 height 29
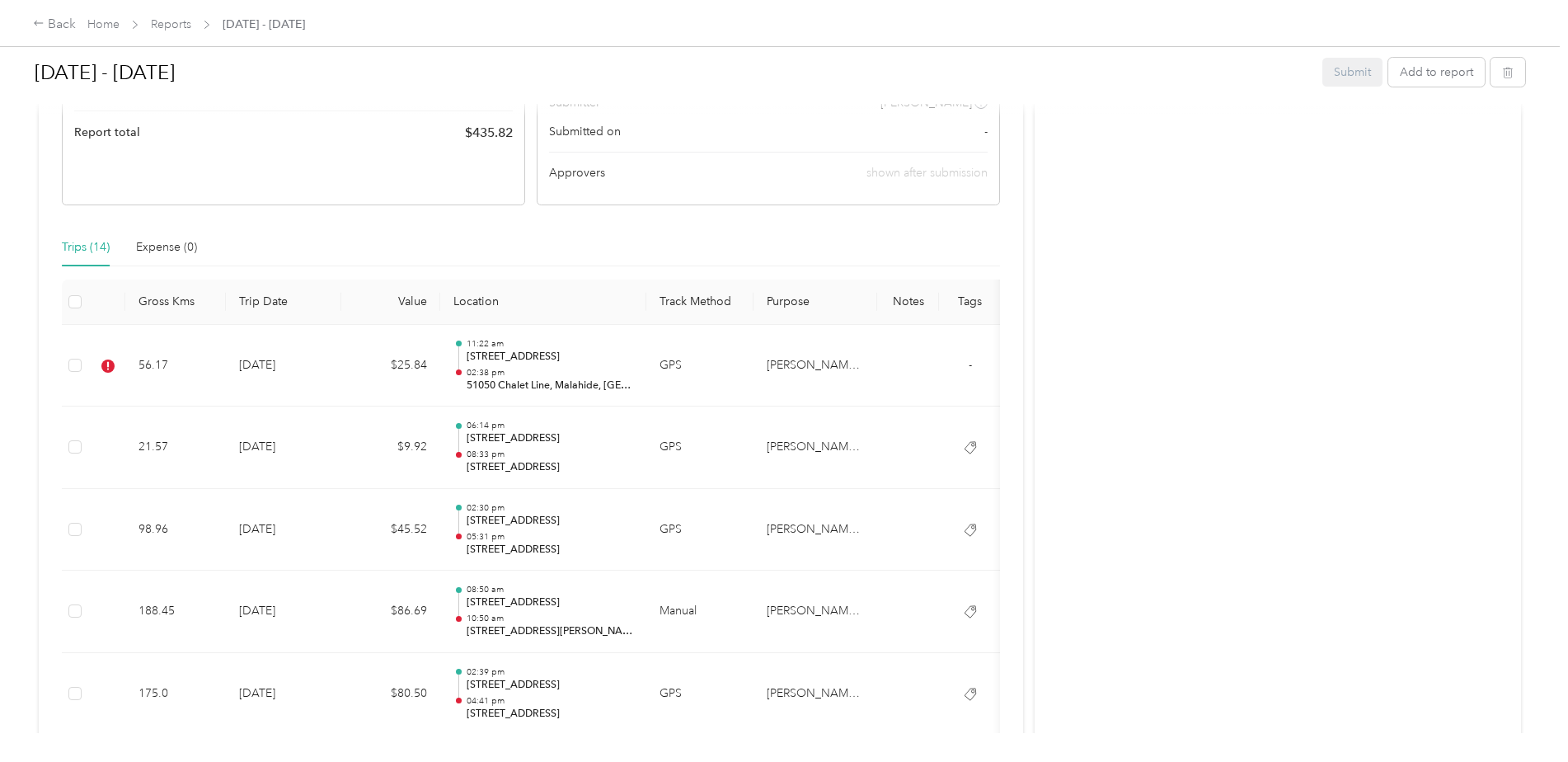
scroll to position [0, 0]
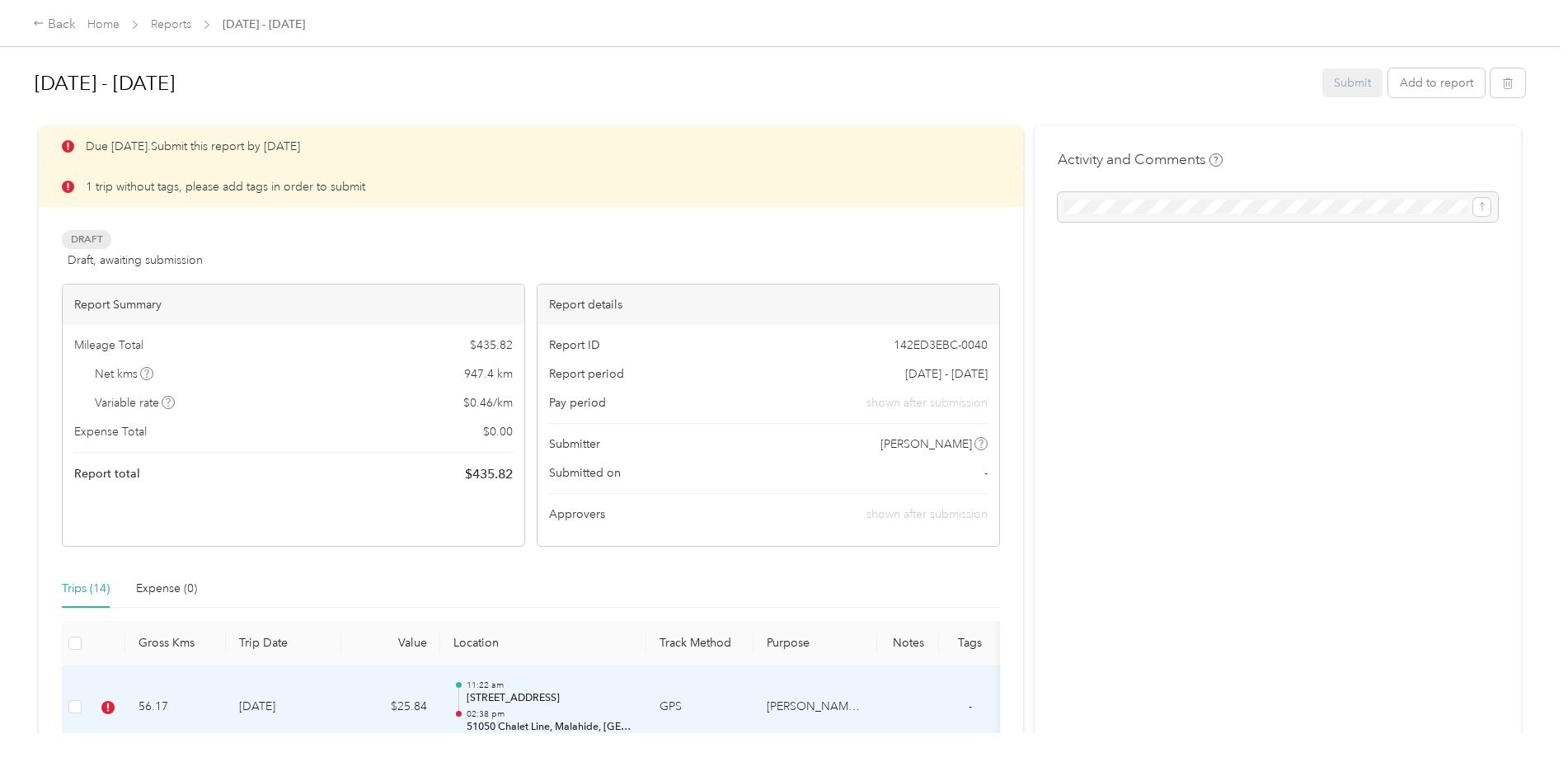
click at [423, 698] on td "$25.84" at bounding box center [390, 706] width 99 height 82
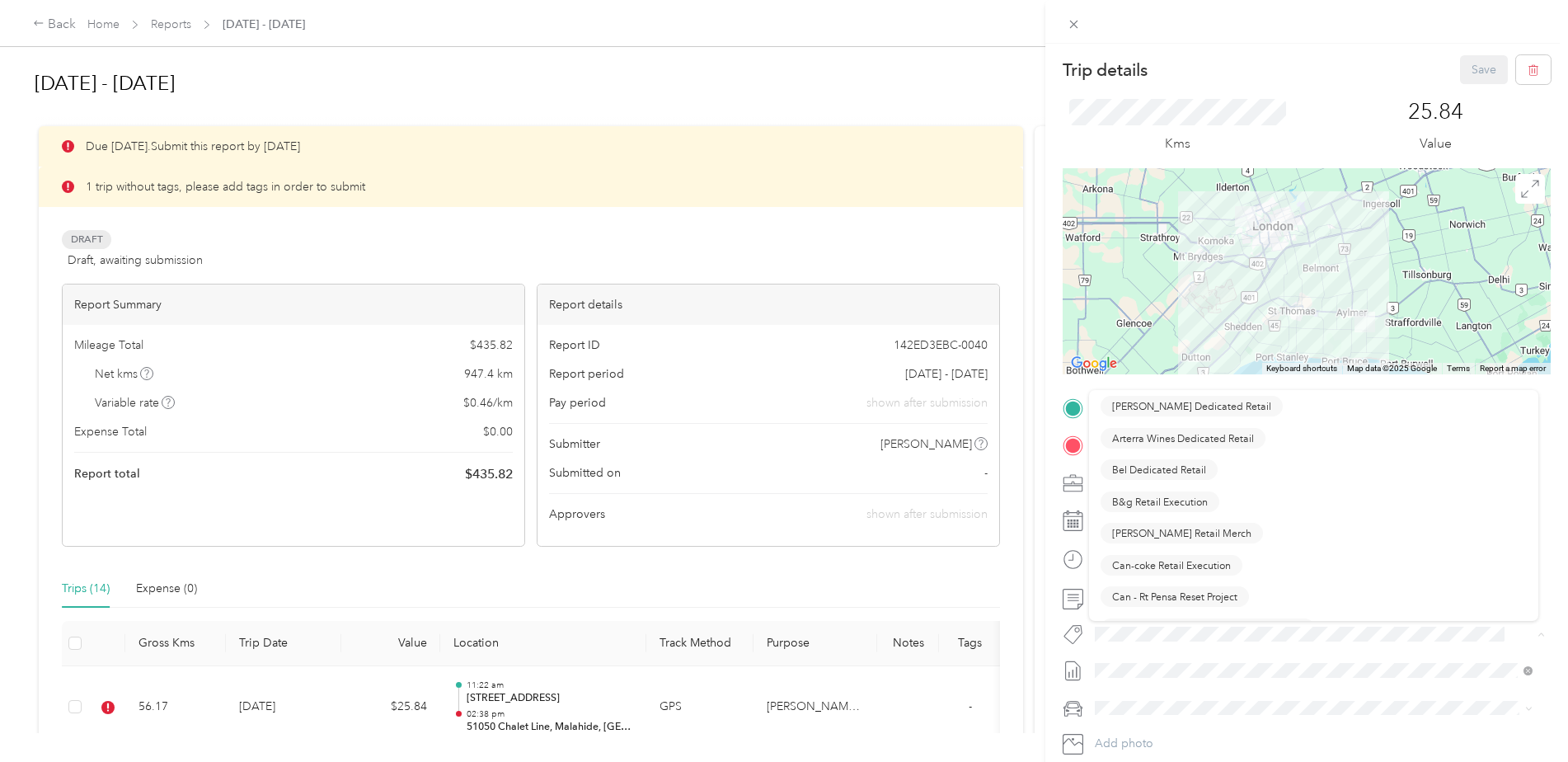
scroll to position [104, 0]
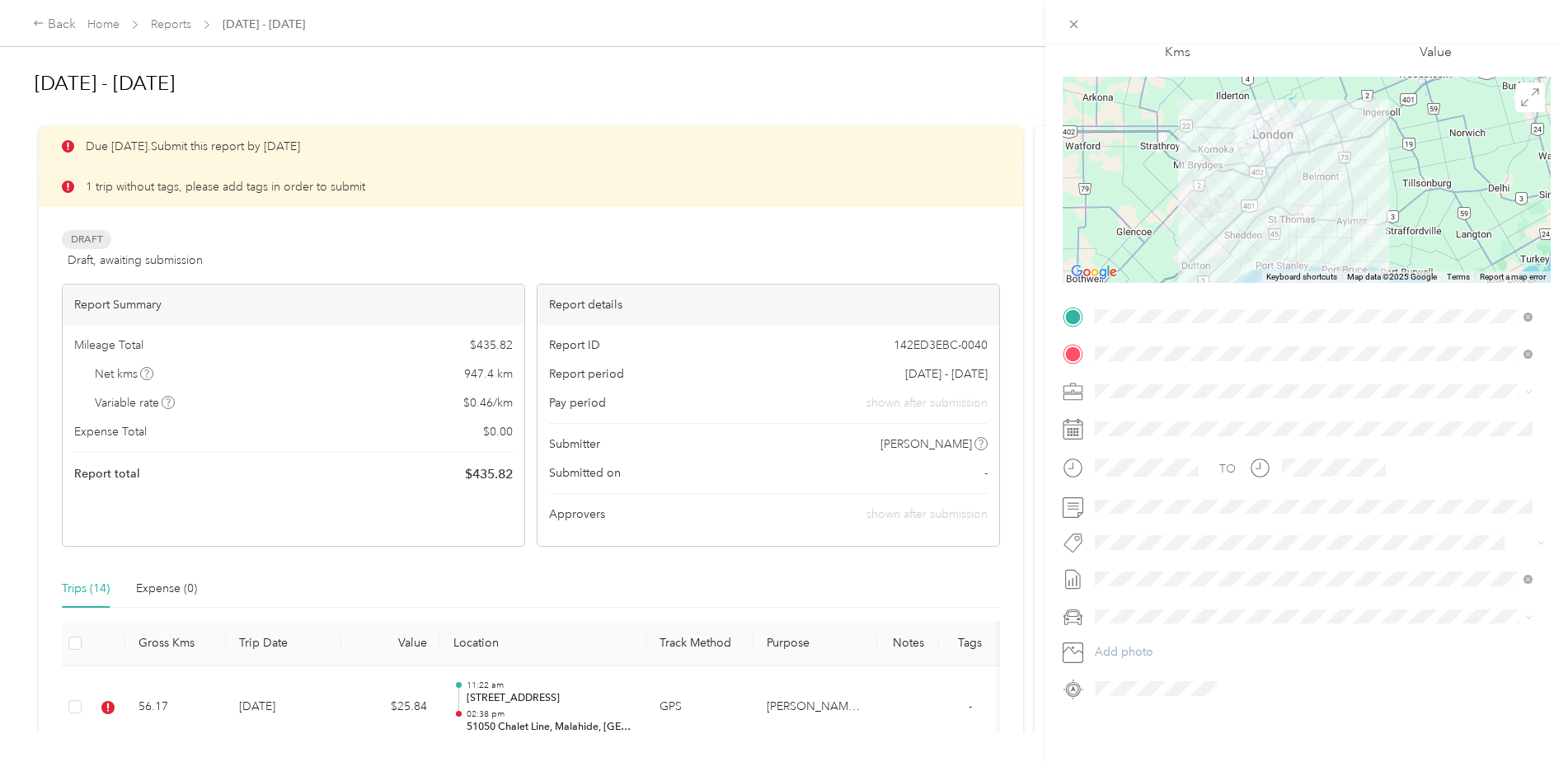
click at [76, 710] on div "Trip details Save This trip cannot be edited because it is either under review,…" at bounding box center [784, 381] width 1568 height 762
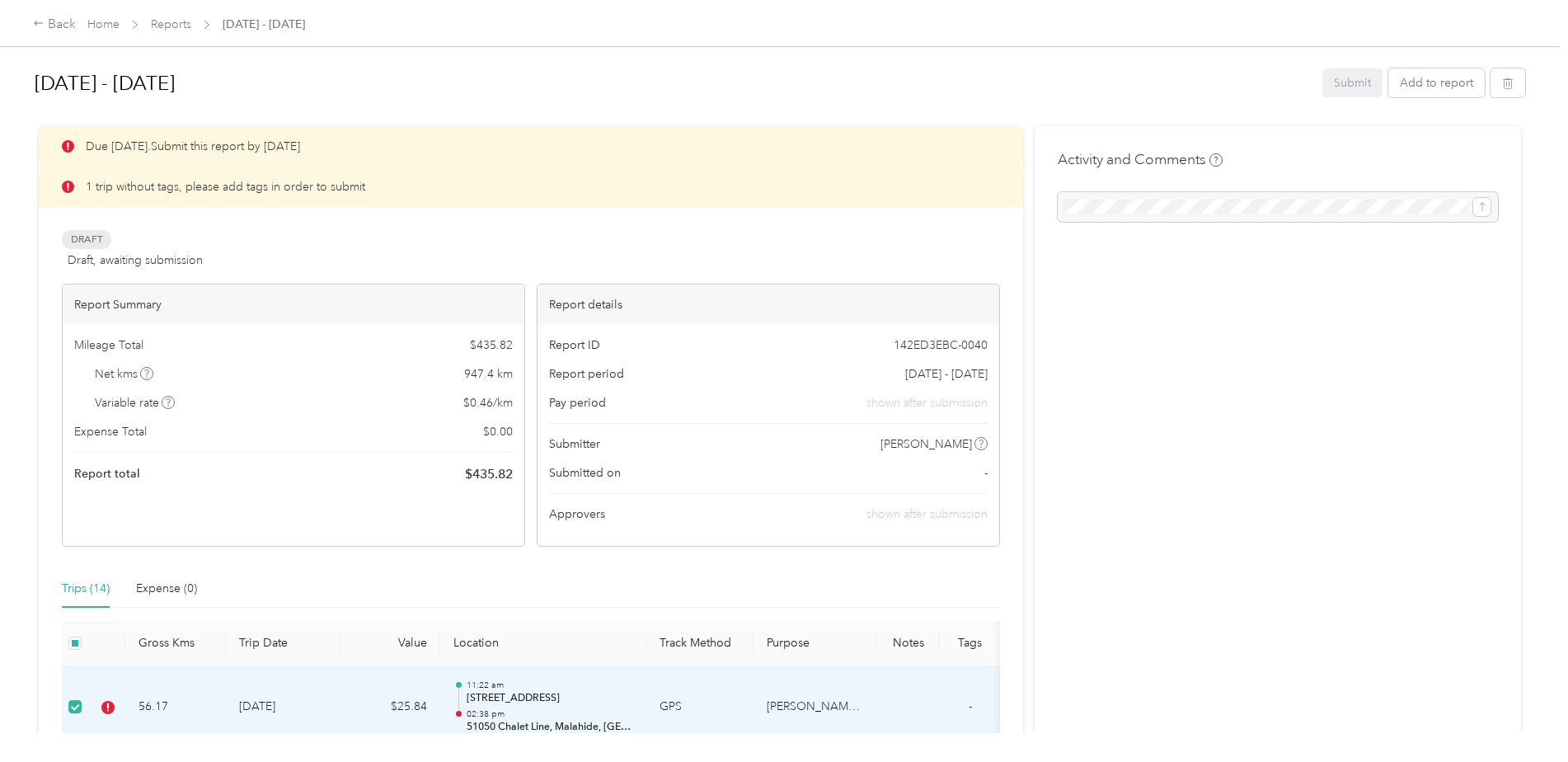
drag, startPoint x: 303, startPoint y: 688, endPoint x: 1177, endPoint y: 530, distance: 888.2
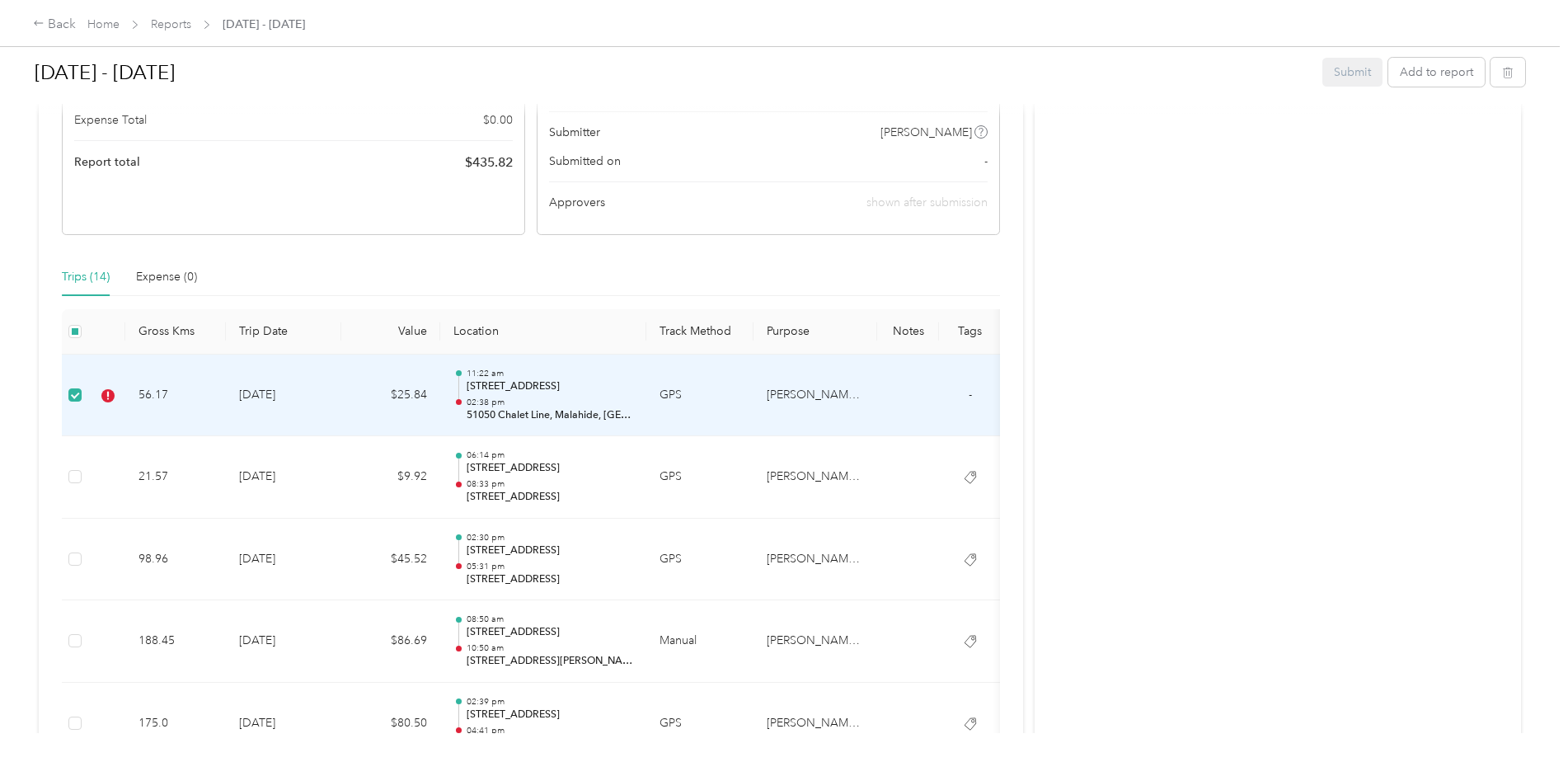
scroll to position [363, 0]
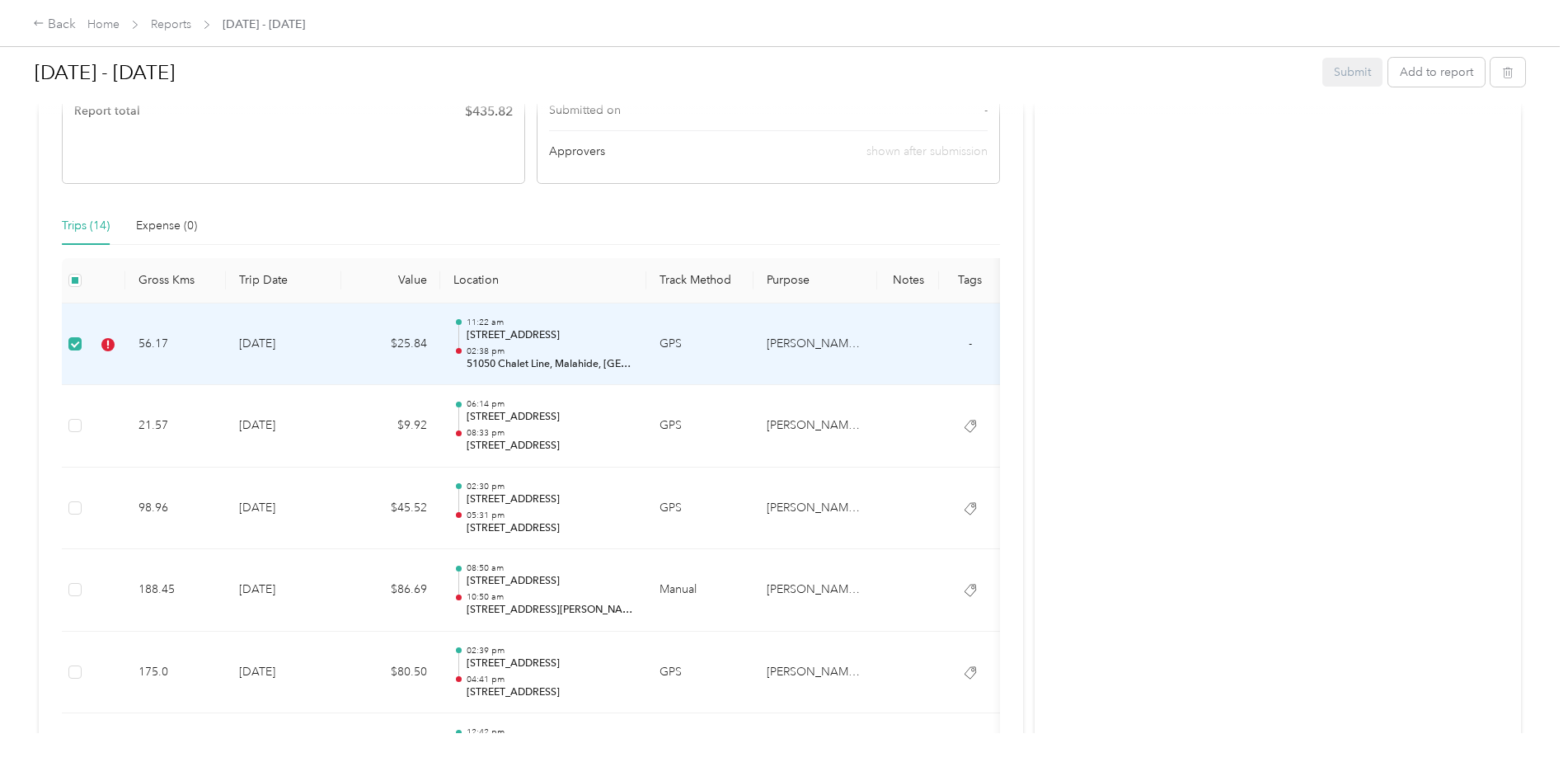
click at [798, 338] on td "[PERSON_NAME] [GEOGRAPHIC_DATA]" at bounding box center [815, 344] width 124 height 82
click at [971, 341] on td "-" at bounding box center [969, 344] width 61 height 82
click at [479, 352] on p "02:38 pm" at bounding box center [549, 351] width 166 height 11
click at [491, 329] on p "[STREET_ADDRESS]" at bounding box center [549, 335] width 166 height 15
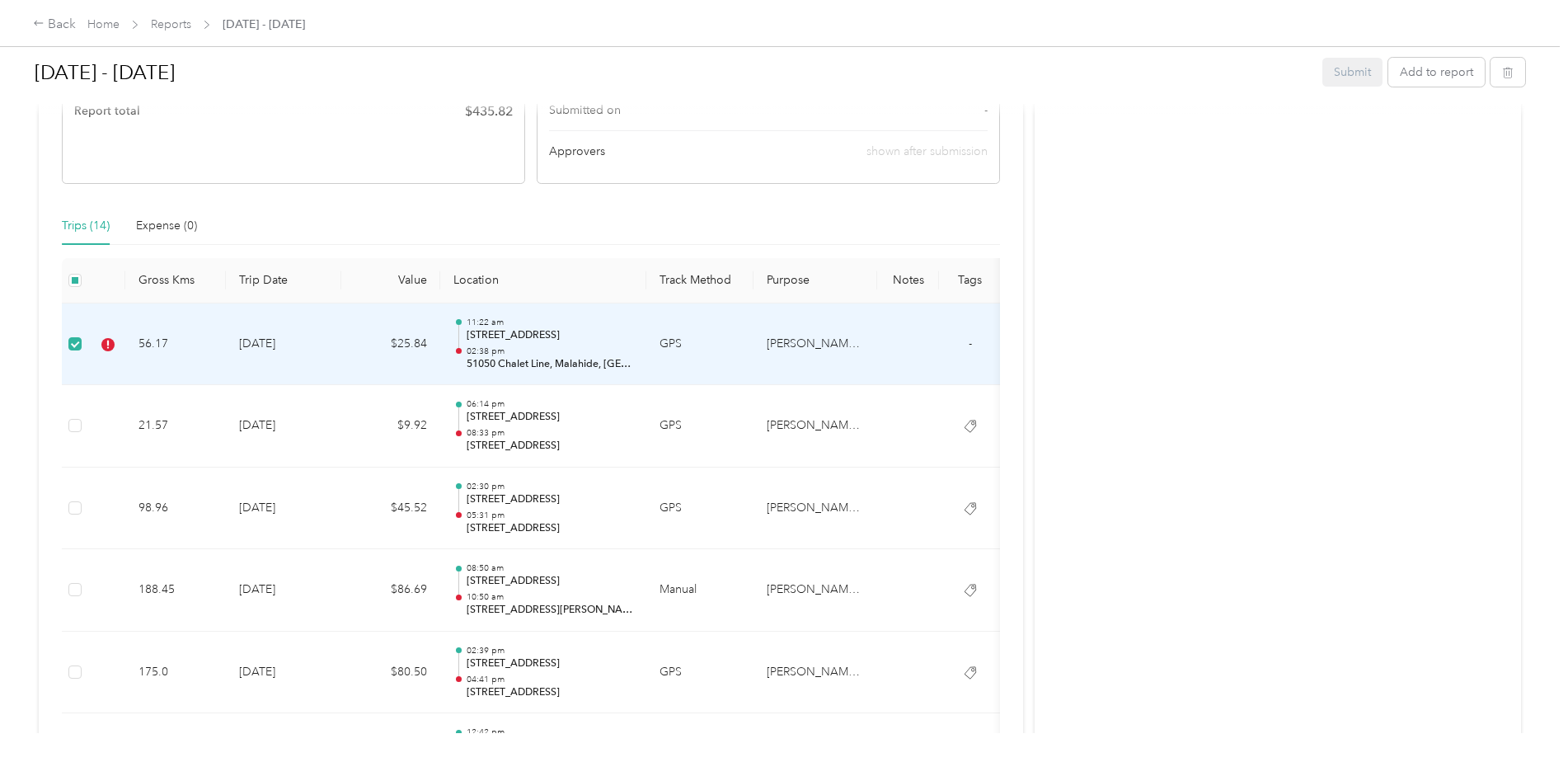
click at [789, 339] on td "[PERSON_NAME] [GEOGRAPHIC_DATA]" at bounding box center [815, 344] width 124 height 82
click at [539, 341] on p "[STREET_ADDRESS]" at bounding box center [549, 335] width 166 height 15
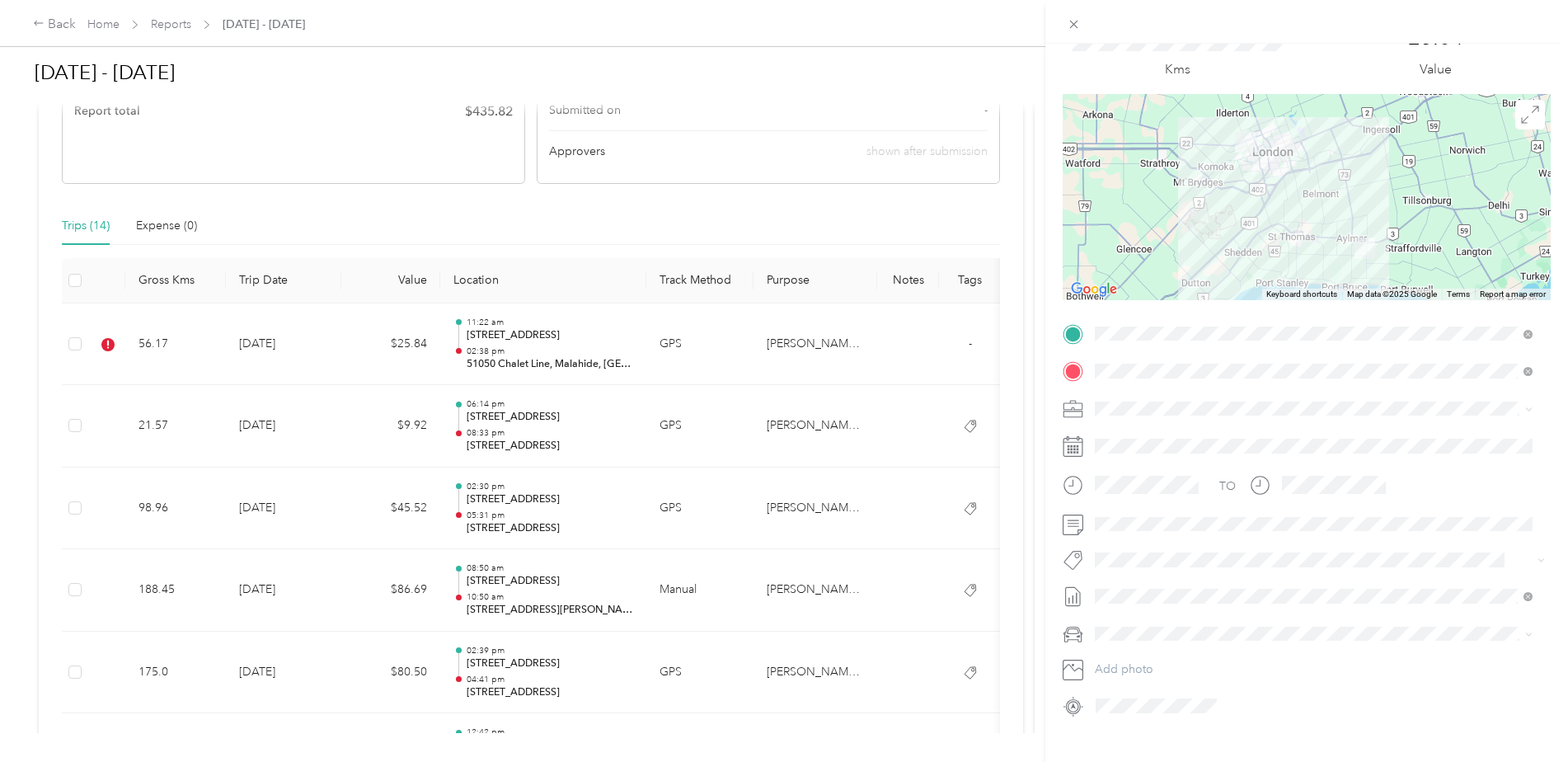
scroll to position [104, 0]
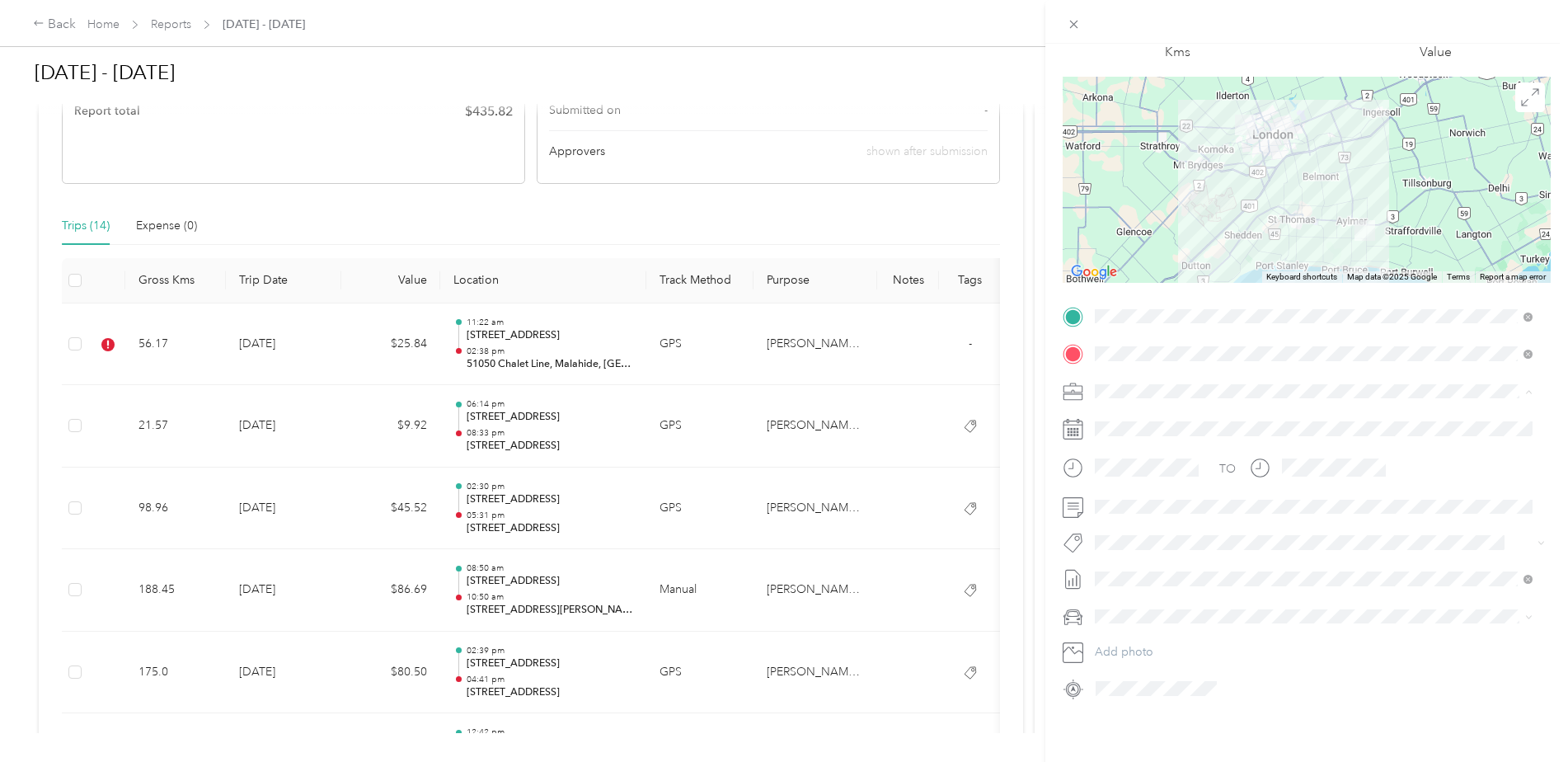
click at [1112, 405] on span "[PERSON_NAME] [GEOGRAPHIC_DATA]" at bounding box center [1207, 407] width 213 height 14
click at [1284, 603] on span at bounding box center [1319, 617] width 462 height 26
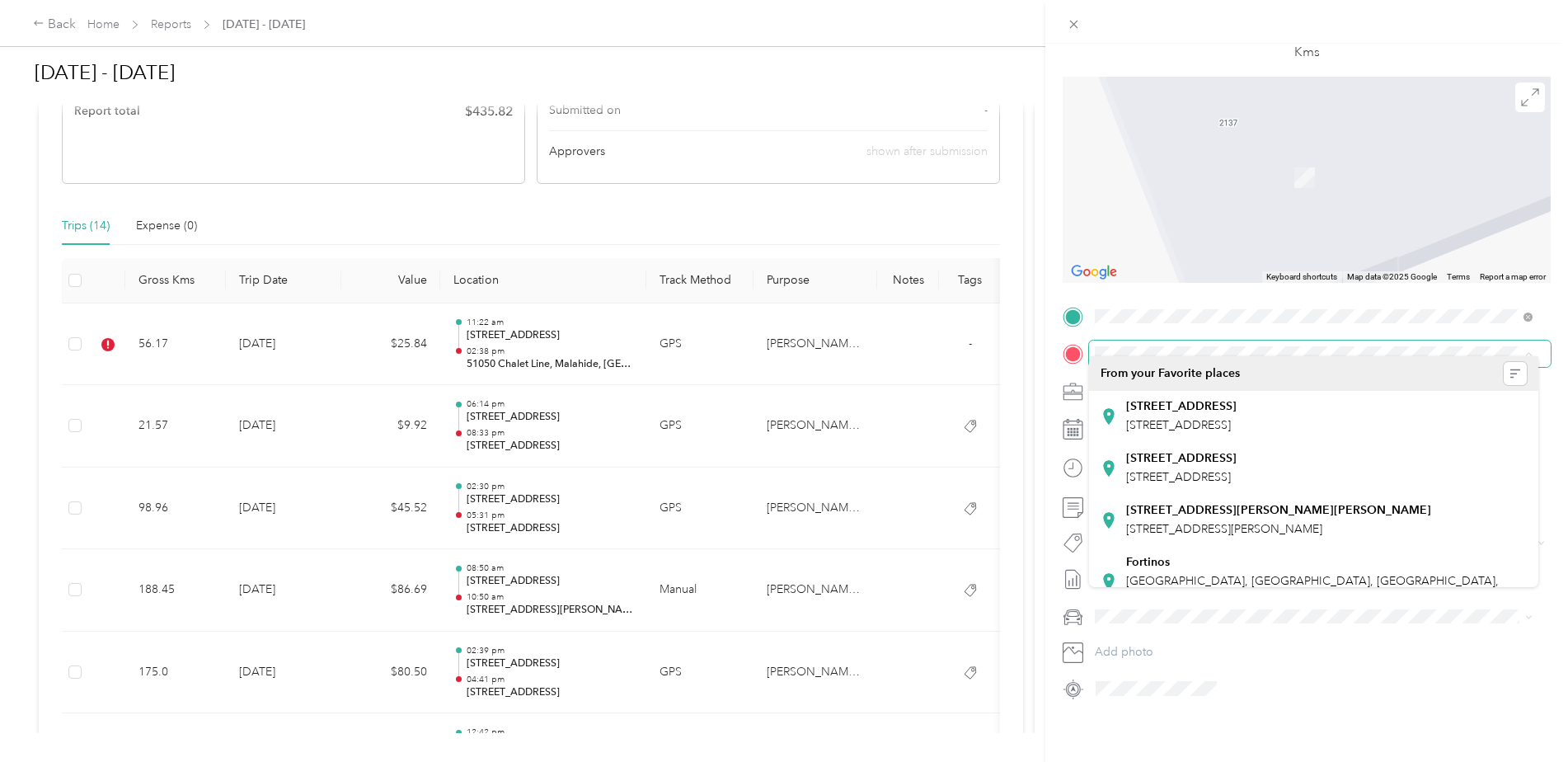
click at [1527, 353] on icon at bounding box center [1527, 354] width 5 height 3
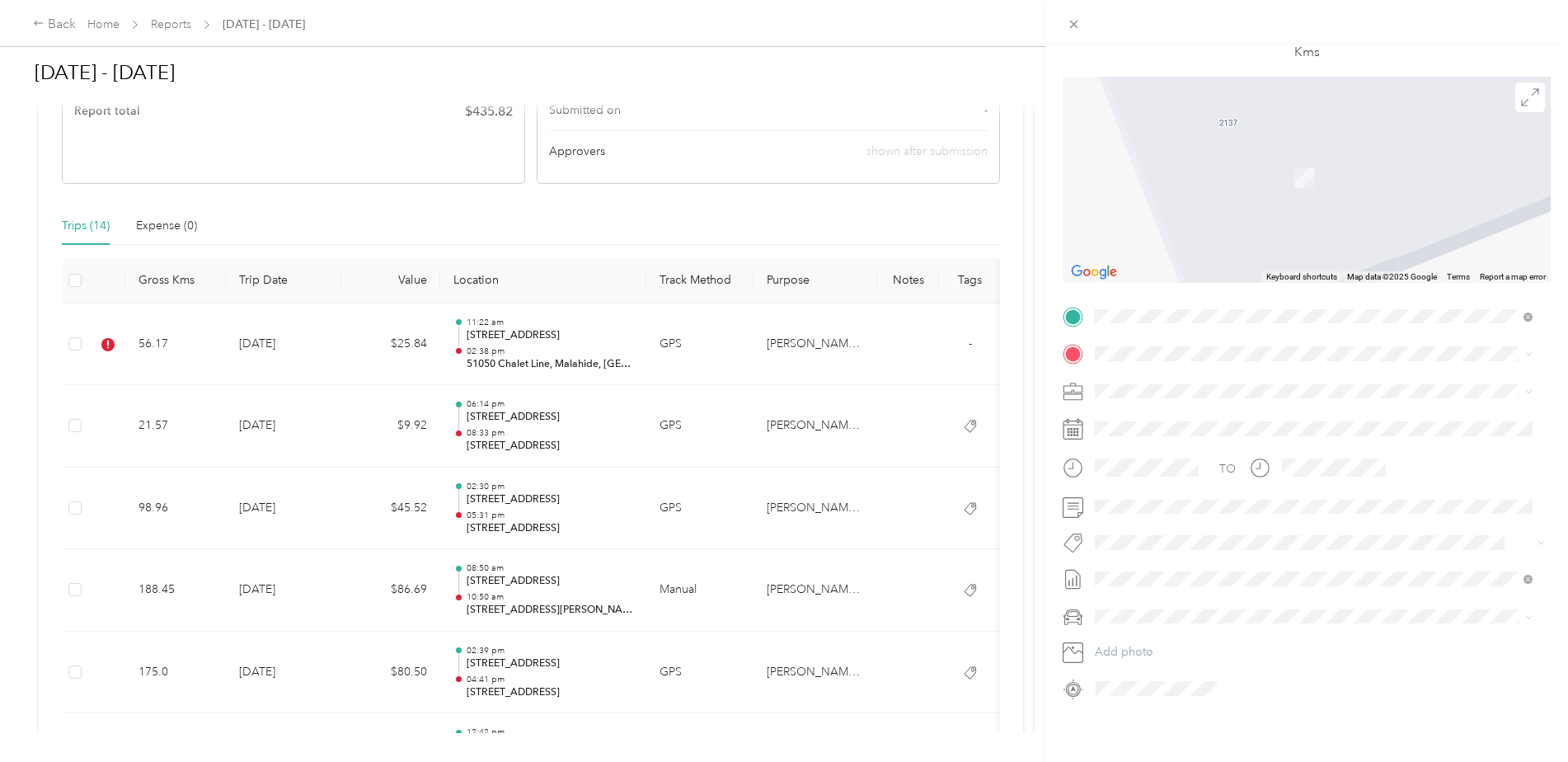
click at [1167, 479] on span "[STREET_ADDRESS]" at bounding box center [1178, 471] width 105 height 14
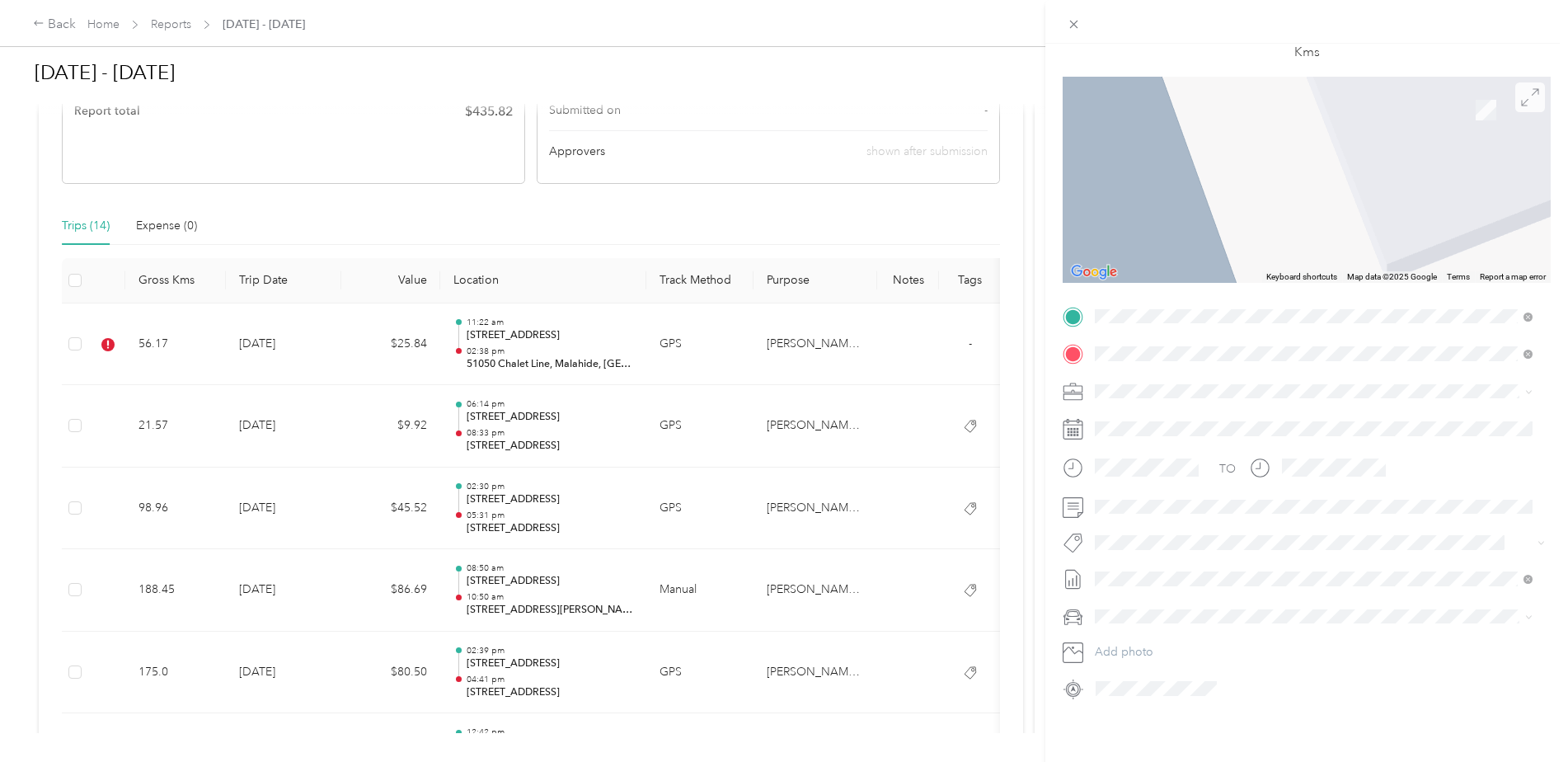
click at [1523, 92] on icon at bounding box center [1529, 96] width 18 height 18
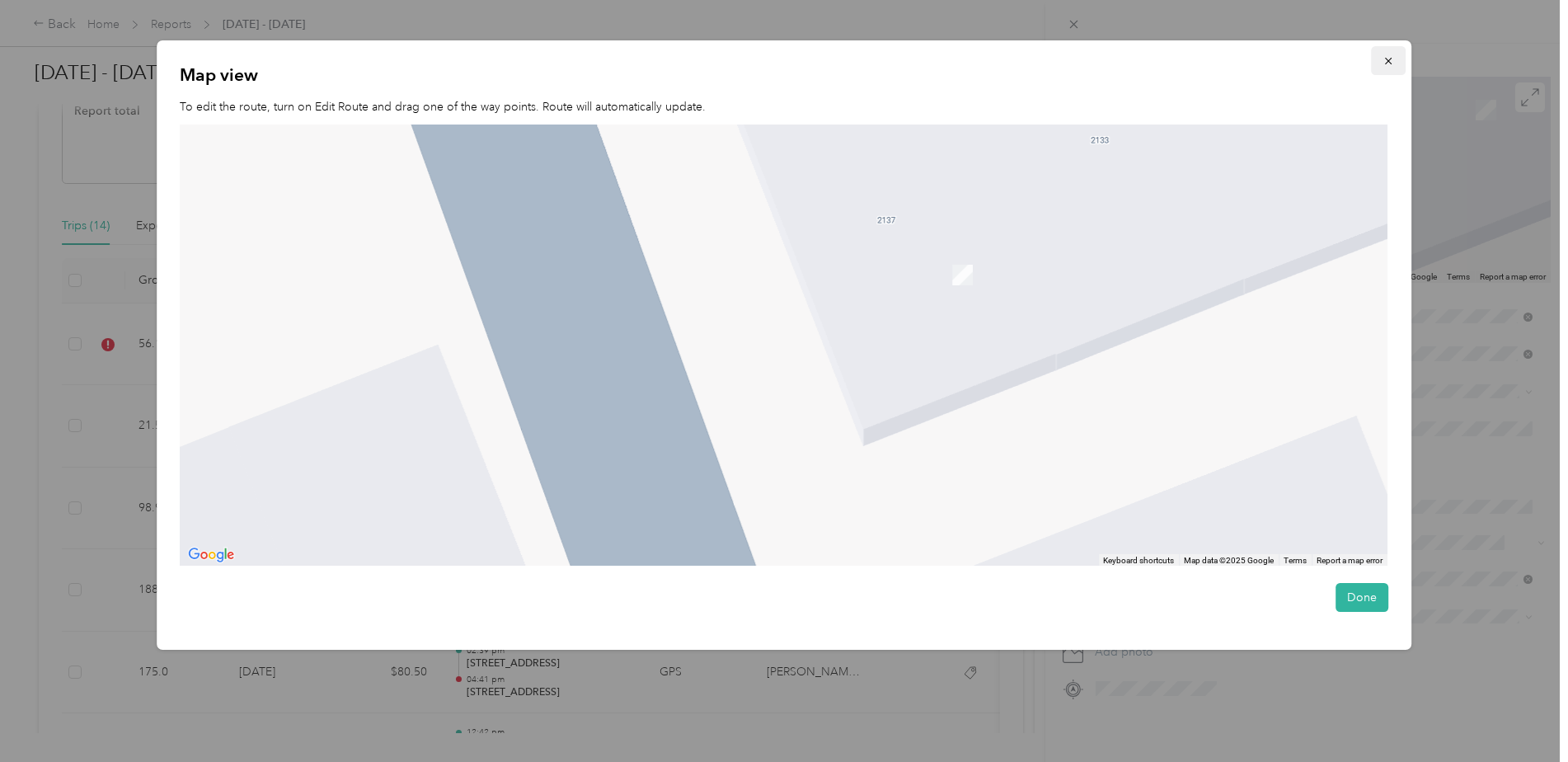
click at [1392, 61] on icon "button" at bounding box center [1388, 60] width 11 height 11
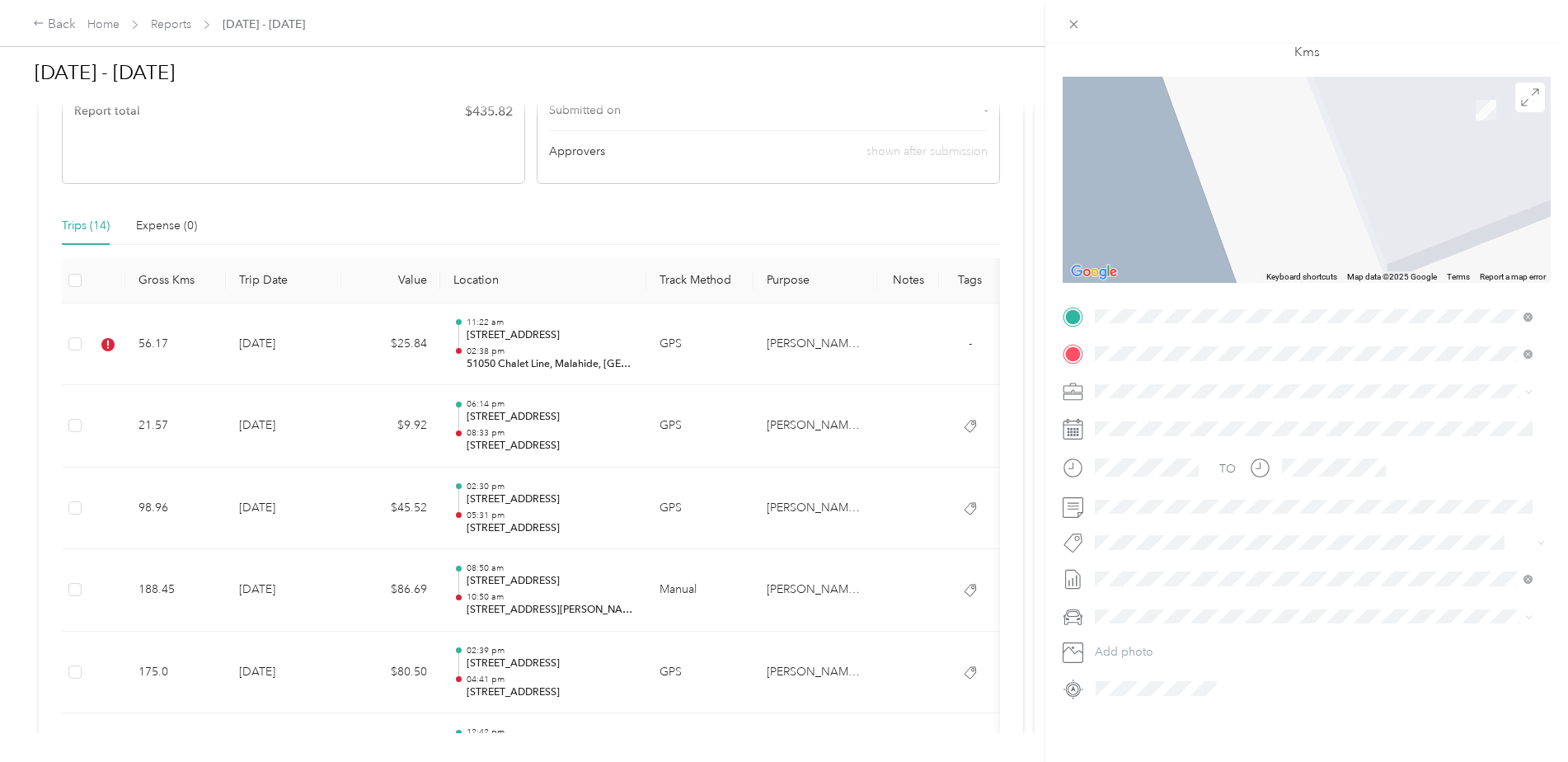
click at [404, 346] on div "Trip details Save This trip cannot be edited because it is either under review,…" at bounding box center [784, 381] width 1568 height 762
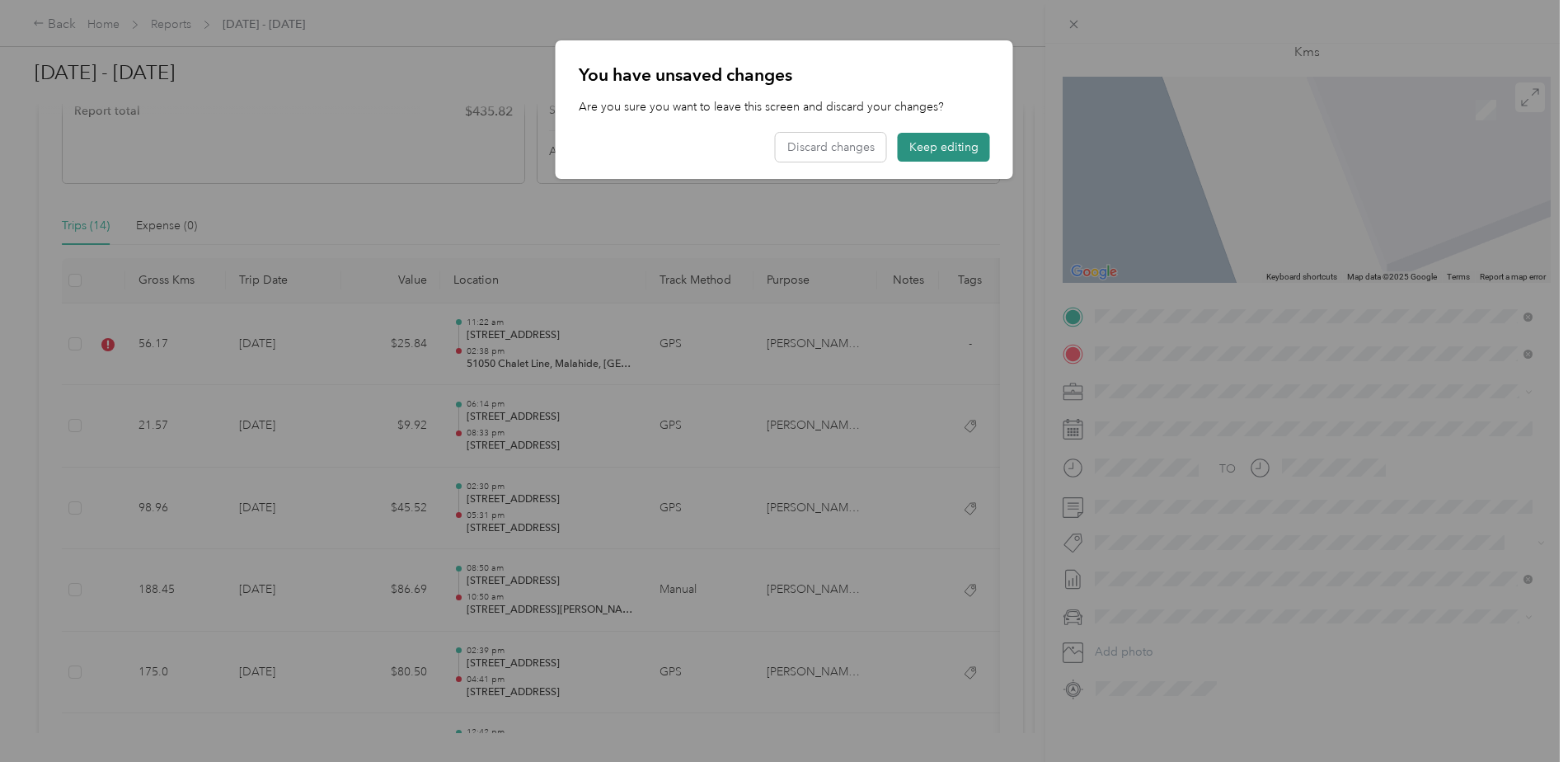
click at [953, 141] on button "Keep editing" at bounding box center [944, 147] width 93 height 29
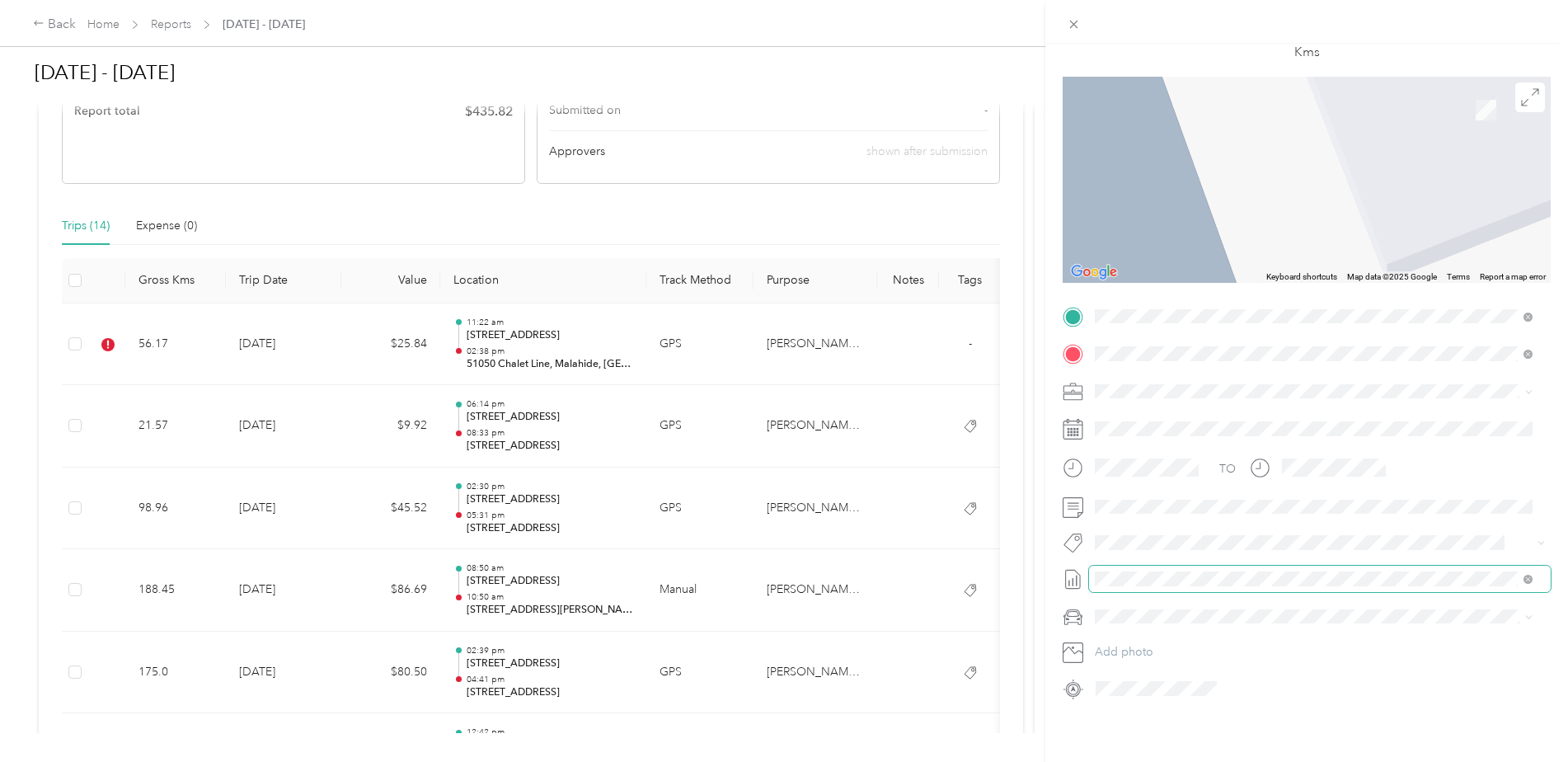
click at [1533, 569] on span at bounding box center [1319, 579] width 462 height 26
click at [82, 341] on div "Trip details Save This trip cannot be edited because it is either under review,…" at bounding box center [784, 381] width 1568 height 762
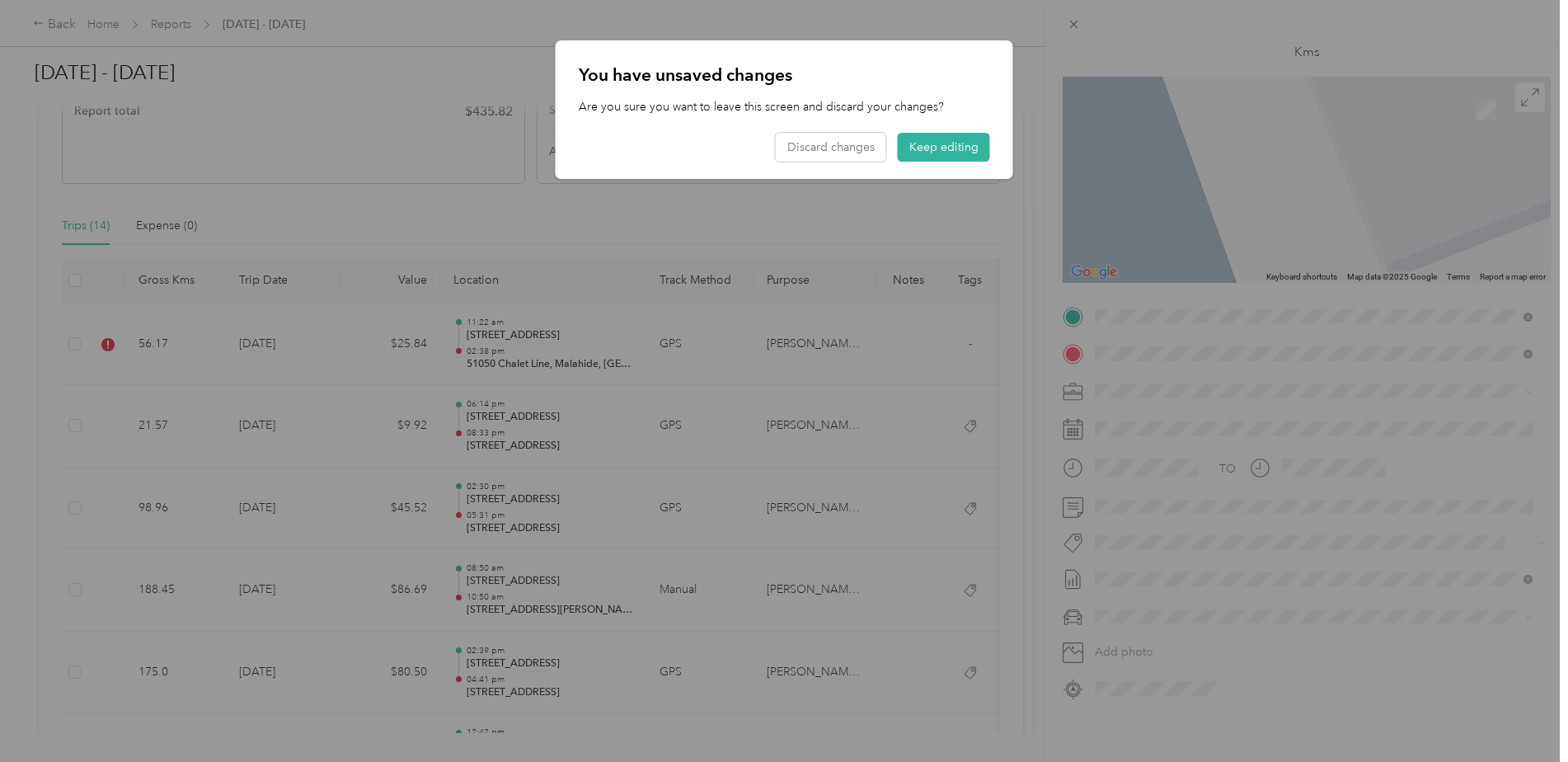
click at [71, 347] on div at bounding box center [784, 381] width 1568 height 762
click at [863, 145] on button "Discard changes" at bounding box center [831, 147] width 110 height 29
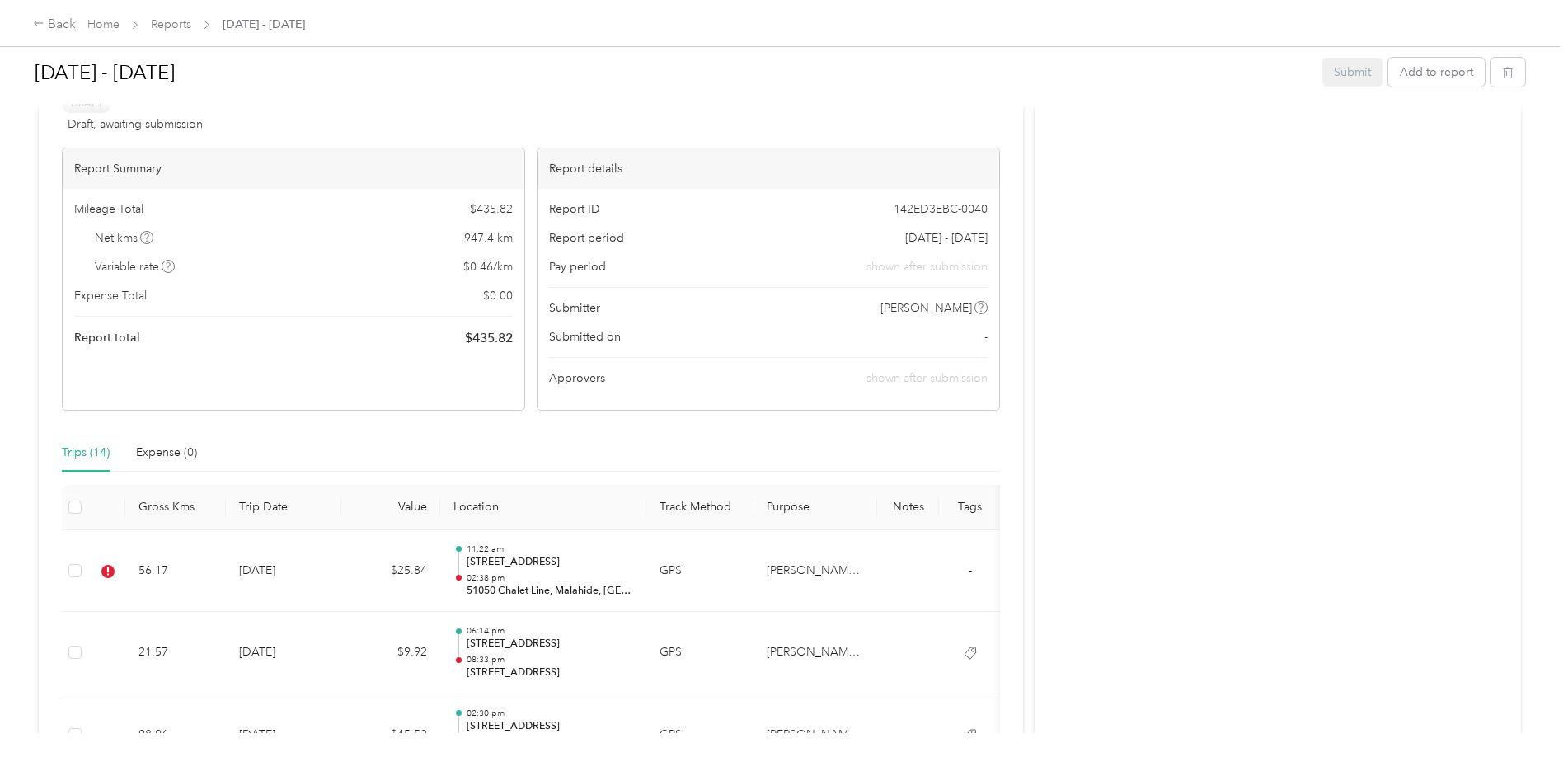
scroll to position [0, 0]
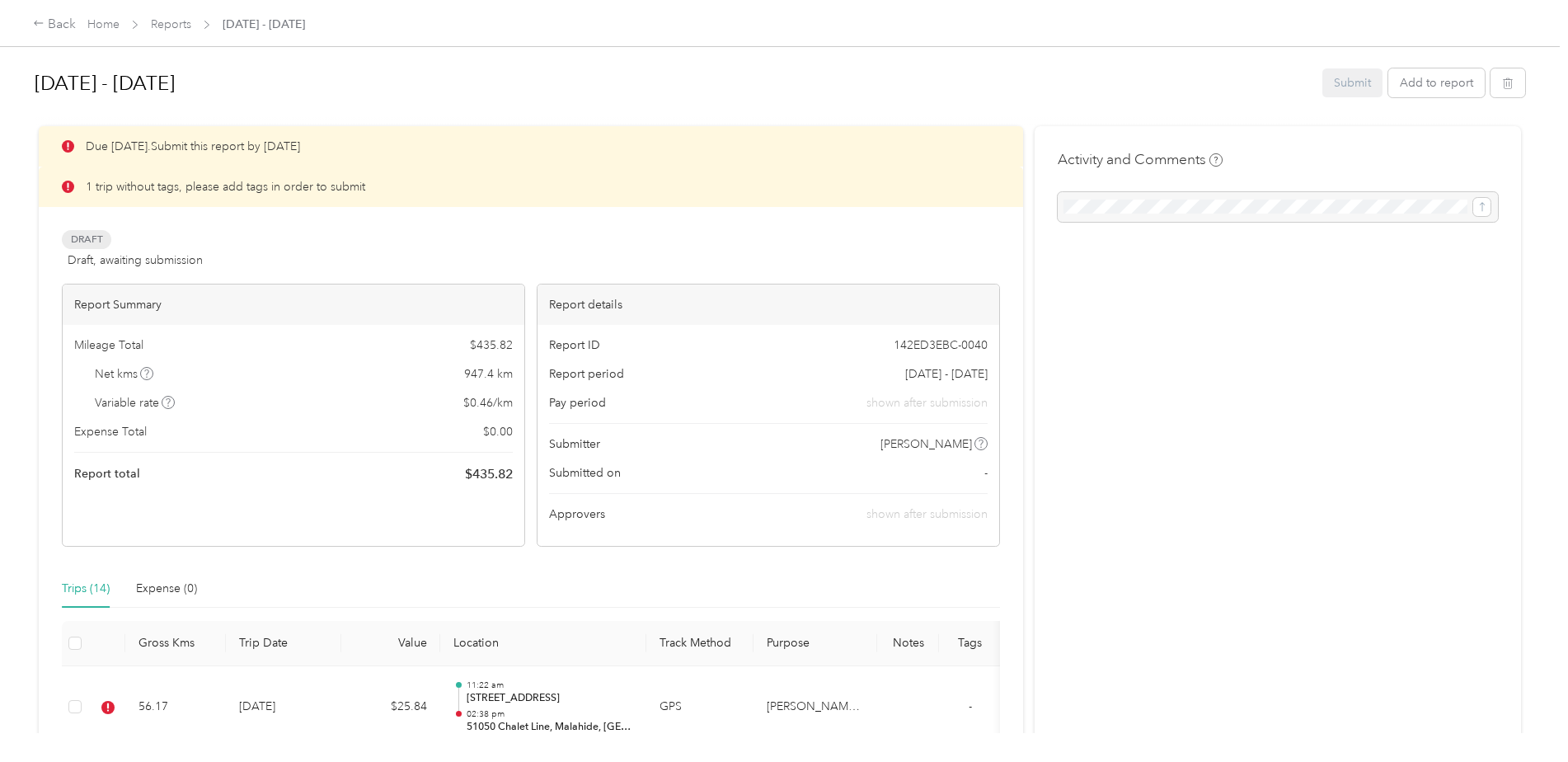
click at [248, 185] on p "1 trip without tags, please add tags in order to submit" at bounding box center [226, 187] width 279 height 17
click at [114, 20] on link "Home" at bounding box center [104, 24] width 32 height 14
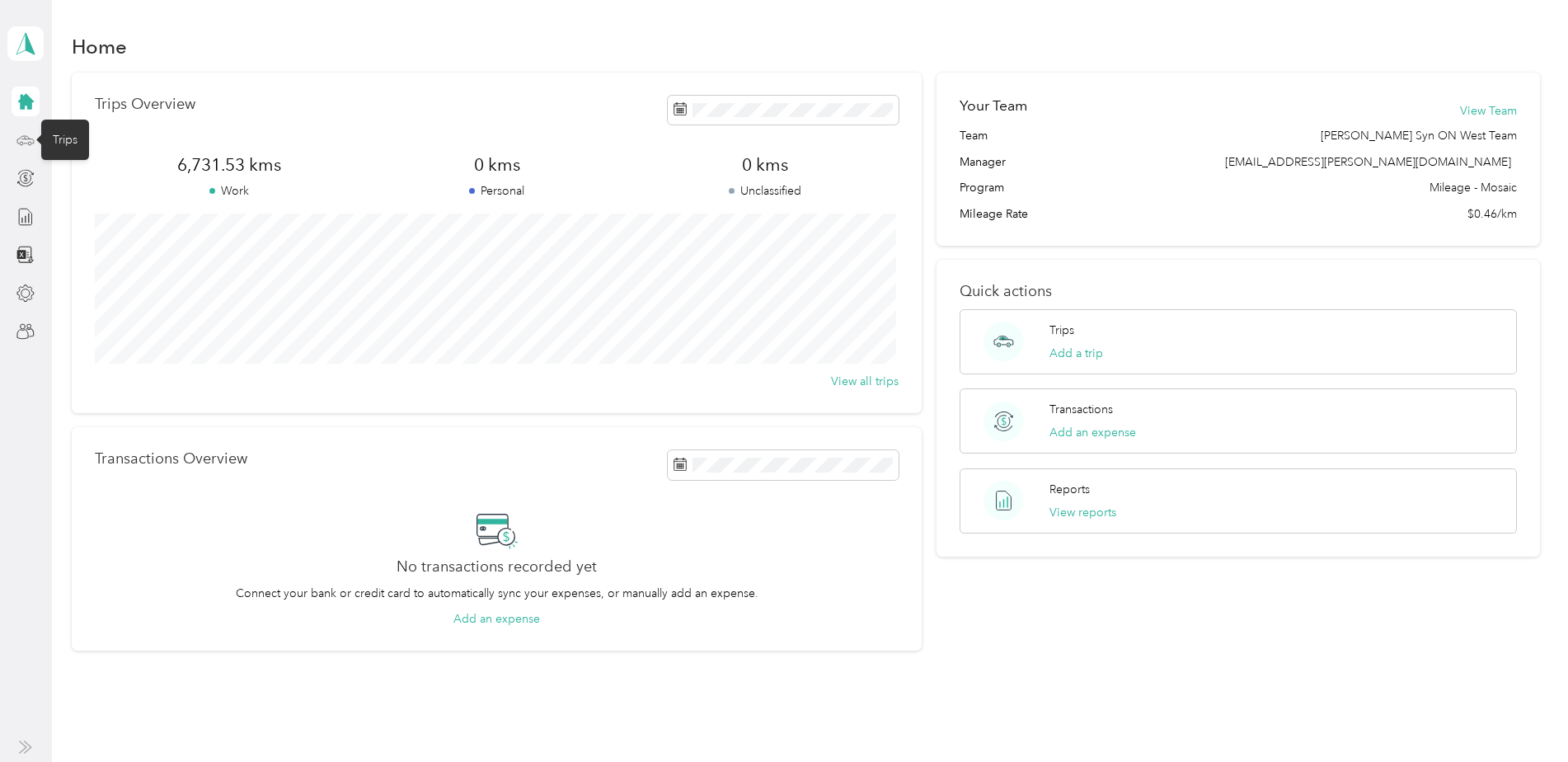
click at [32, 141] on icon at bounding box center [25, 140] width 18 height 18
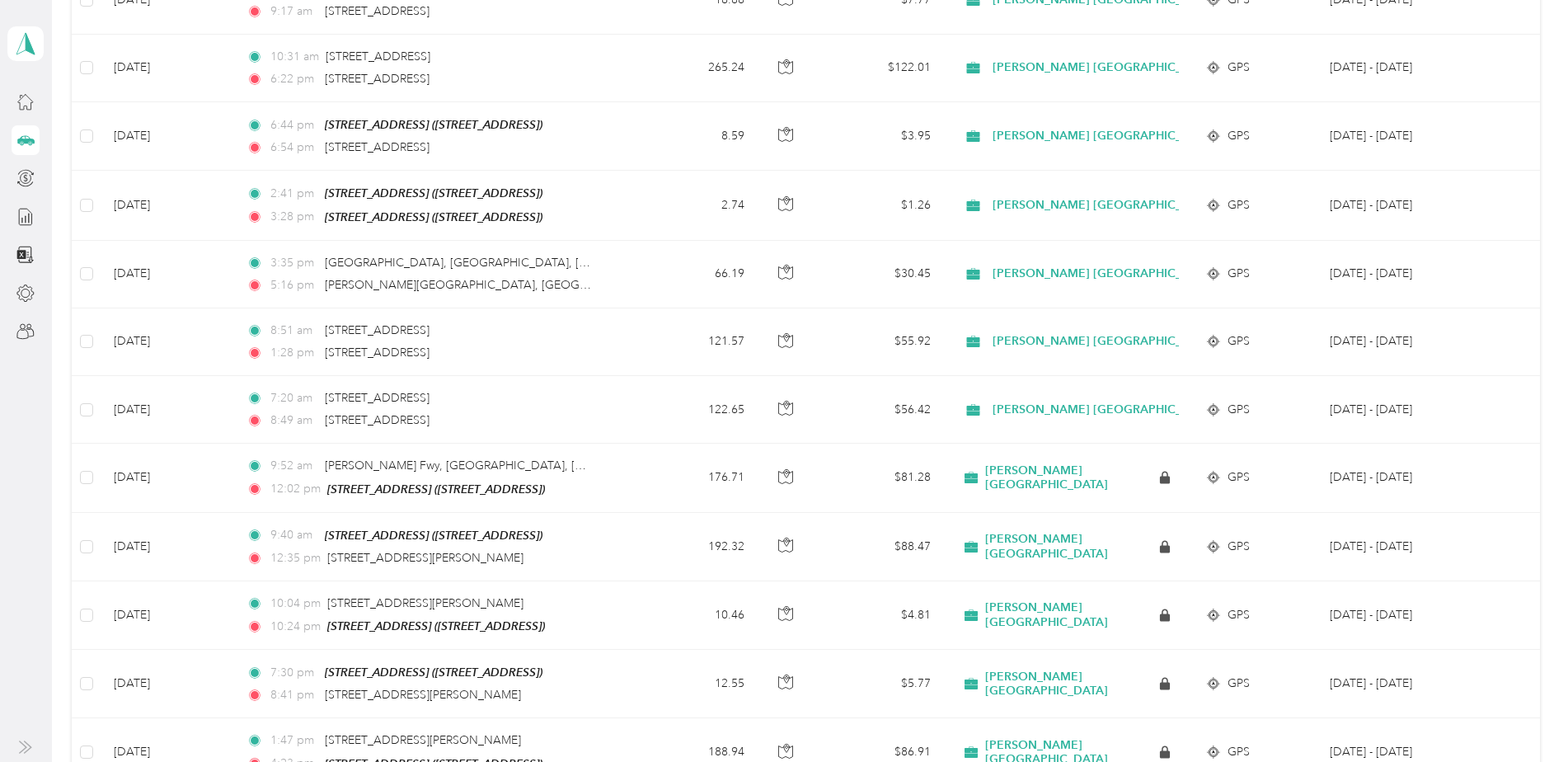
scroll to position [689, 0]
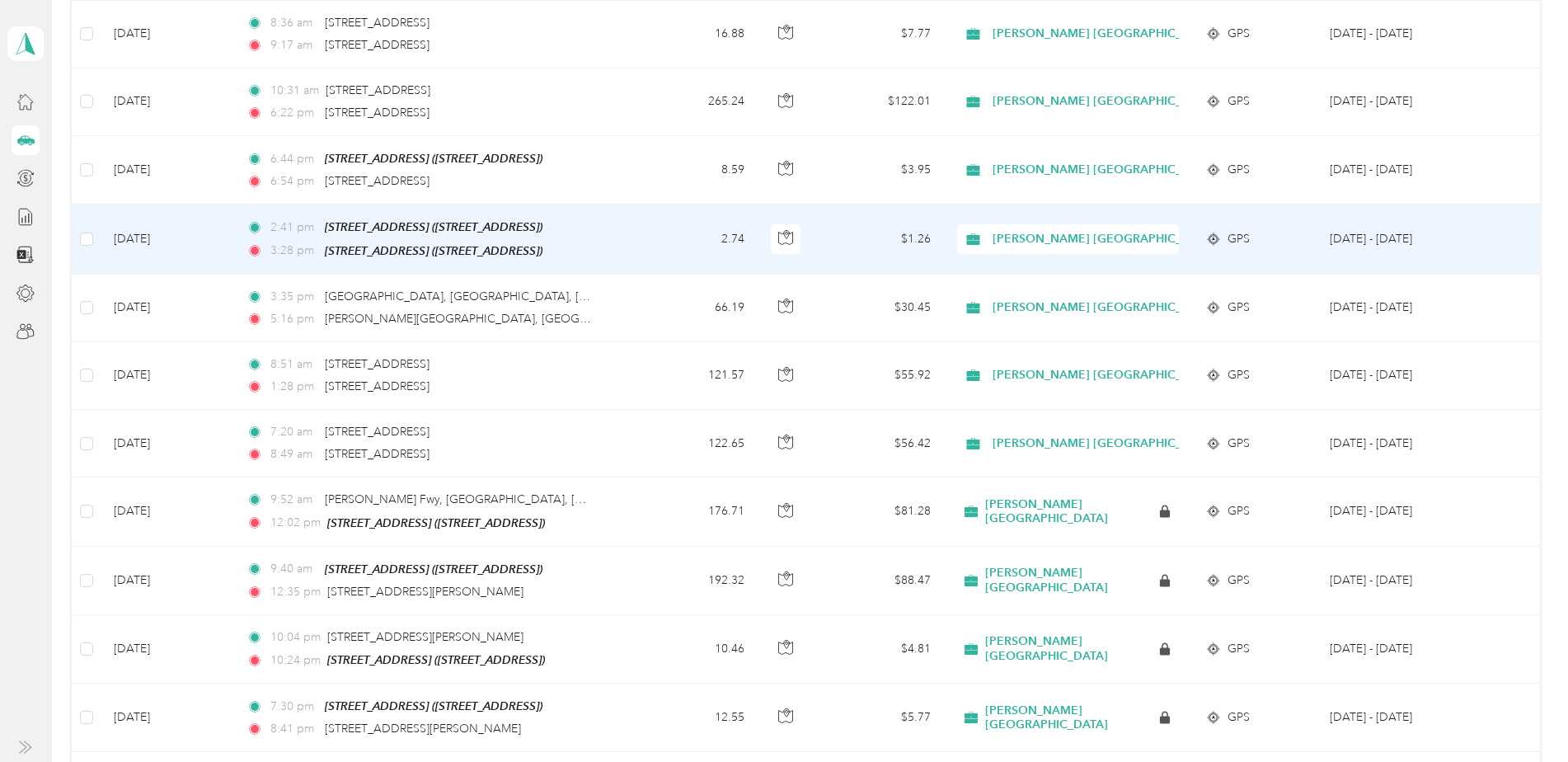
click at [379, 233] on div "2:41 pm [STREET_ADDRESS]) 3:28 pm [STREET_ADDRESS] ([STREET_ADDRESS])" at bounding box center [419, 238] width 346 height 42
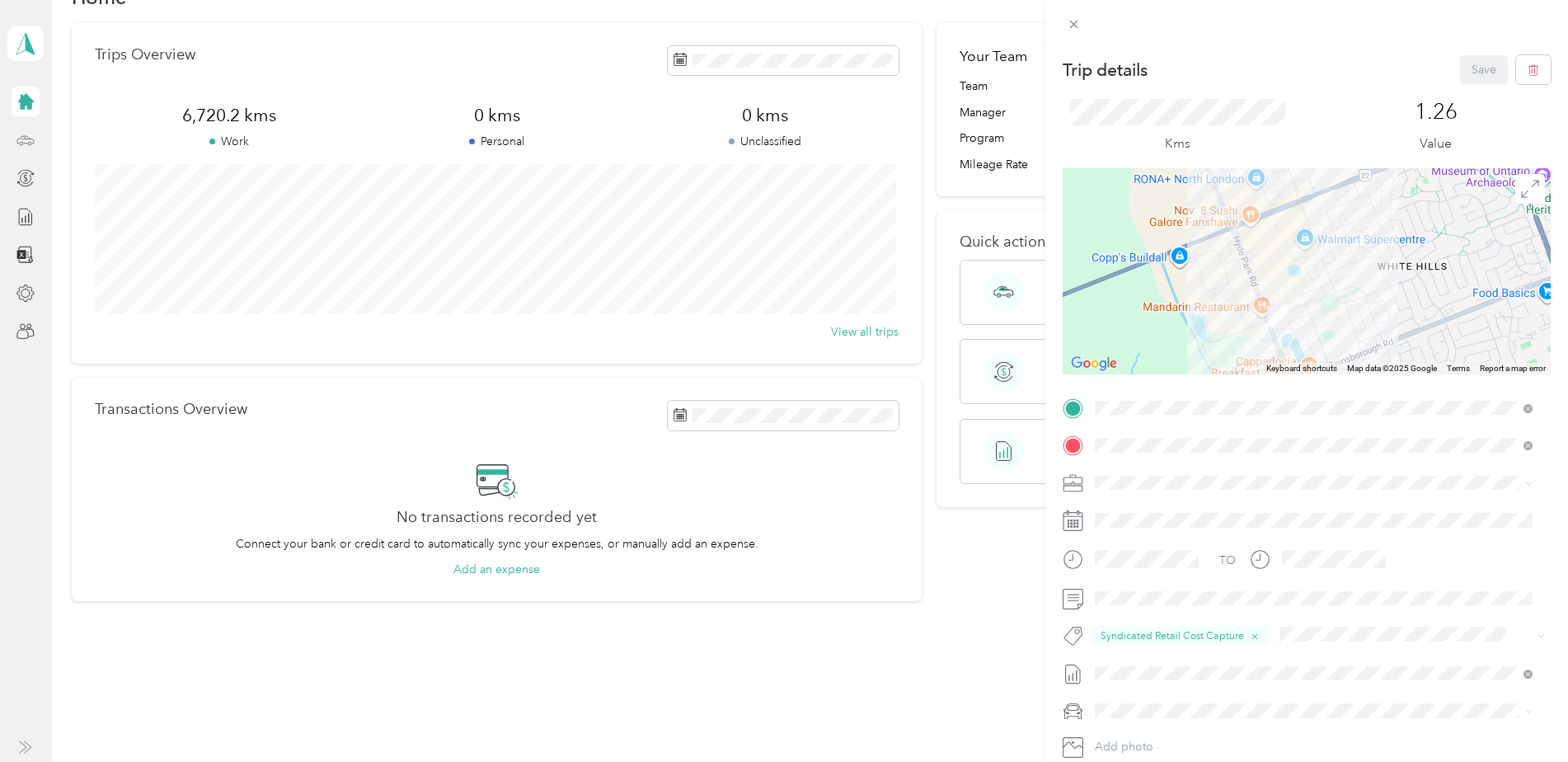
scroll to position [59, 0]
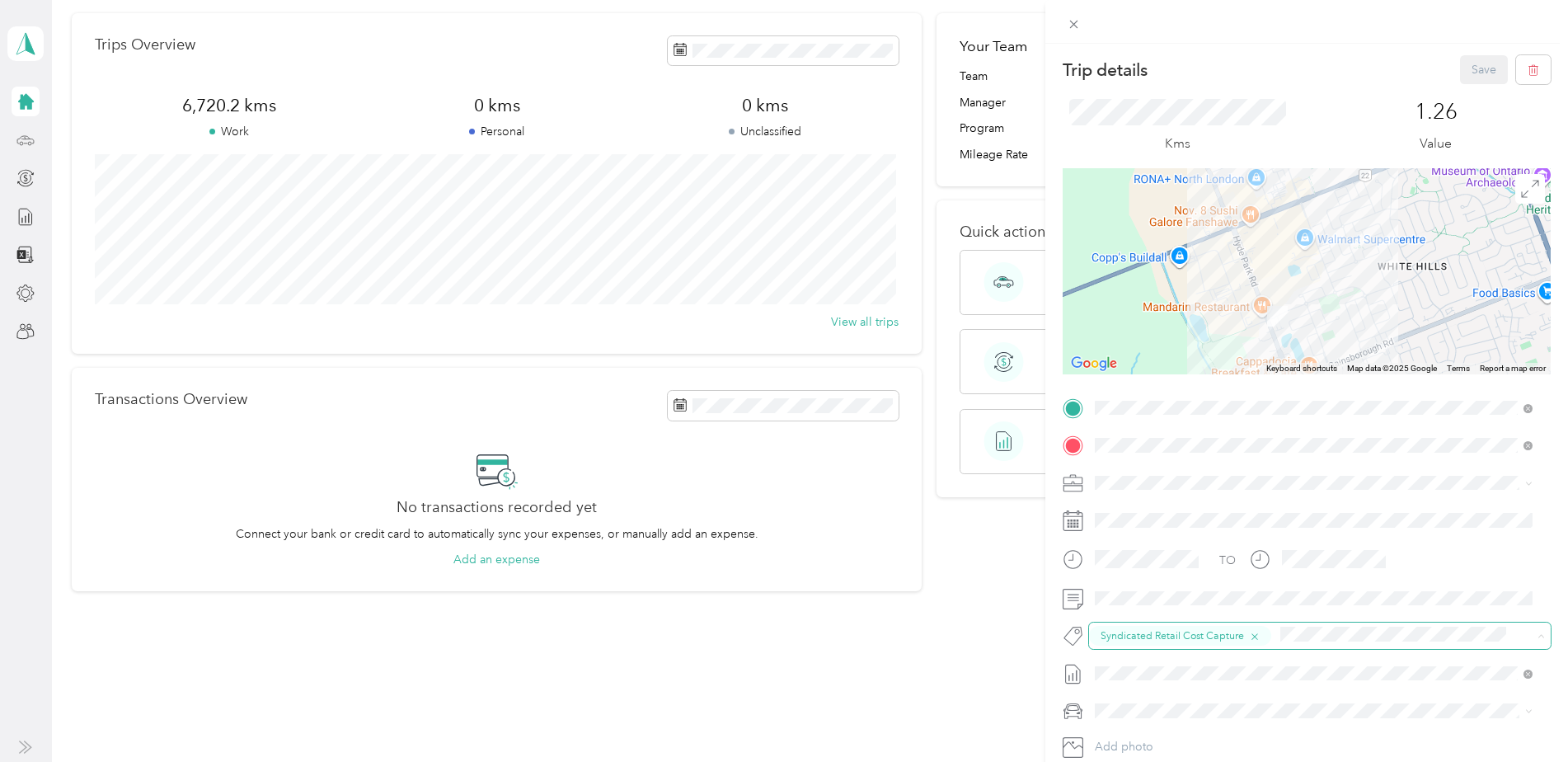
click at [1252, 634] on icon "button" at bounding box center [1254, 636] width 10 height 10
click at [1527, 70] on icon "button" at bounding box center [1533, 70] width 11 height 11
click at [1473, 86] on button "Yes" at bounding box center [1473, 90] width 32 height 26
click at [1347, 100] on div "1.26 Value" at bounding box center [1437, 127] width 230 height 55
click at [1532, 32] on icon at bounding box center [1531, 32] width 13 height 15
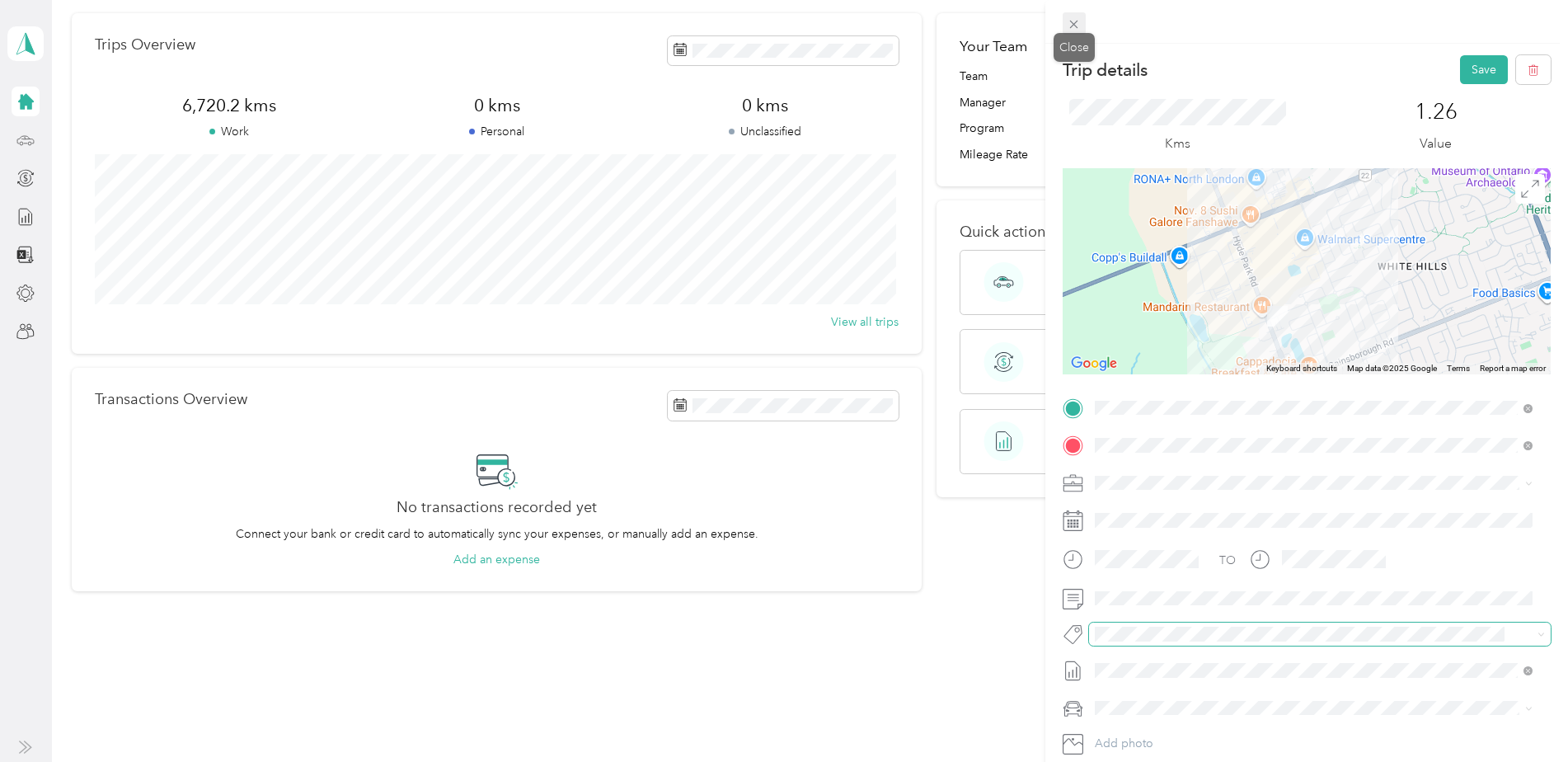
click at [1073, 22] on icon at bounding box center [1073, 24] width 14 height 14
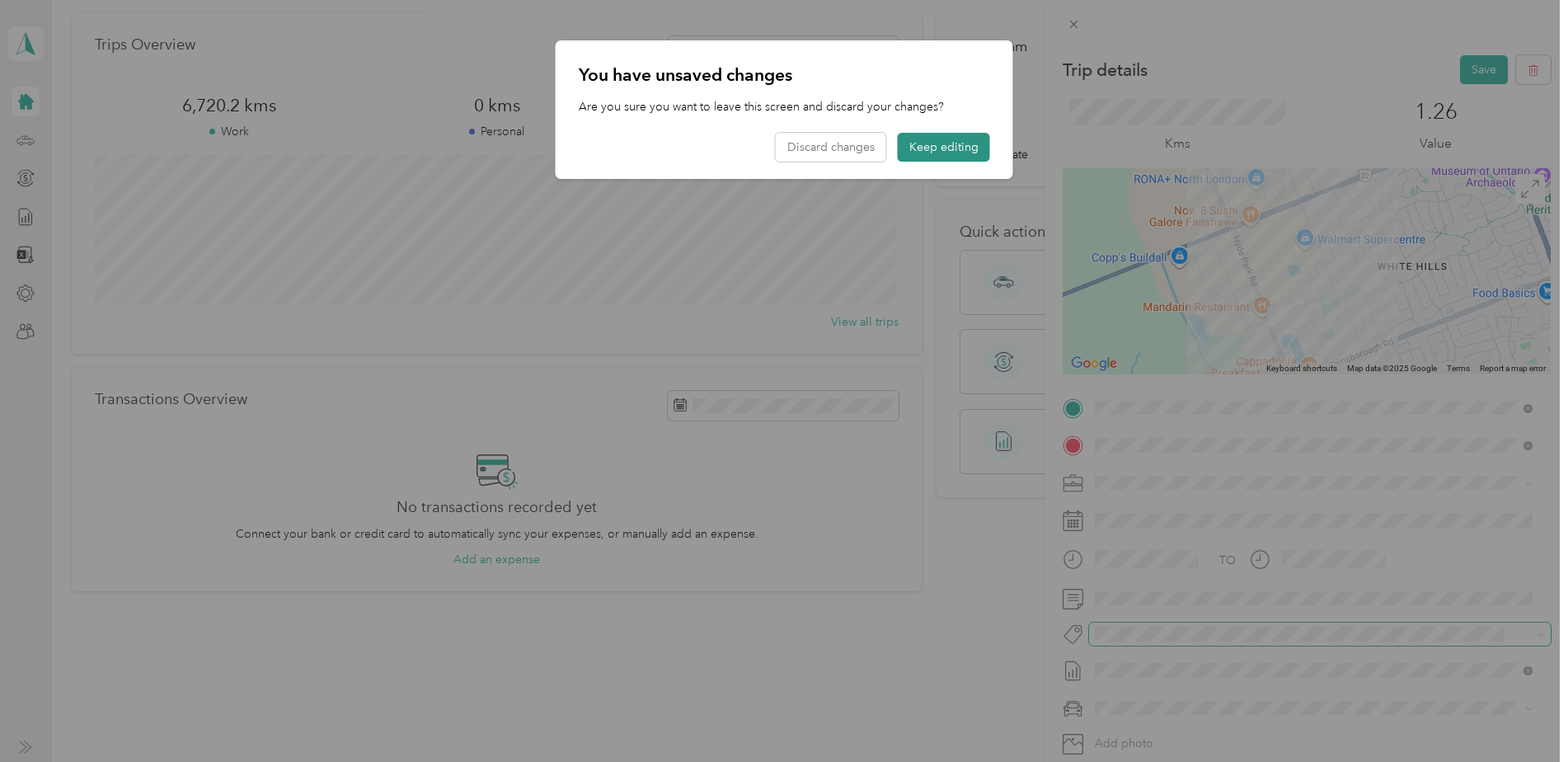
click at [941, 143] on button "Keep editing" at bounding box center [944, 147] width 93 height 29
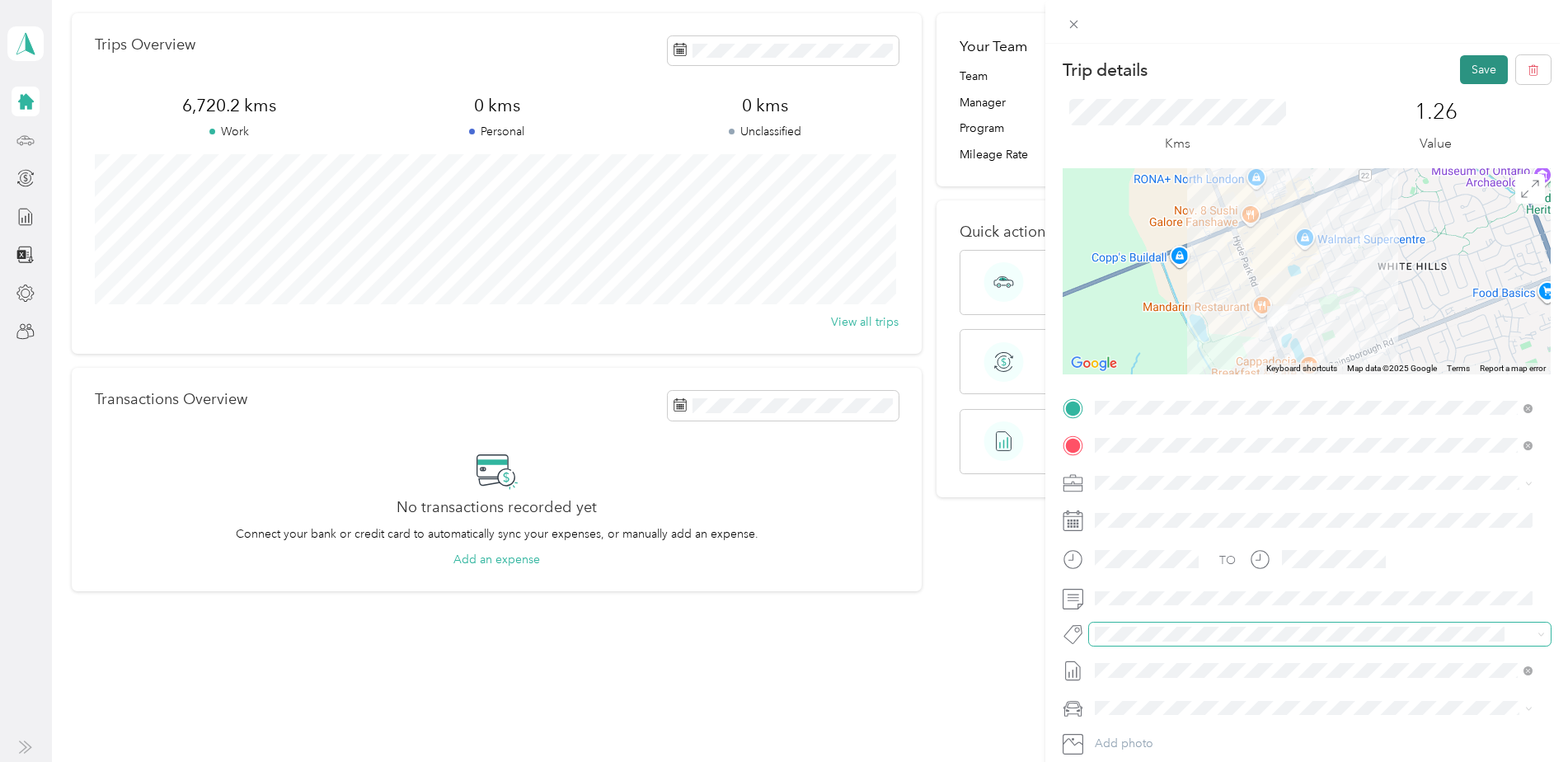
click at [1465, 66] on button "Save" at bounding box center [1483, 69] width 48 height 29
click at [1074, 19] on icon at bounding box center [1073, 24] width 14 height 14
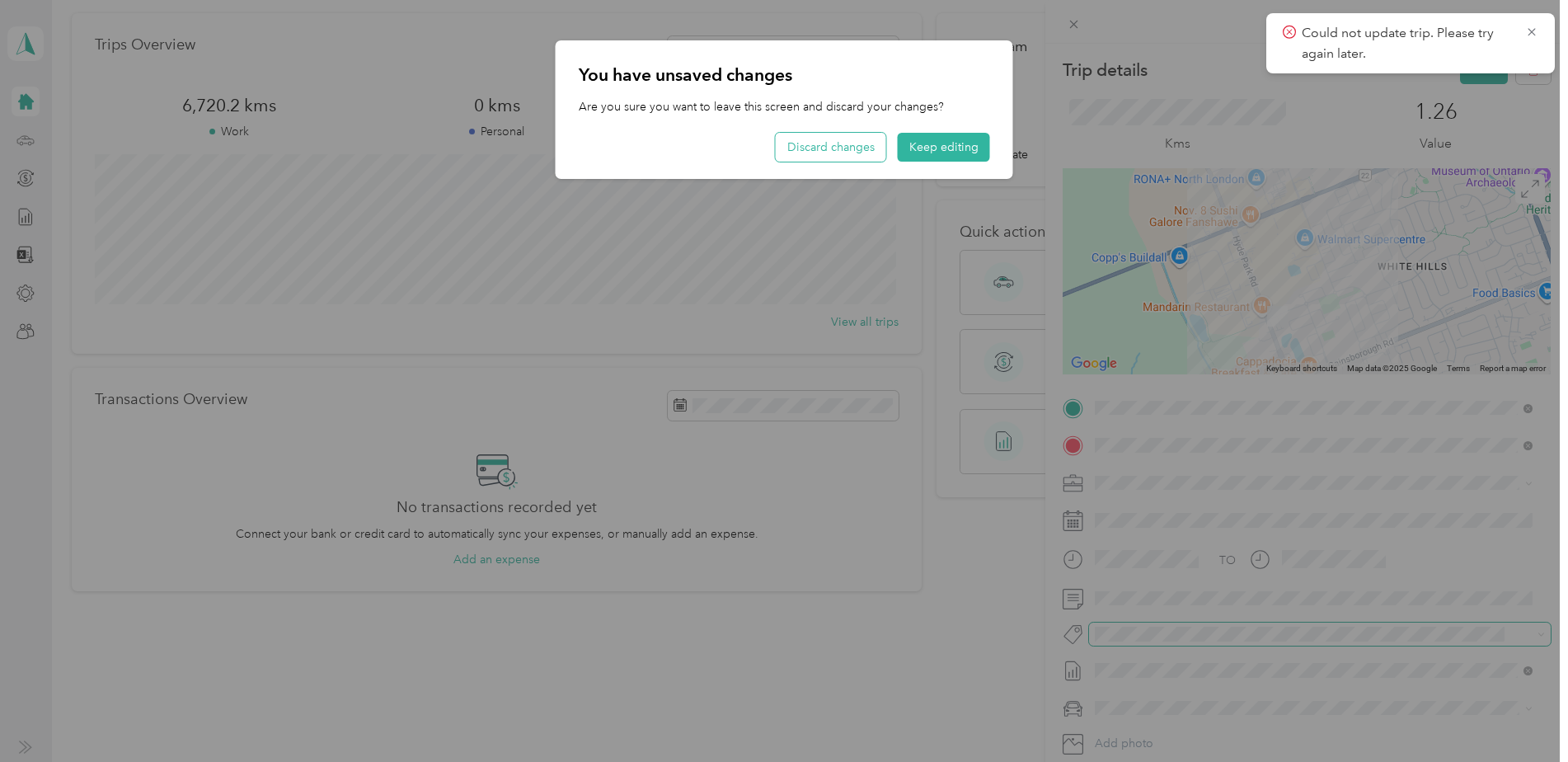
click at [850, 146] on button "Discard changes" at bounding box center [831, 147] width 110 height 29
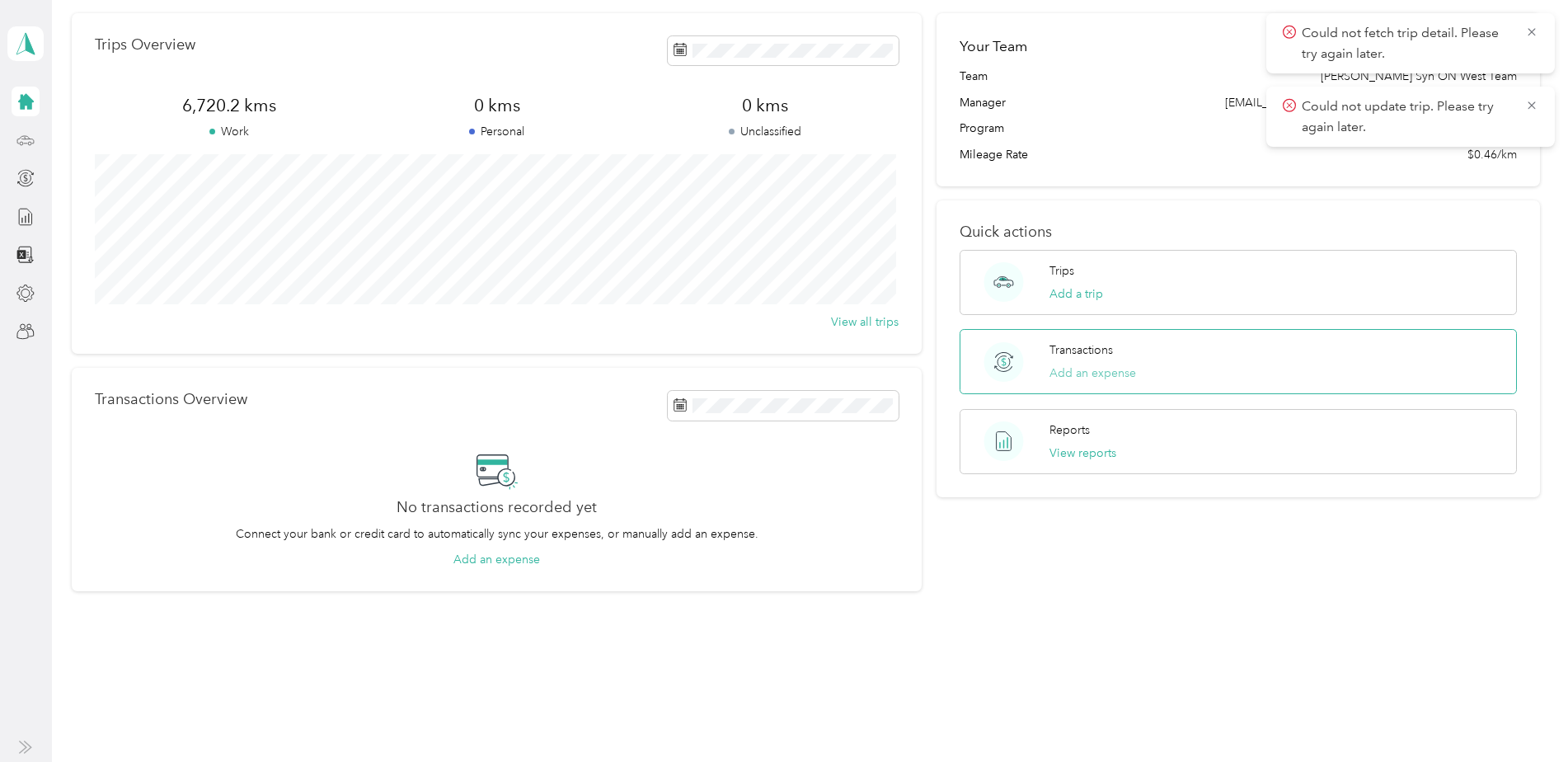
click at [1096, 367] on button "Add an expense" at bounding box center [1092, 373] width 87 height 17
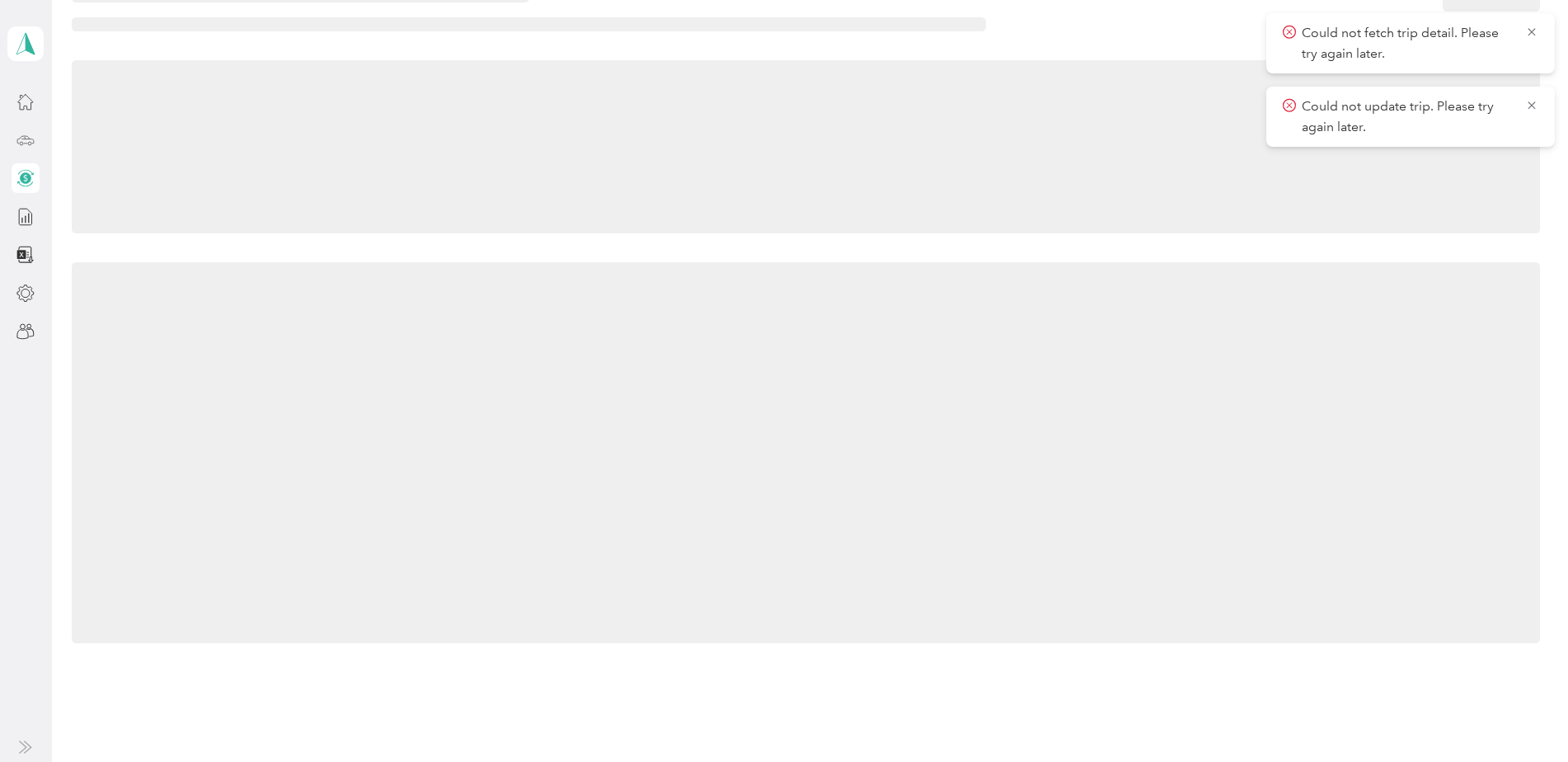
scroll to position [59, 0]
